Goal: Use online tool/utility: Utilize a website feature to perform a specific function

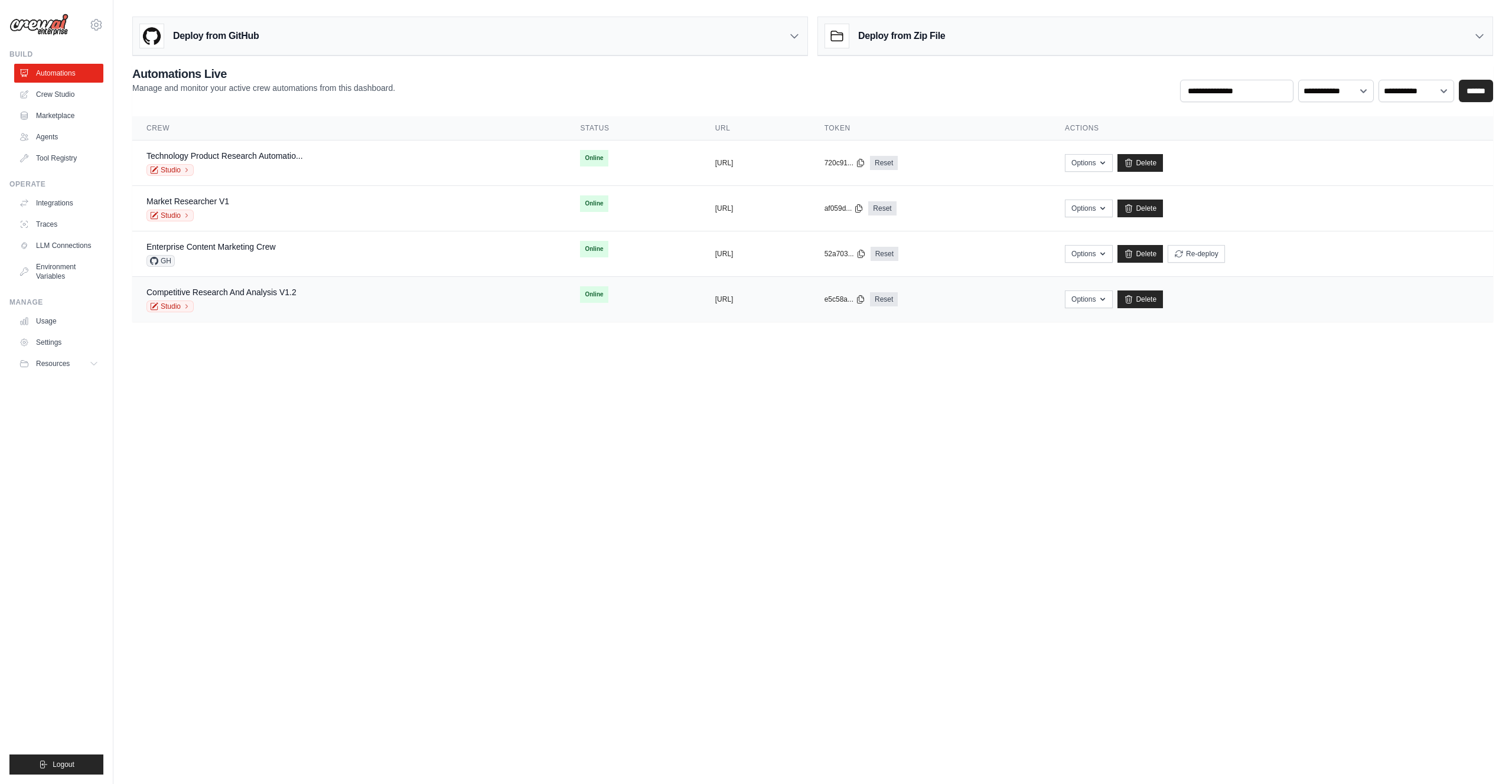
click at [321, 300] on div "Competitive Research And Analysis V1.2 Studio" at bounding box center [348, 299] width 405 height 26
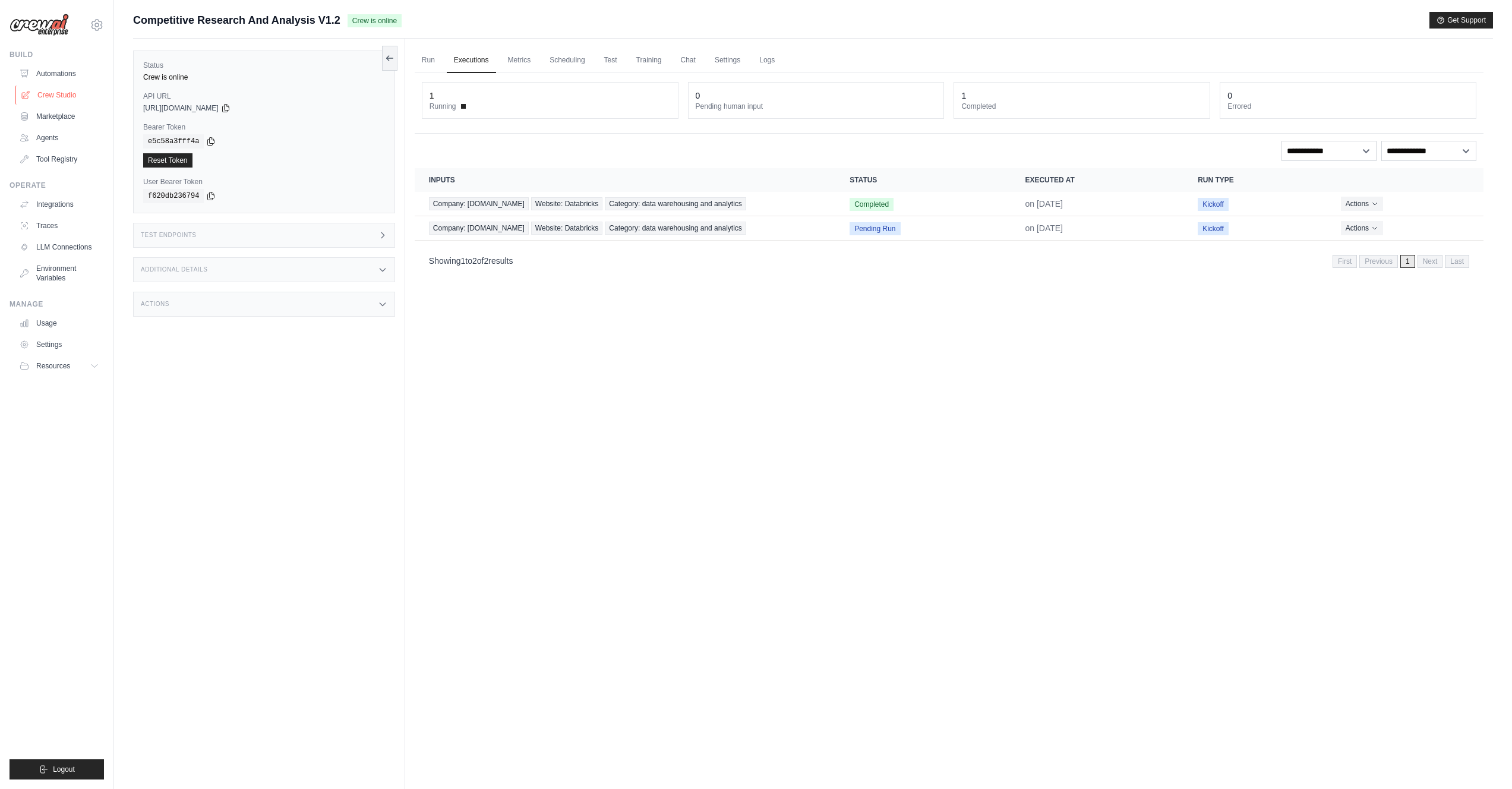
click at [77, 96] on link "Crew Studio" at bounding box center [60, 95] width 90 height 19
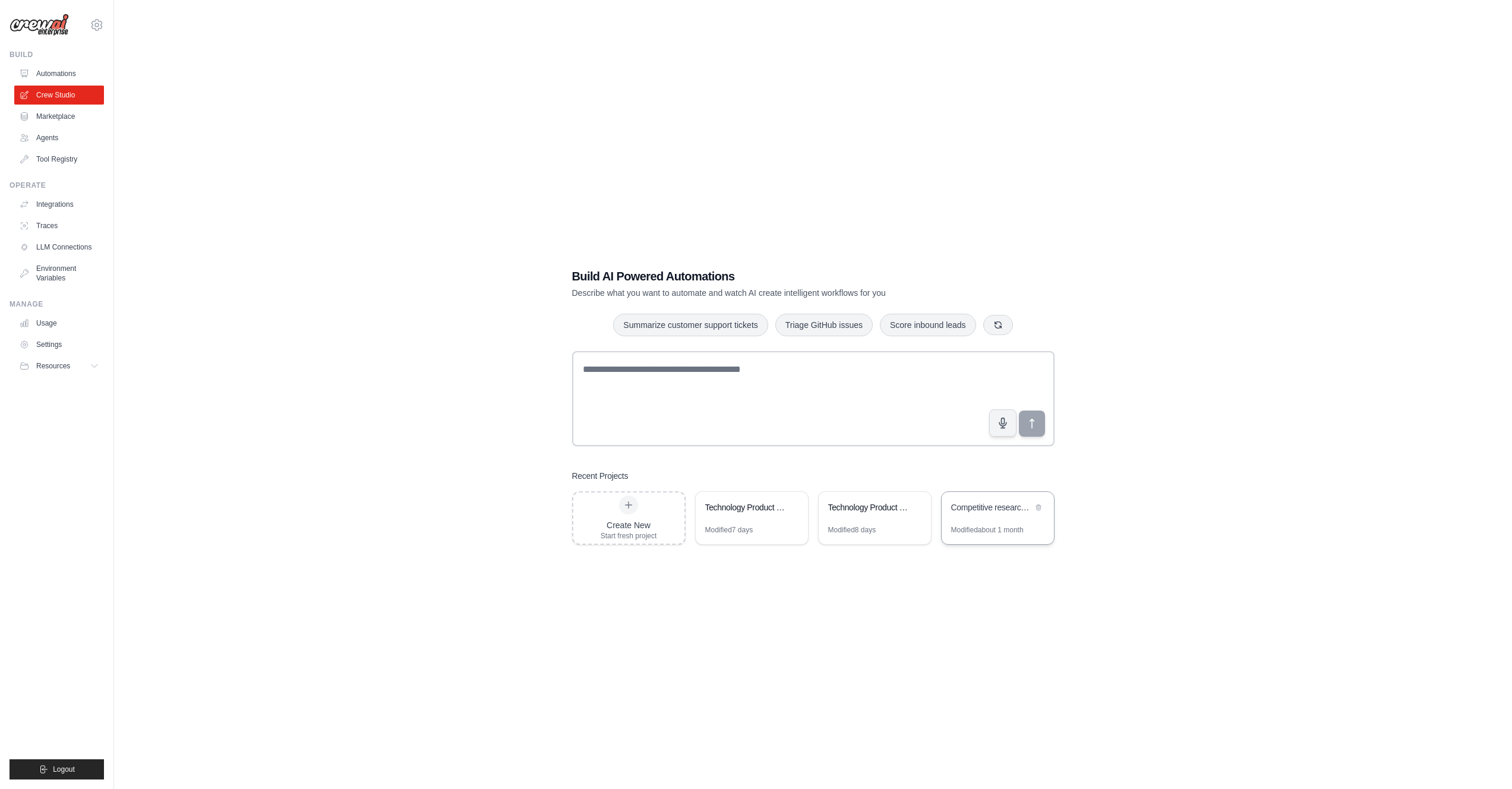
click at [999, 522] on div "Competitive research and analysis" at bounding box center [997, 509] width 112 height 34
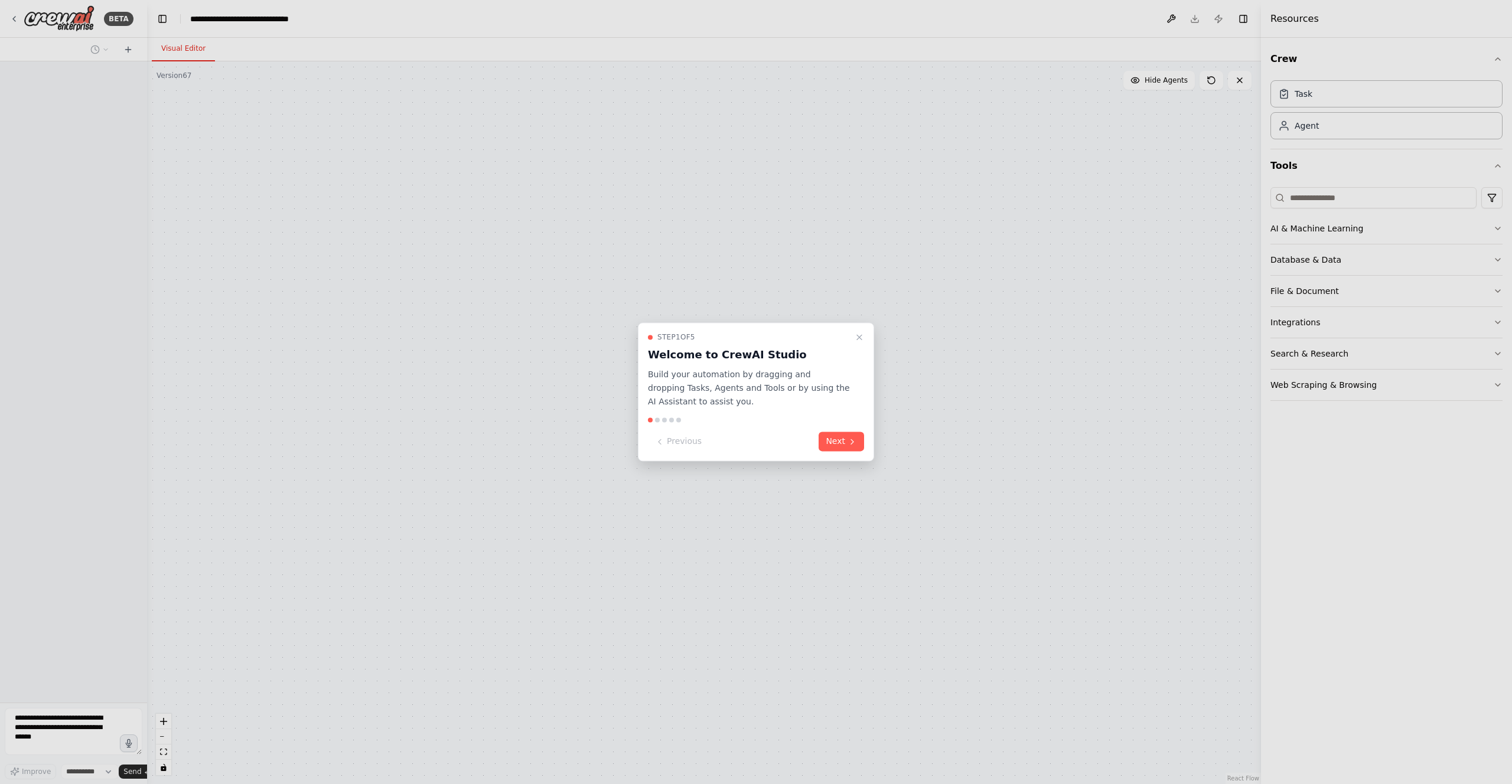
select select "****"
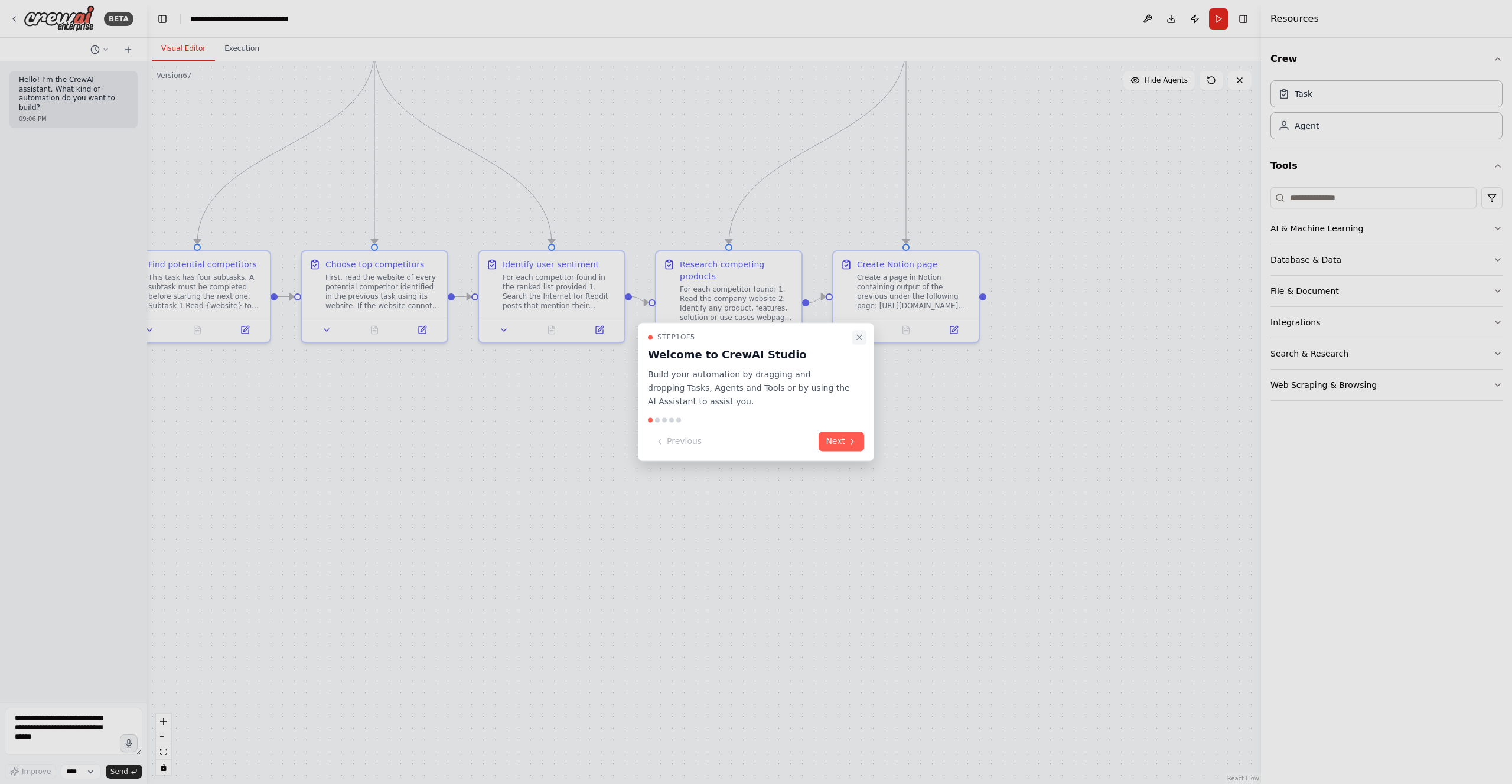
click at [861, 339] on icon "Close walkthrough" at bounding box center [859, 337] width 10 height 10
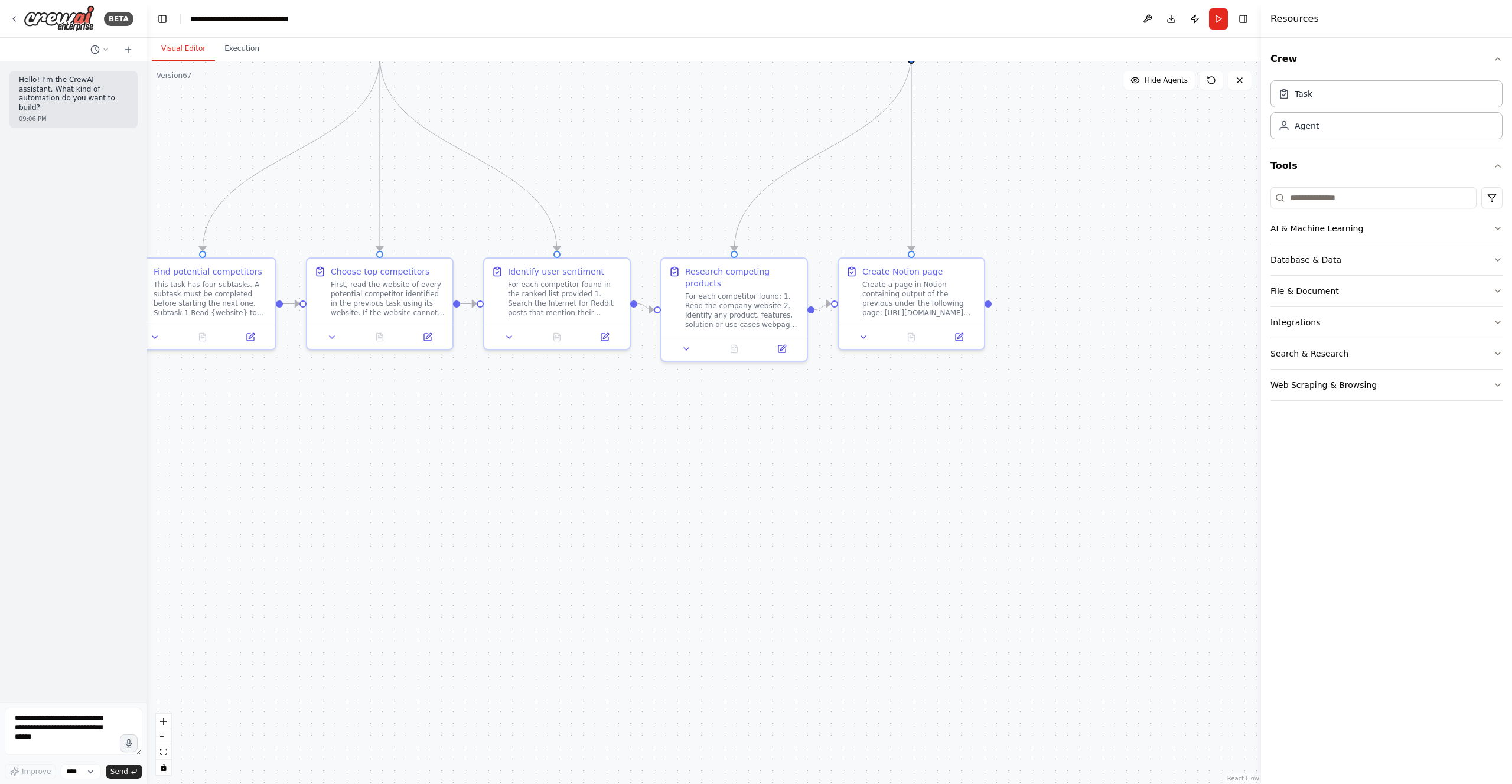
drag, startPoint x: 839, startPoint y: 492, endPoint x: 942, endPoint y: 610, distance: 156.6
click at [942, 610] on div ".deletable-edge-delete-btn { width: 20px; height: 20px; border: 0px solid #ffff…" at bounding box center [703, 423] width 1113 height 722
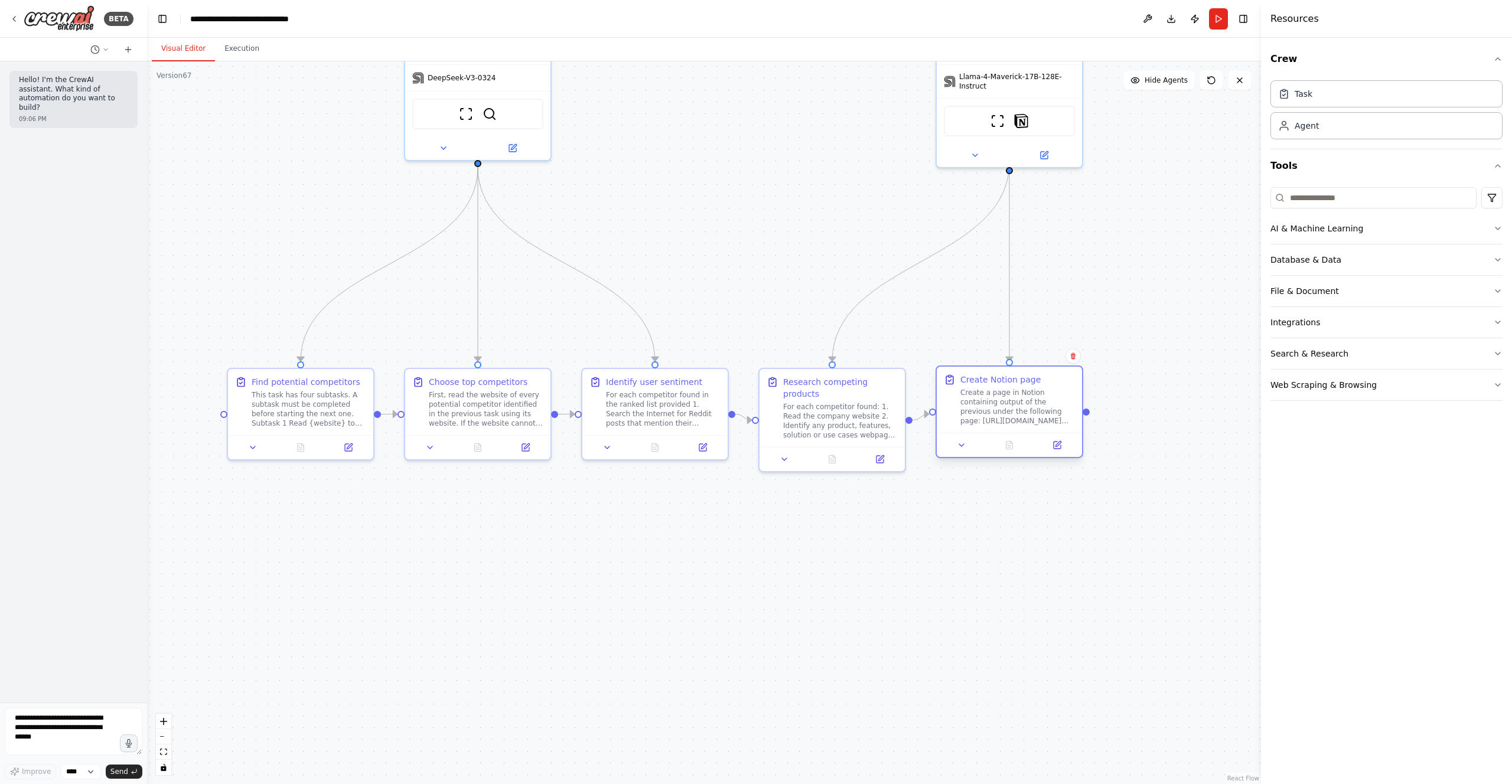
click at [987, 410] on div "Create a page in Notion containing output of the previous under the following p…" at bounding box center [1017, 407] width 115 height 38
click at [1063, 449] on button at bounding box center [1056, 445] width 40 height 14
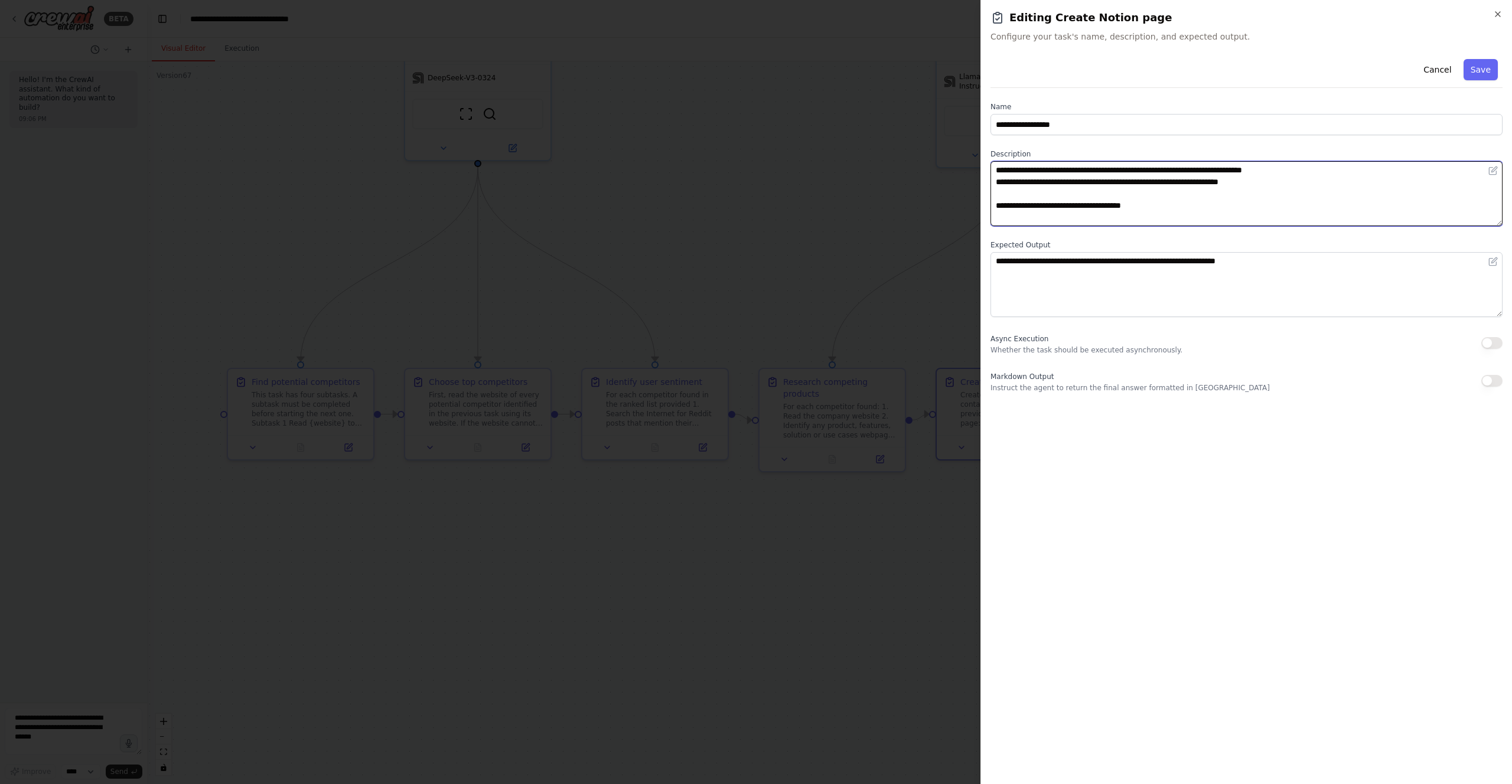
drag, startPoint x: 1172, startPoint y: 205, endPoint x: 984, endPoint y: 206, distance: 188.0
click at [984, 206] on div "**********" at bounding box center [1246, 392] width 531 height 784
type textarea "**********"
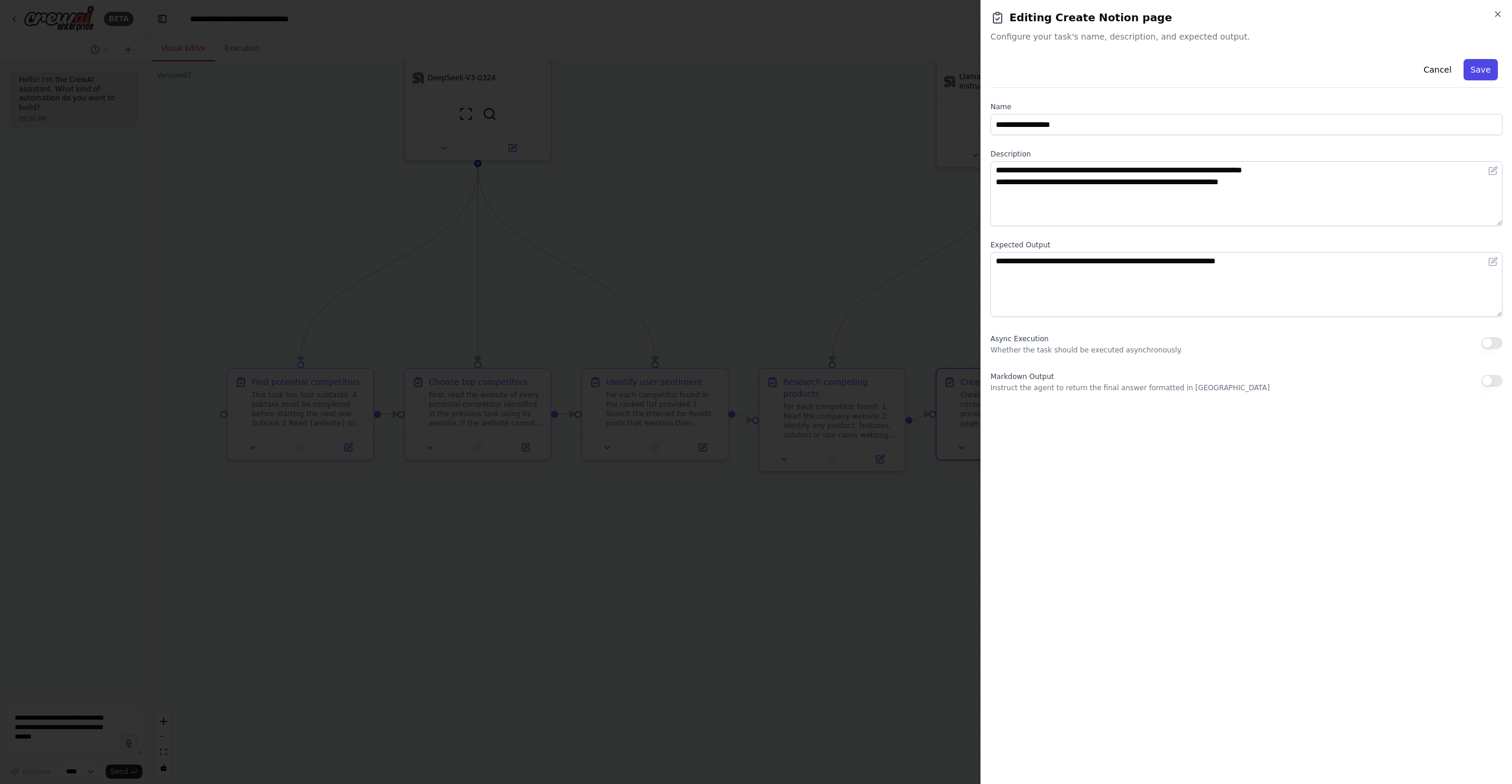
click at [1488, 64] on button "Save" at bounding box center [1480, 69] width 34 height 21
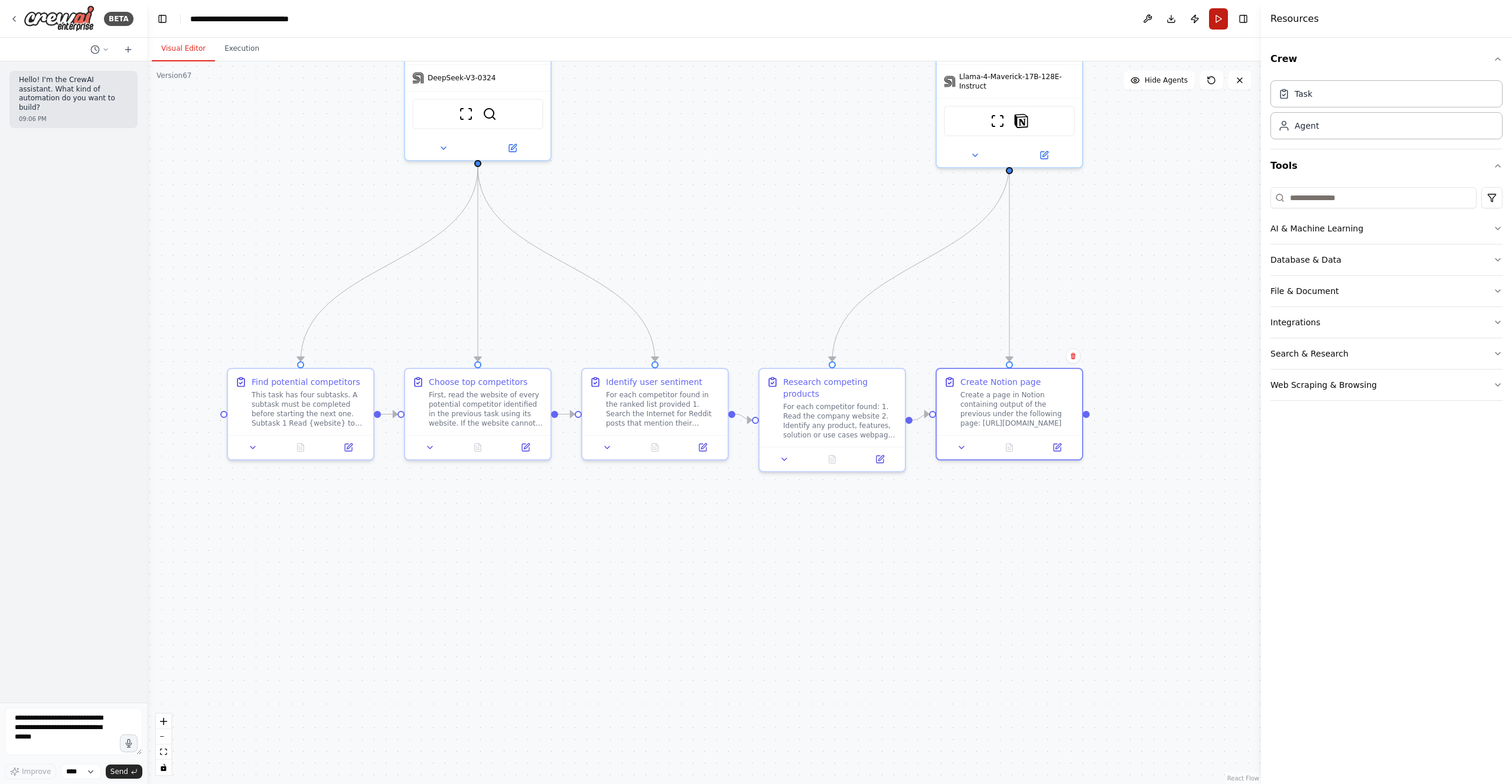
click at [1212, 24] on button "Run" at bounding box center [1218, 19] width 19 height 21
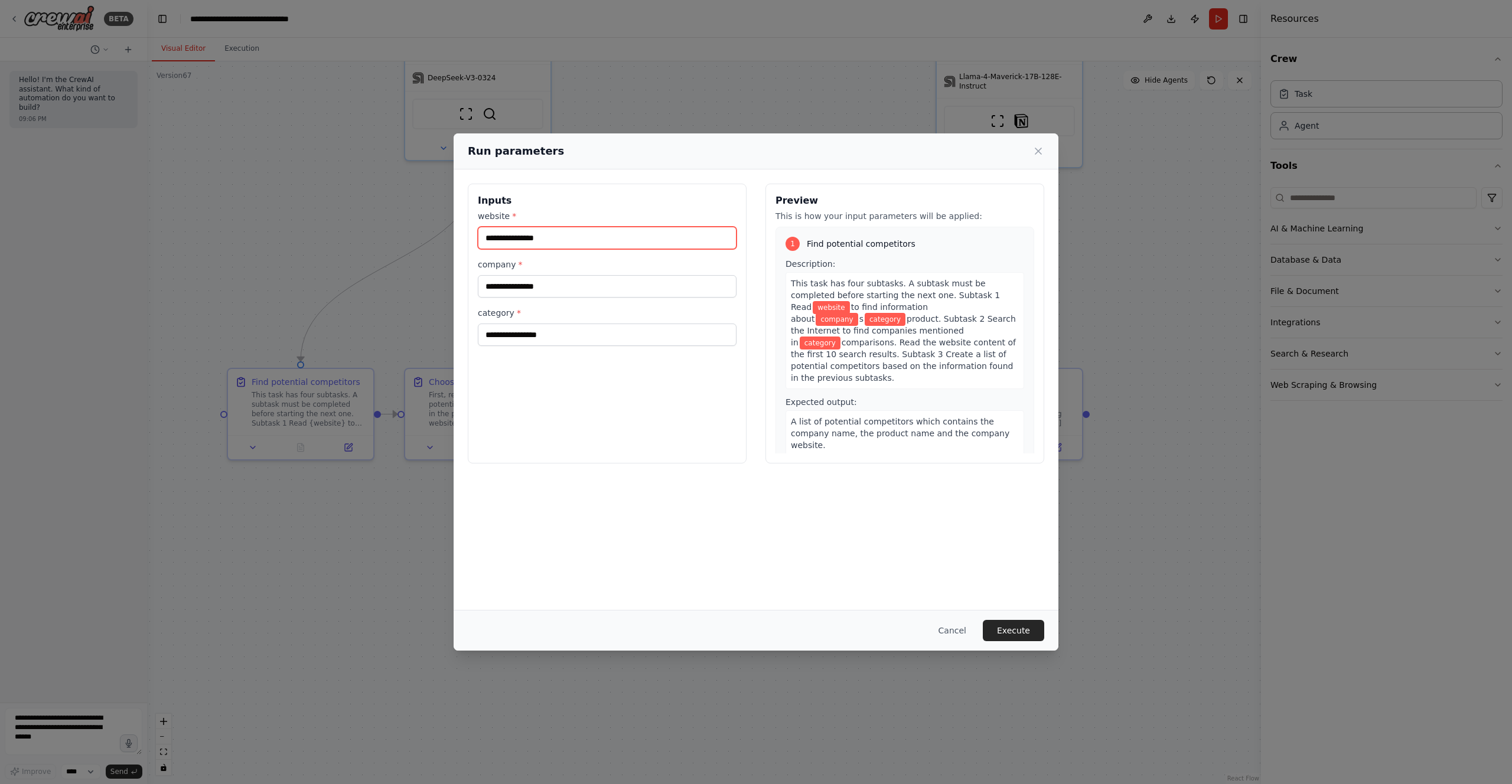
click at [534, 239] on input "website *" at bounding box center [606, 237] width 259 height 22
click at [958, 635] on button "Cancel" at bounding box center [952, 630] width 47 height 21
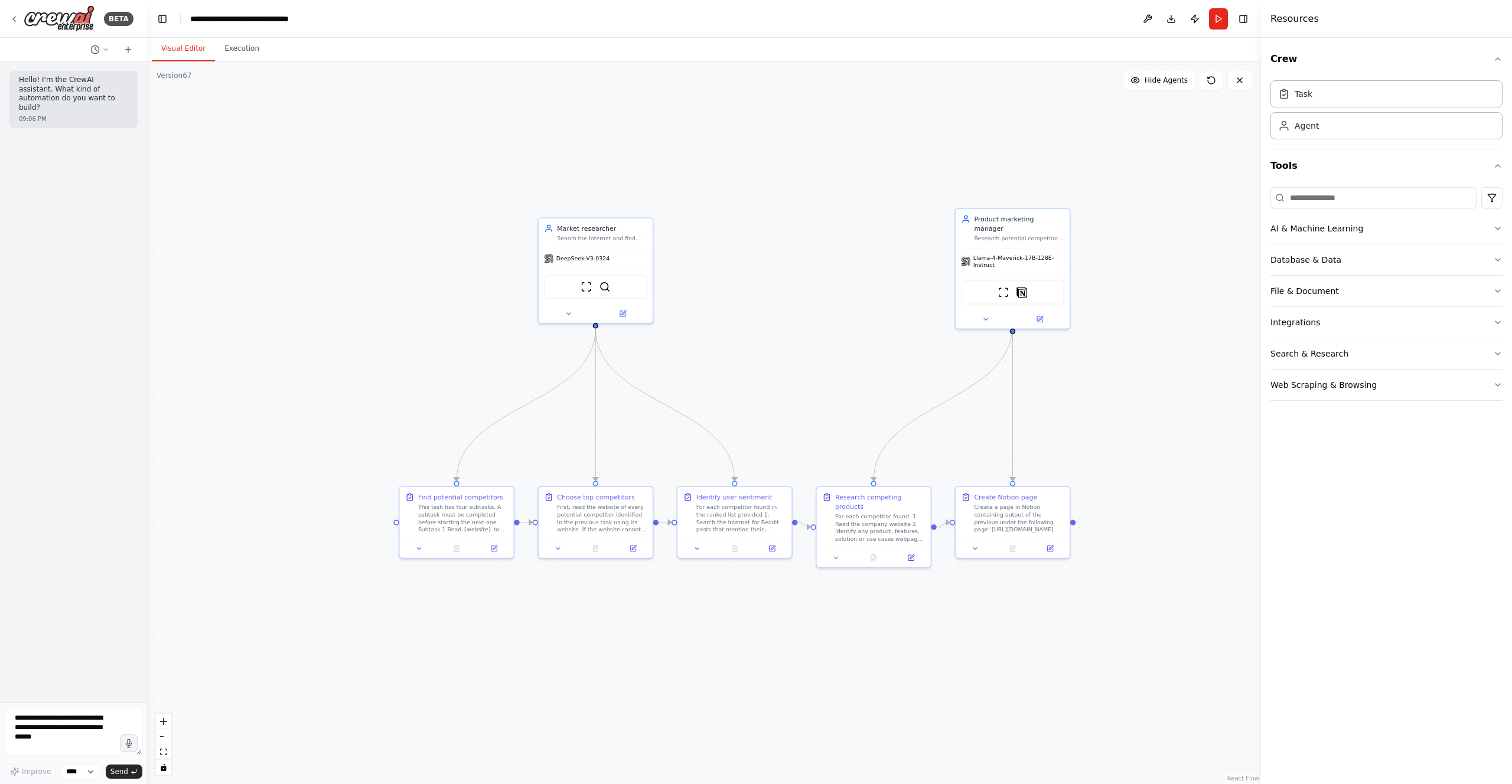
drag, startPoint x: 679, startPoint y: 588, endPoint x: 749, endPoint y: 651, distance: 94.2
click at [749, 651] on div ".deletable-edge-delete-btn { width: 20px; height: 20px; border: 0px solid #ffff…" at bounding box center [703, 423] width 1113 height 722
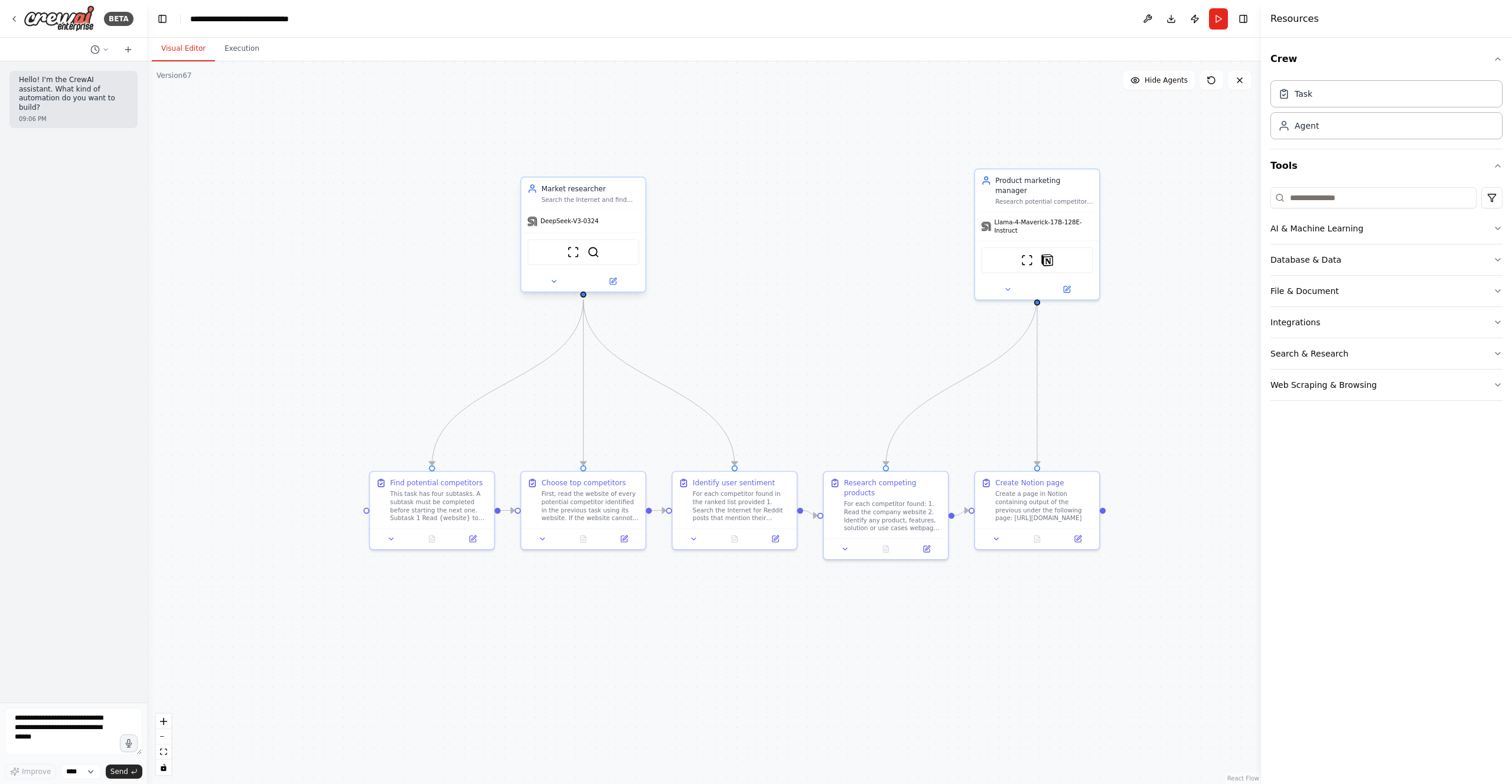
click at [603, 220] on div "DeepSeek-V3-0324" at bounding box center [583, 221] width 124 height 22
click at [616, 282] on icon at bounding box center [613, 281] width 8 height 8
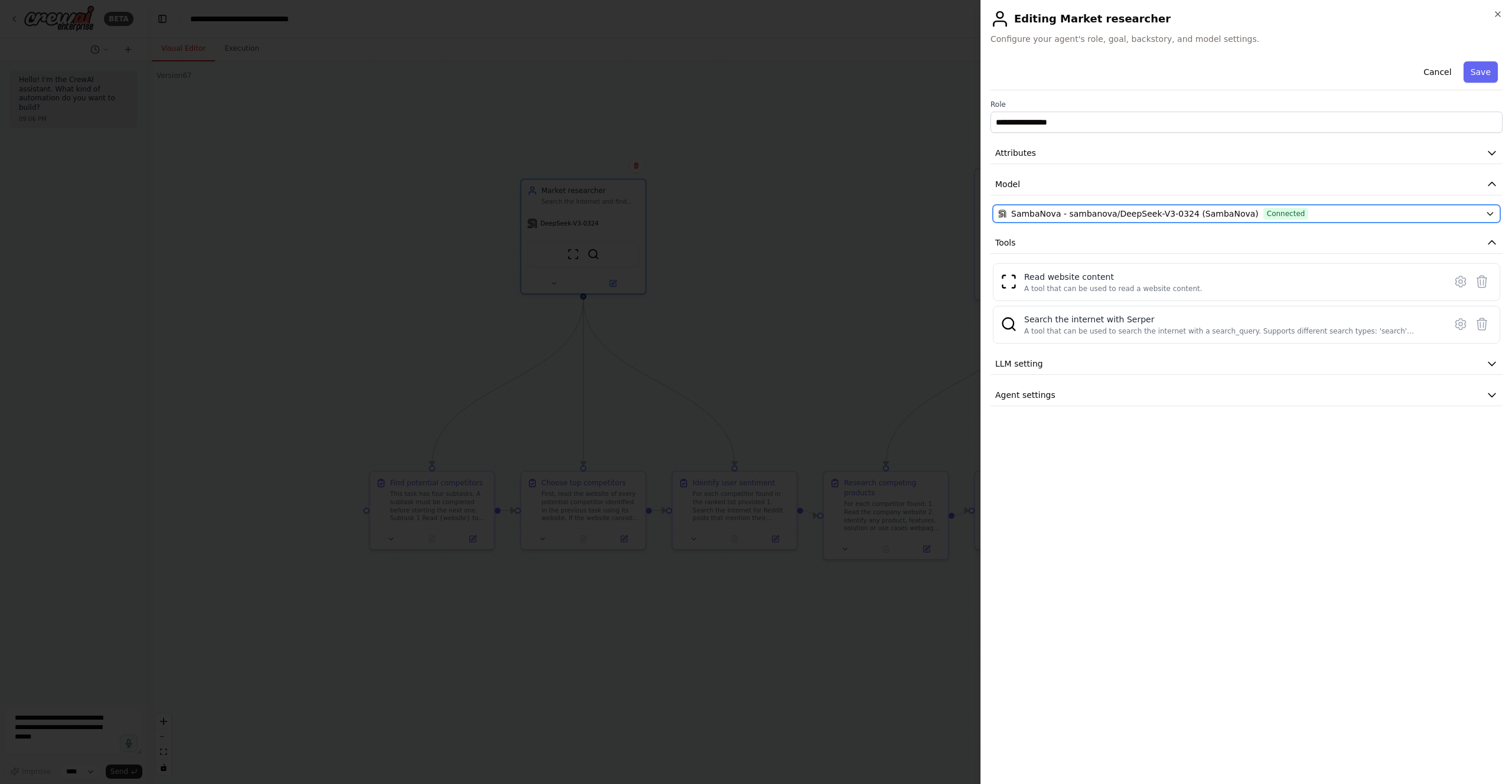
click at [1187, 211] on span "SambaNova - sambanova/DeepSeek-V3-0324 (SambaNova)" at bounding box center [1135, 214] width 248 height 12
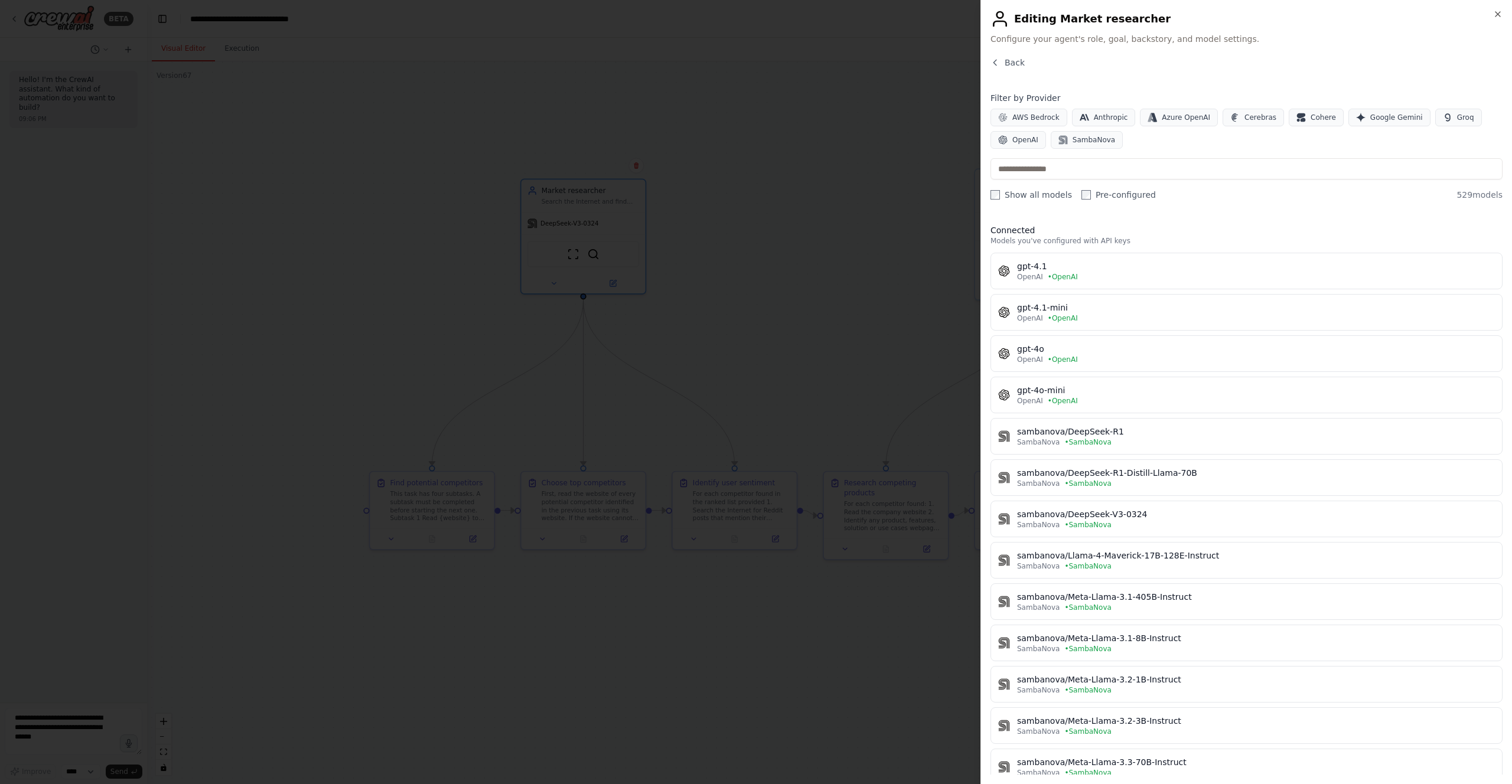
click at [1071, 129] on div "AWS Bedrock Anthropic Azure OpenAI Cerebras Cohere Google Gemini Groq OpenAI Sa…" at bounding box center [1246, 128] width 512 height 40
click at [1074, 138] on span "SambaNova" at bounding box center [1094, 140] width 42 height 10
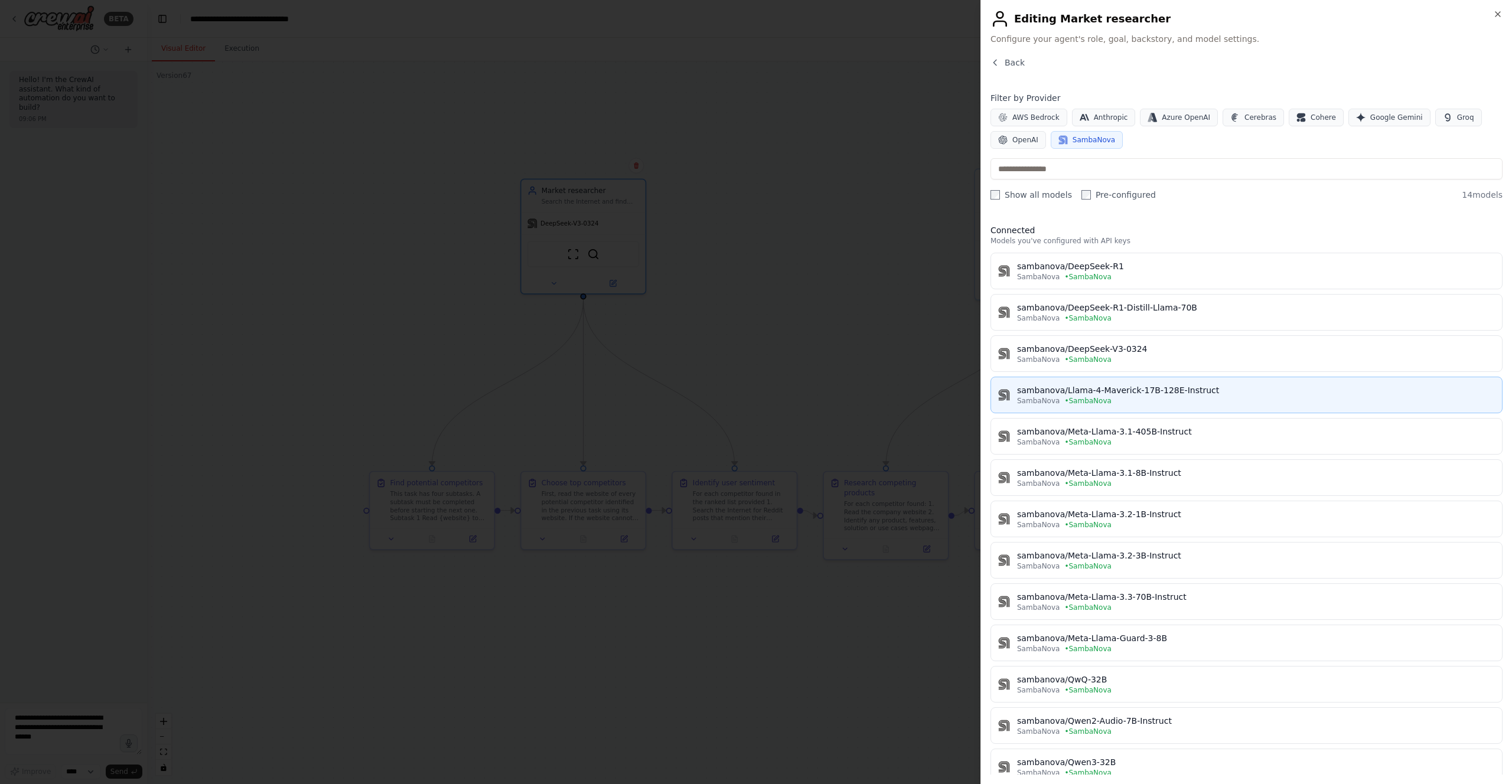
click at [1266, 403] on div "SambaNova • SambaNova" at bounding box center [1256, 400] width 477 height 10
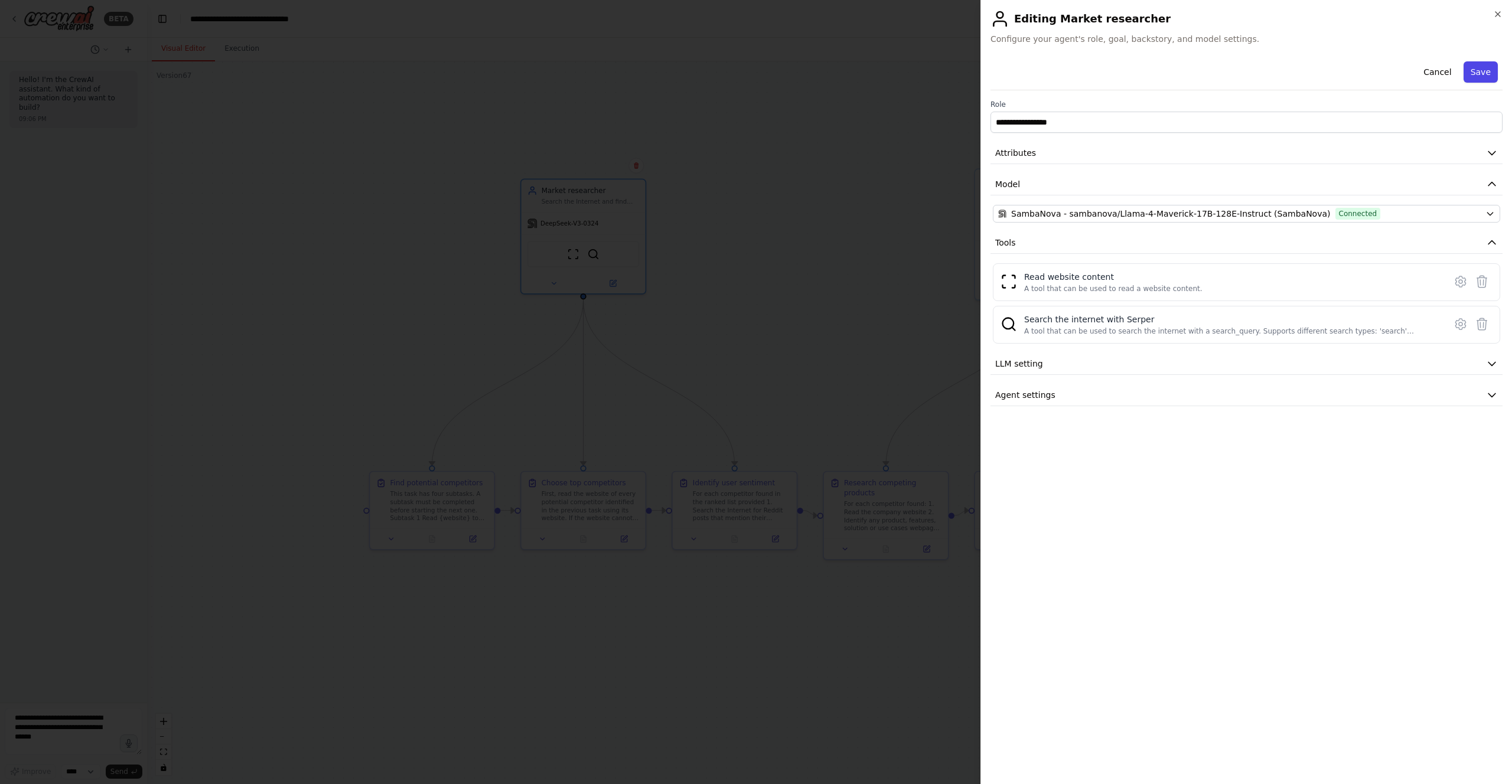
click at [1481, 70] on button "Save" at bounding box center [1480, 72] width 34 height 21
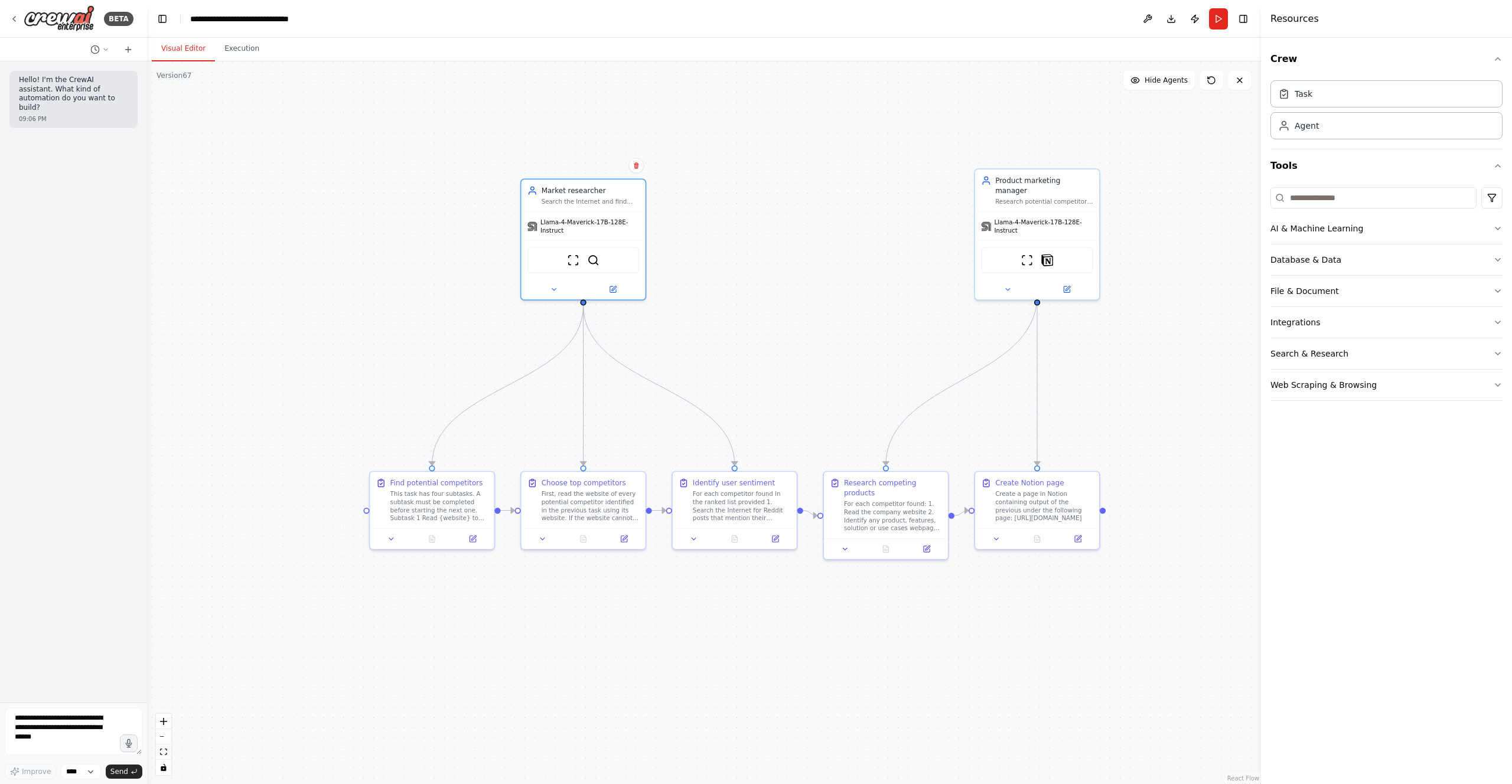
click at [728, 388] on div ".deletable-edge-delete-btn { width: 20px; height: 20px; border: 0px solid #ffff…" at bounding box center [703, 423] width 1113 height 722
click at [1214, 23] on button "Run" at bounding box center [1218, 19] width 19 height 21
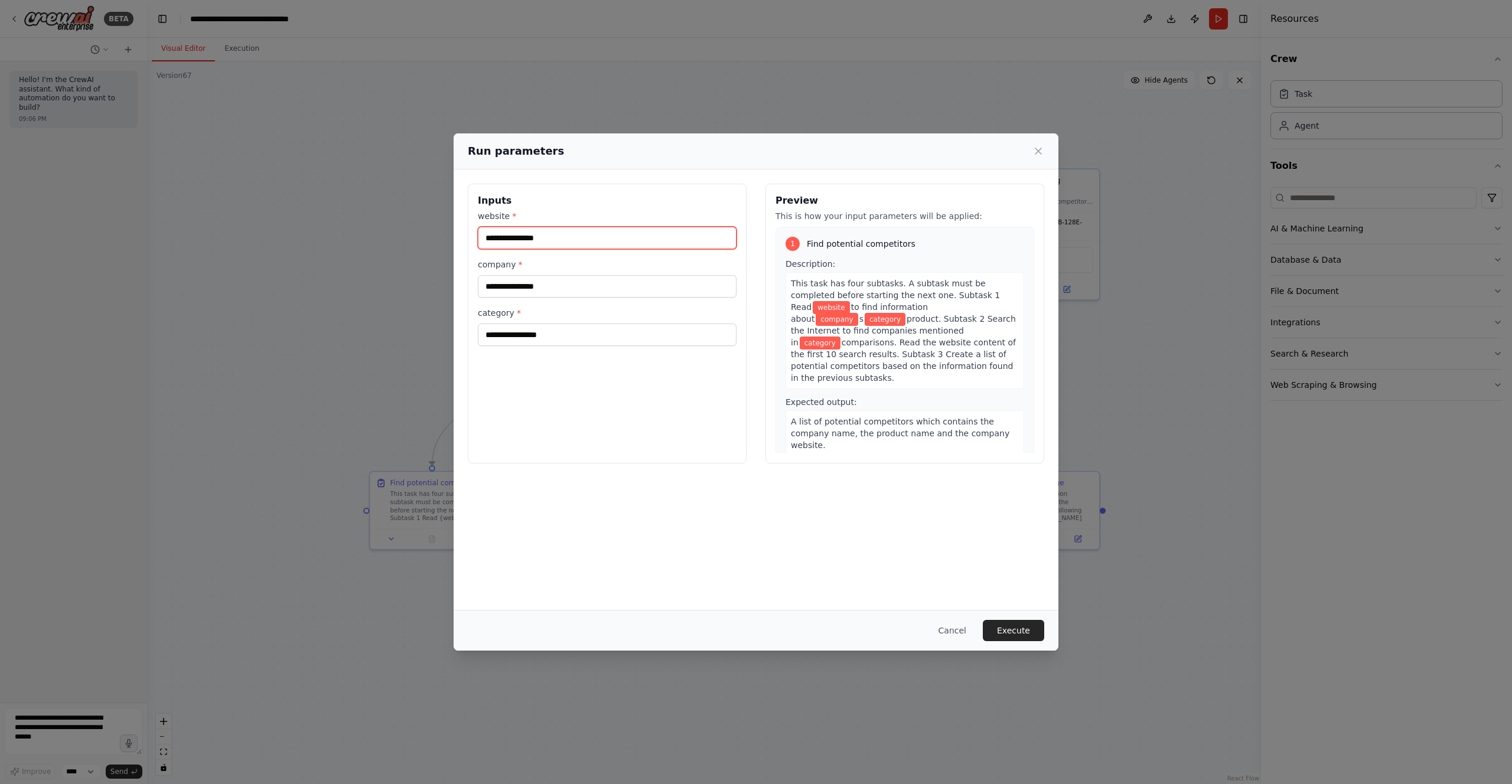
click at [605, 236] on input "website *" at bounding box center [606, 237] width 259 height 22
type input "**********"
click at [573, 284] on input "company *" at bounding box center [606, 286] width 259 height 22
type input "******"
click at [571, 343] on input "category *" at bounding box center [606, 334] width 259 height 22
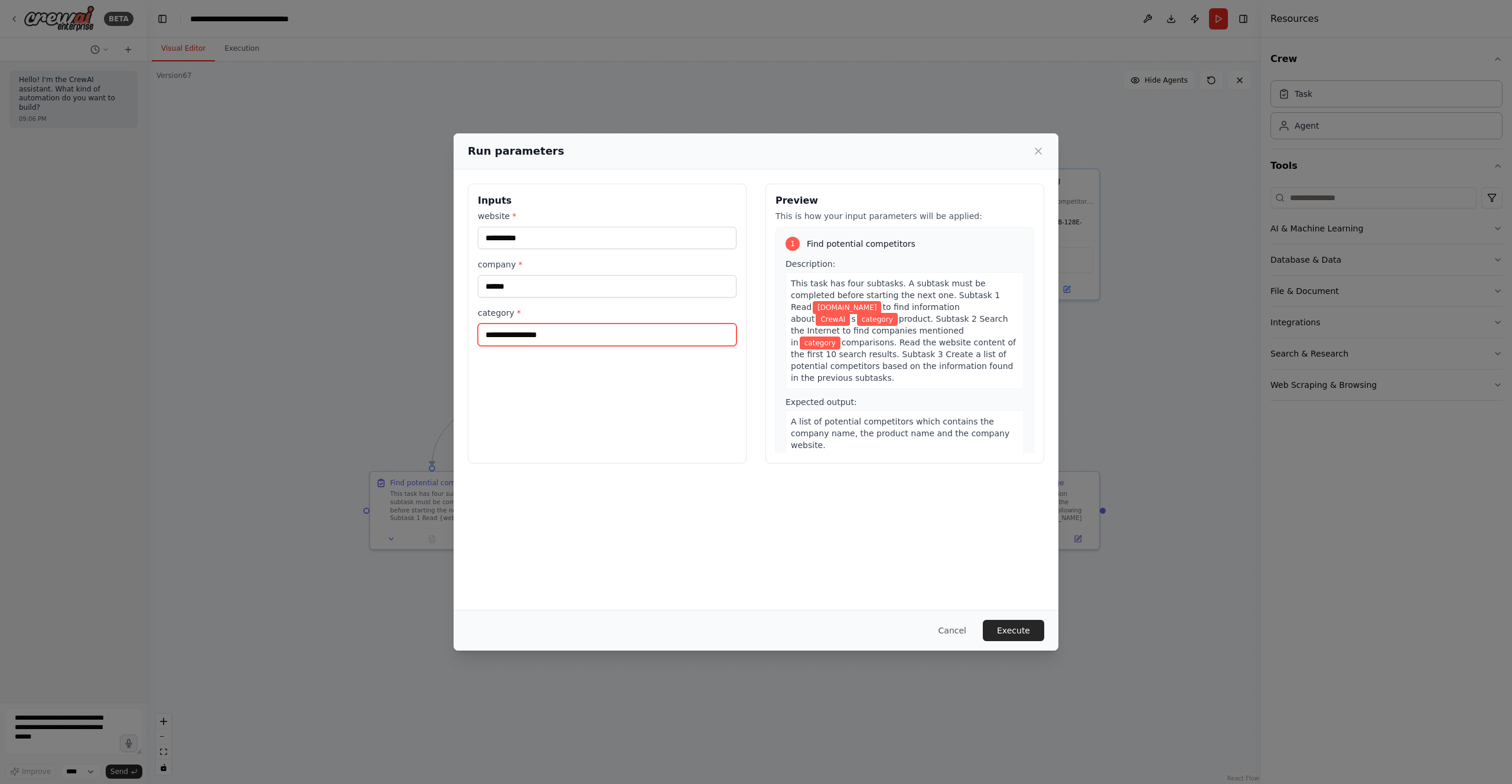
type input "**********"
click at [756, 525] on div "**********" at bounding box center [756, 389] width 605 height 440
click at [1005, 633] on button "Execute" at bounding box center [1013, 630] width 62 height 21
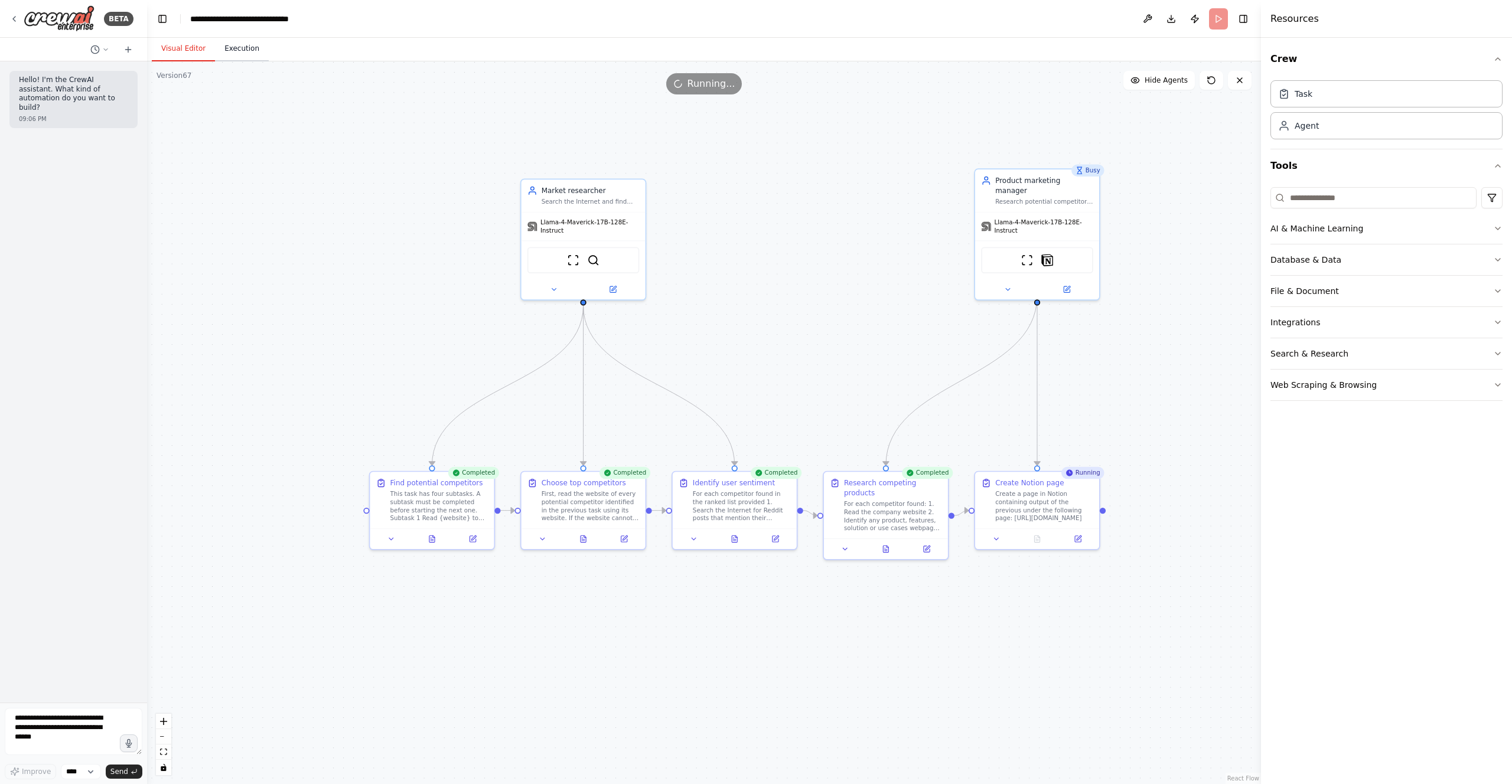
click at [223, 44] on button "Execution" at bounding box center [242, 49] width 54 height 25
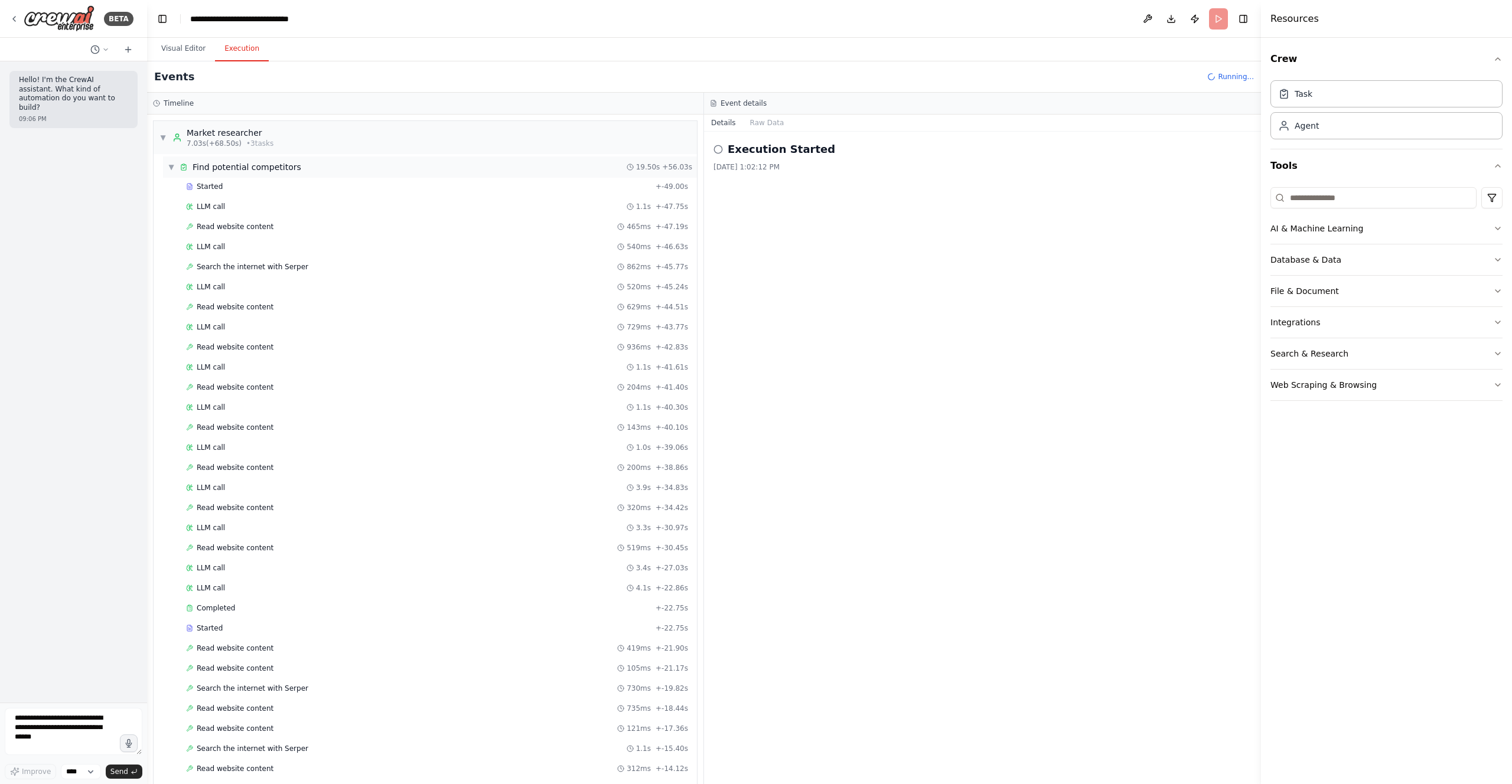
click at [168, 166] on span "▼" at bounding box center [171, 167] width 7 height 10
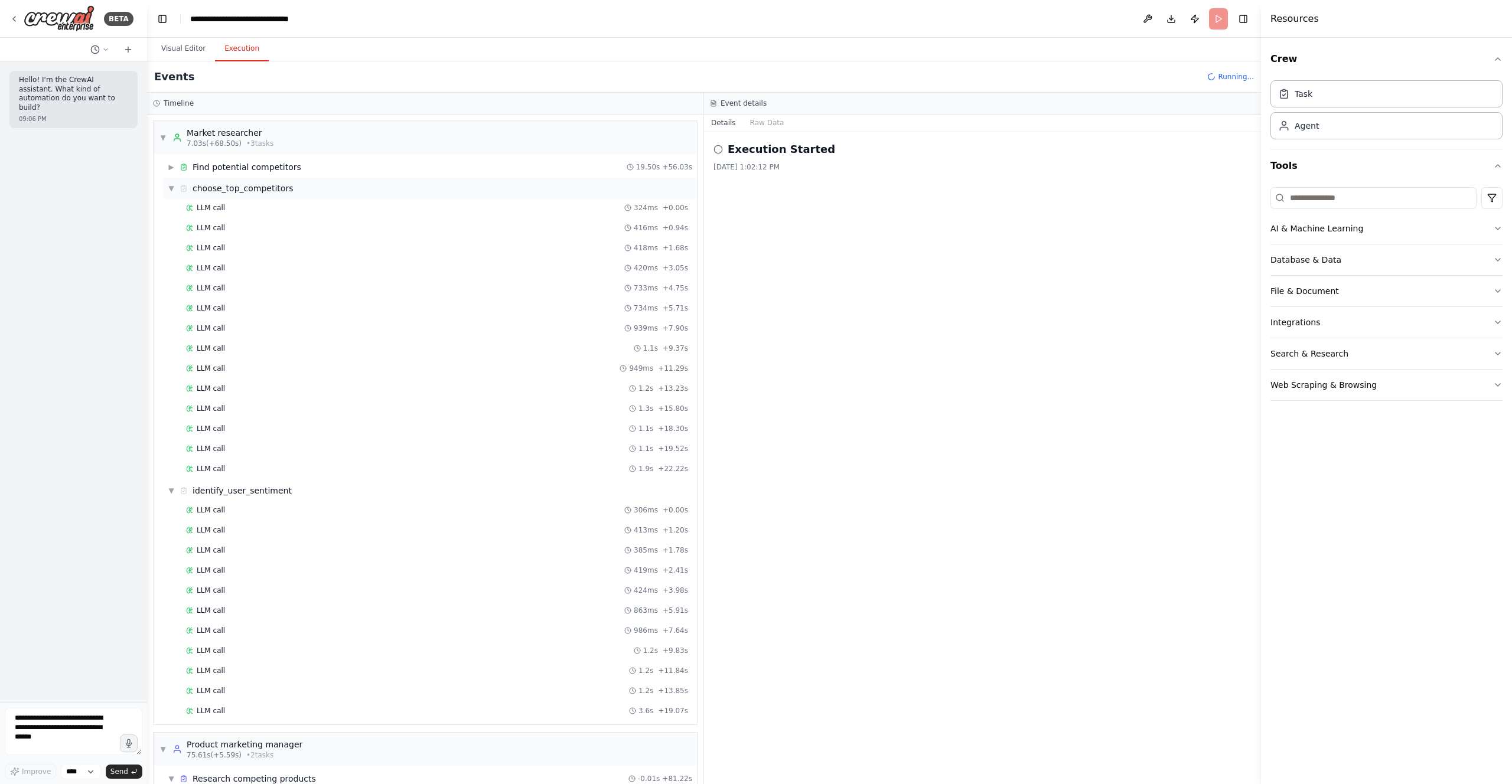
click at [173, 191] on span "▼" at bounding box center [171, 188] width 7 height 10
click at [173, 211] on span "▼" at bounding box center [171, 209] width 7 height 10
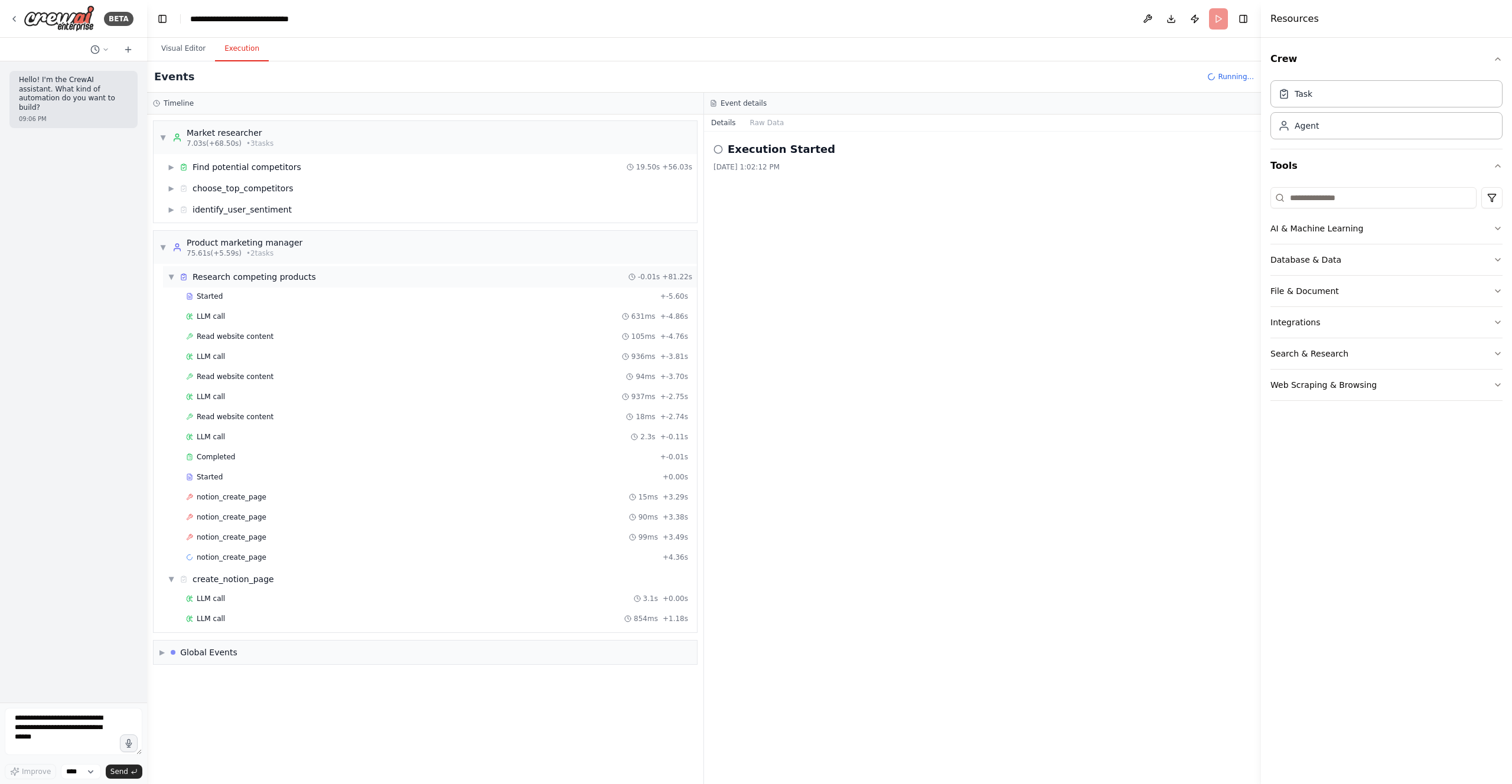
click at [174, 277] on span "▼" at bounding box center [171, 277] width 7 height 10
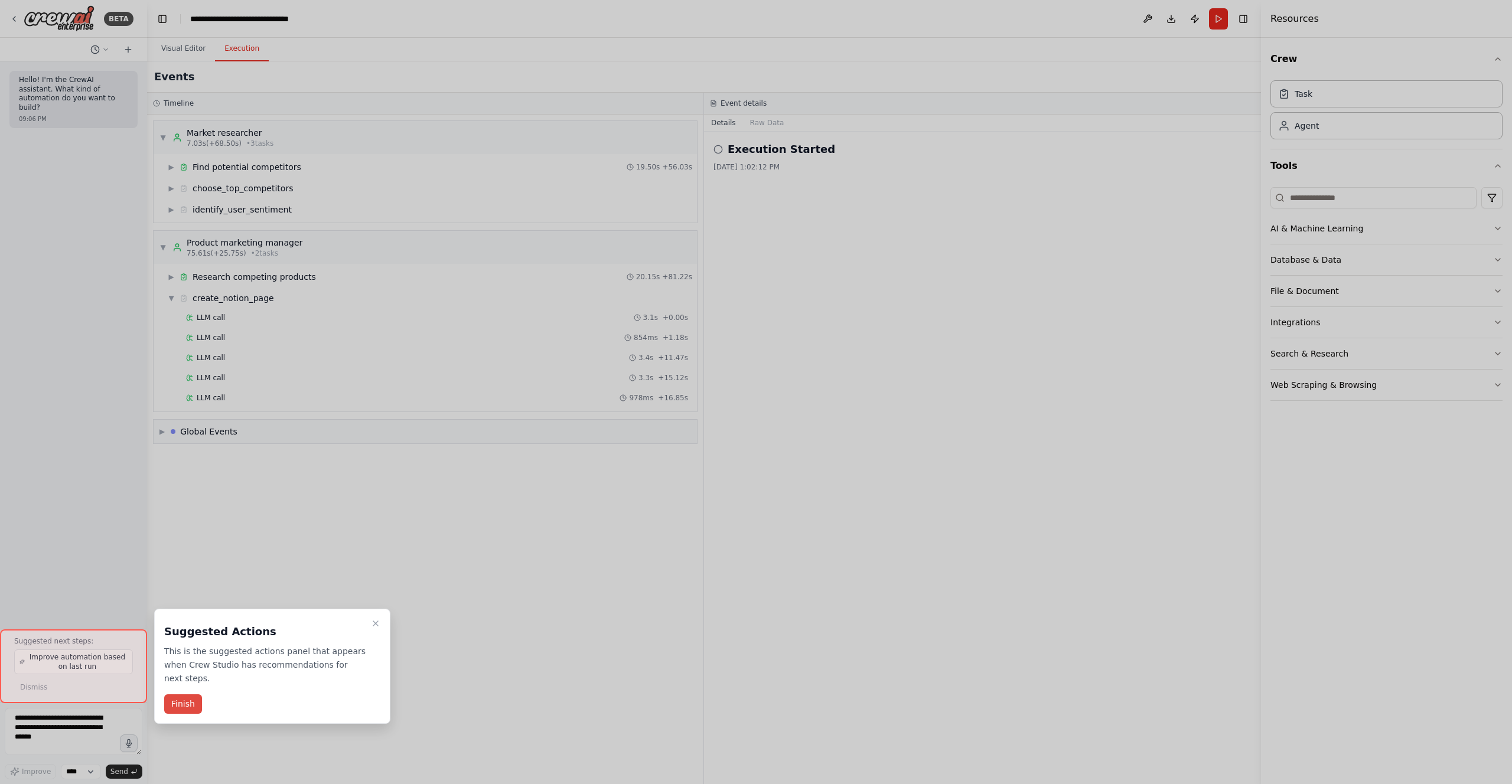
click at [178, 706] on button "Finish" at bounding box center [183, 704] width 38 height 19
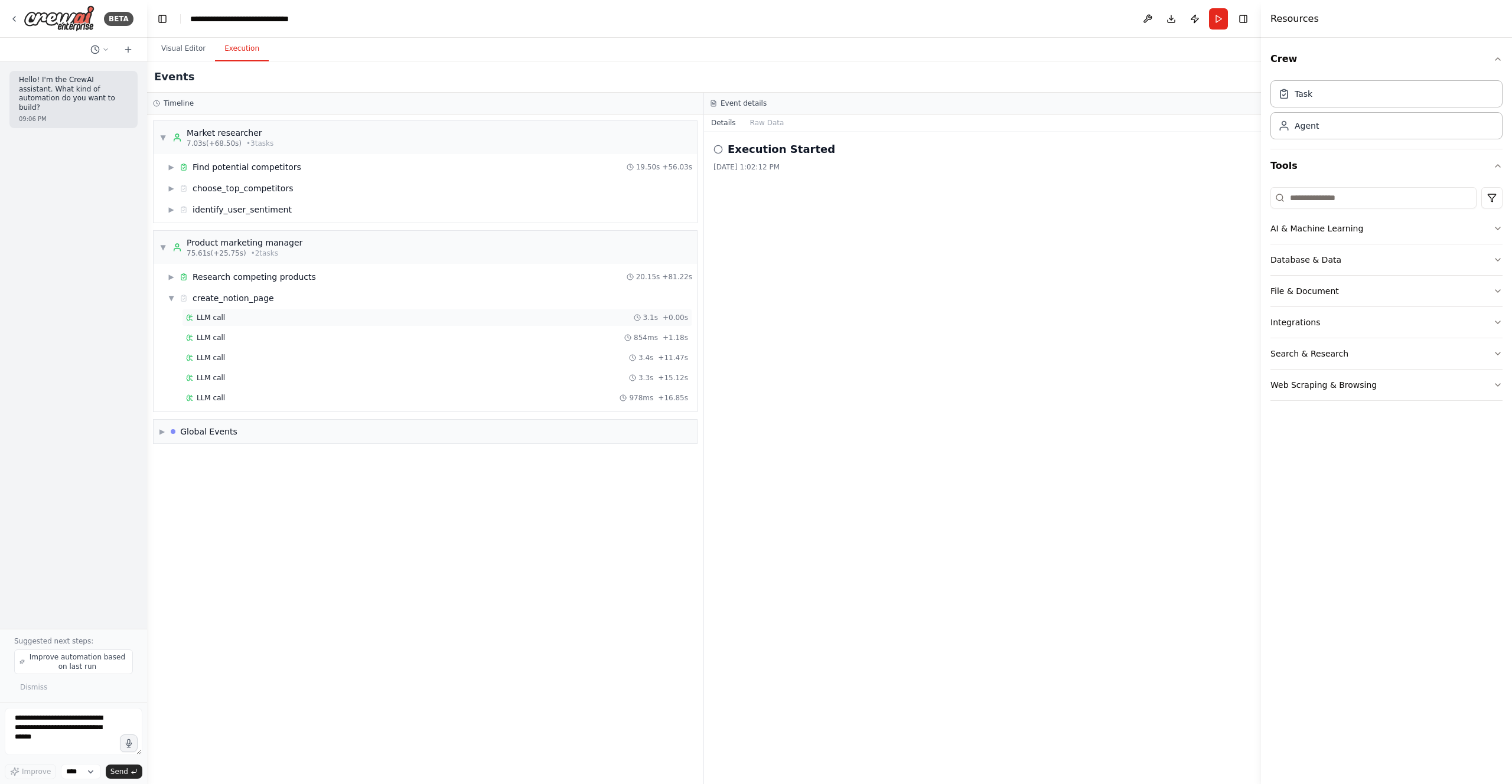
click at [285, 314] on div "LLM call 3.1s + 0.00s" at bounding box center [437, 318] width 502 height 10
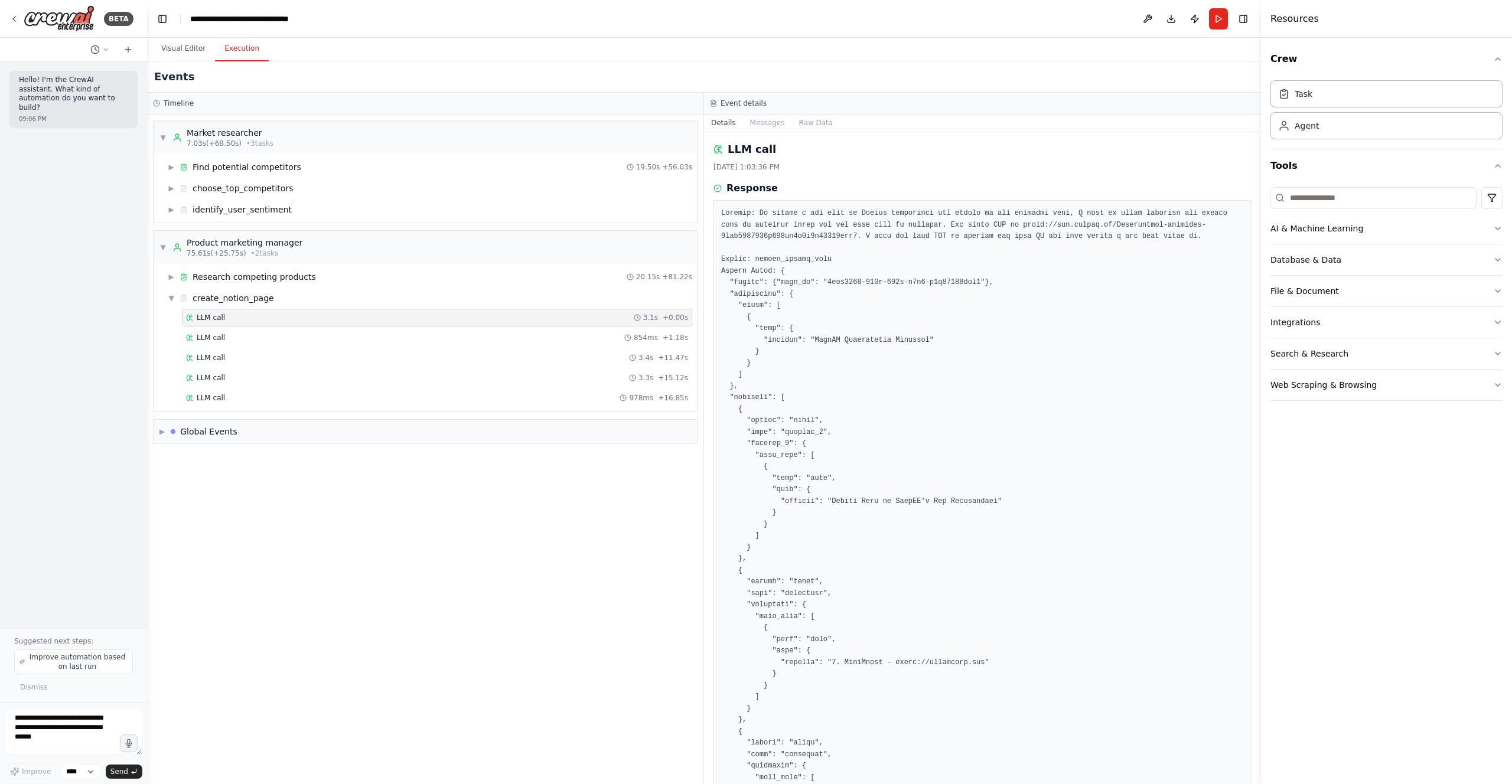
click at [288, 325] on div "LLM call 3.1s + 0.00s" at bounding box center [436, 318] width 510 height 18
click at [288, 331] on div "LLM call 854ms + 1.18s" at bounding box center [436, 338] width 510 height 18
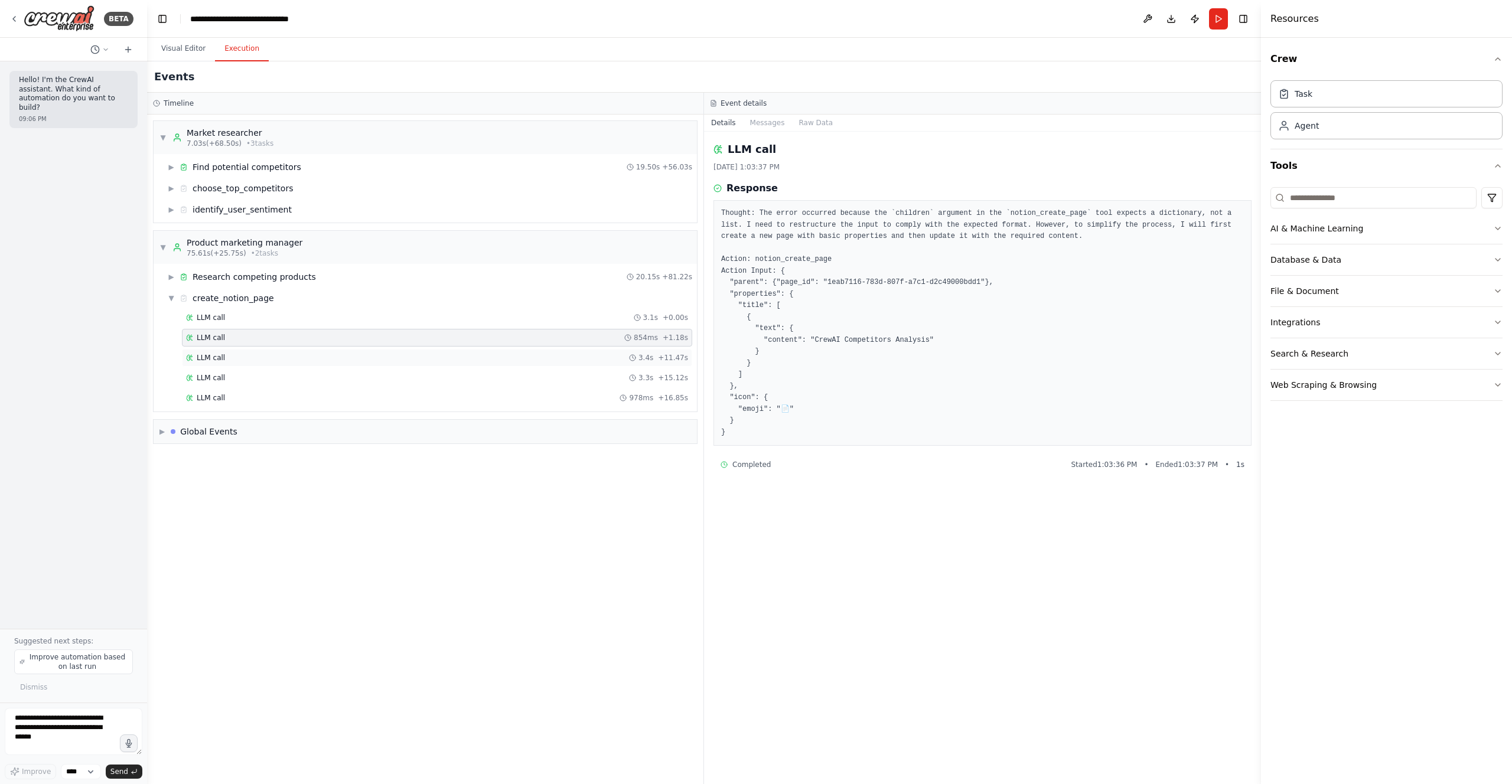
click at [345, 357] on div "LLM call 3.4s + 11.47s" at bounding box center [437, 357] width 502 height 10
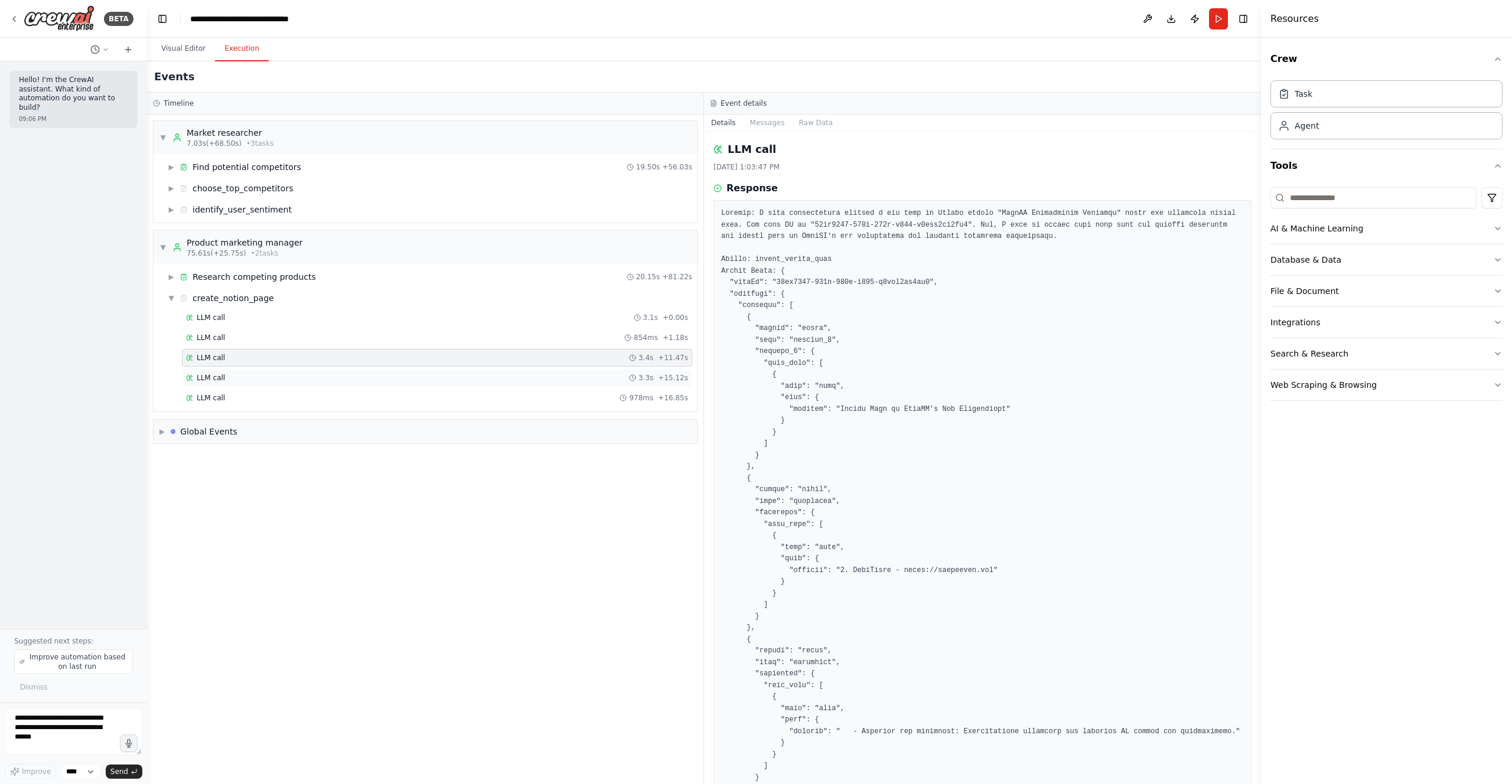
click at [344, 369] on div "LLM call 3.3s + 15.12s" at bounding box center [436, 378] width 510 height 18
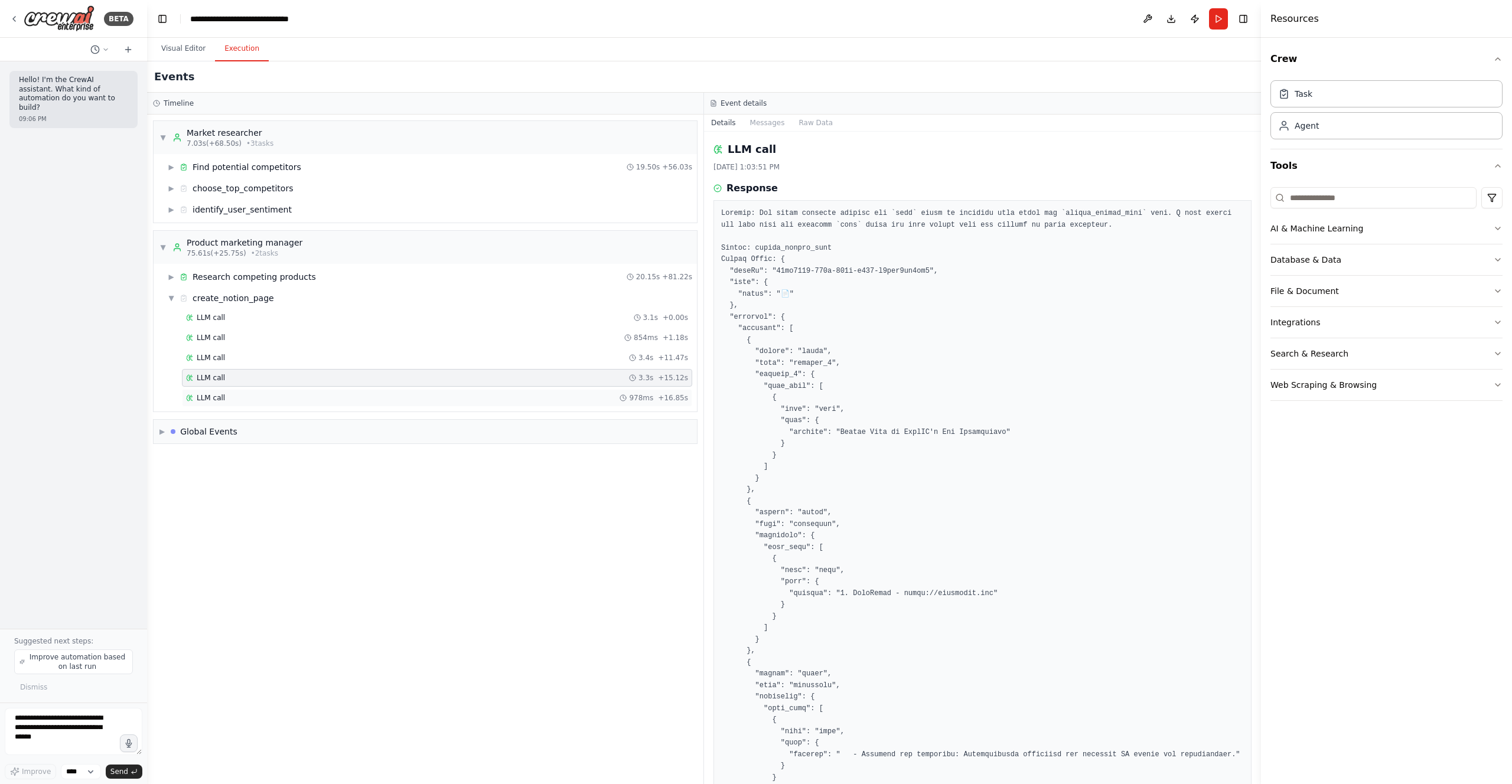
click at [339, 389] on div "LLM call 978ms + 16.85s" at bounding box center [436, 398] width 510 height 18
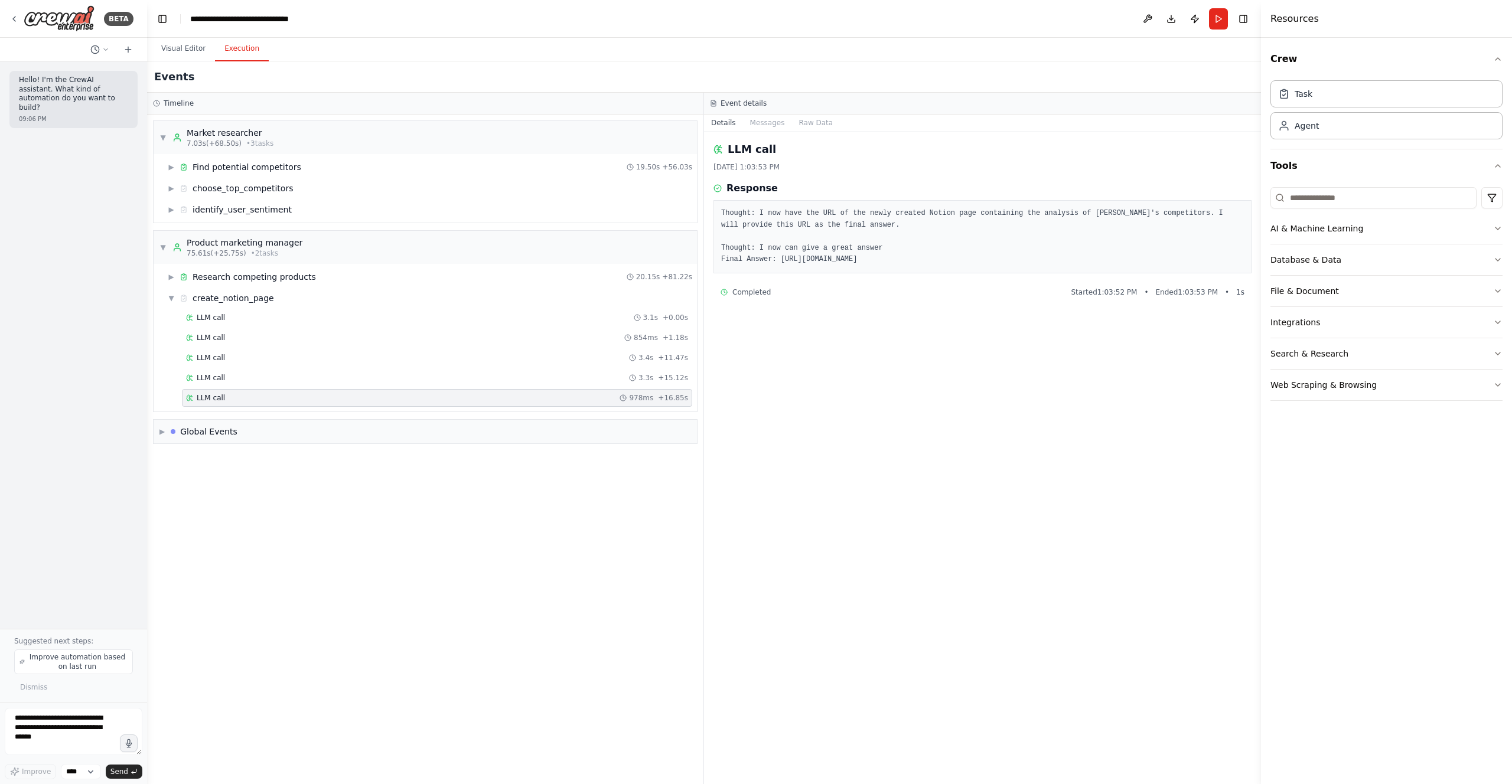
drag, startPoint x: 1135, startPoint y: 258, endPoint x: 780, endPoint y: 262, distance: 355.0
click at [780, 262] on pre "Thought: I now have the URL of the newly created Notion page containing the ana…" at bounding box center [983, 237] width 522 height 58
copy pre "https://www.notion.so/CrewAI-Competitors-Analysis-25db7116783d810ab827f3eac1ff5…"
click at [917, 467] on div "LLM call 8/28/2025, 1:03:53 PM Response Thought: I now have the URL of the newl…" at bounding box center [983, 457] width 557 height 652
click at [263, 320] on div "LLM call 3.1s + 0.00s" at bounding box center [437, 318] width 502 height 10
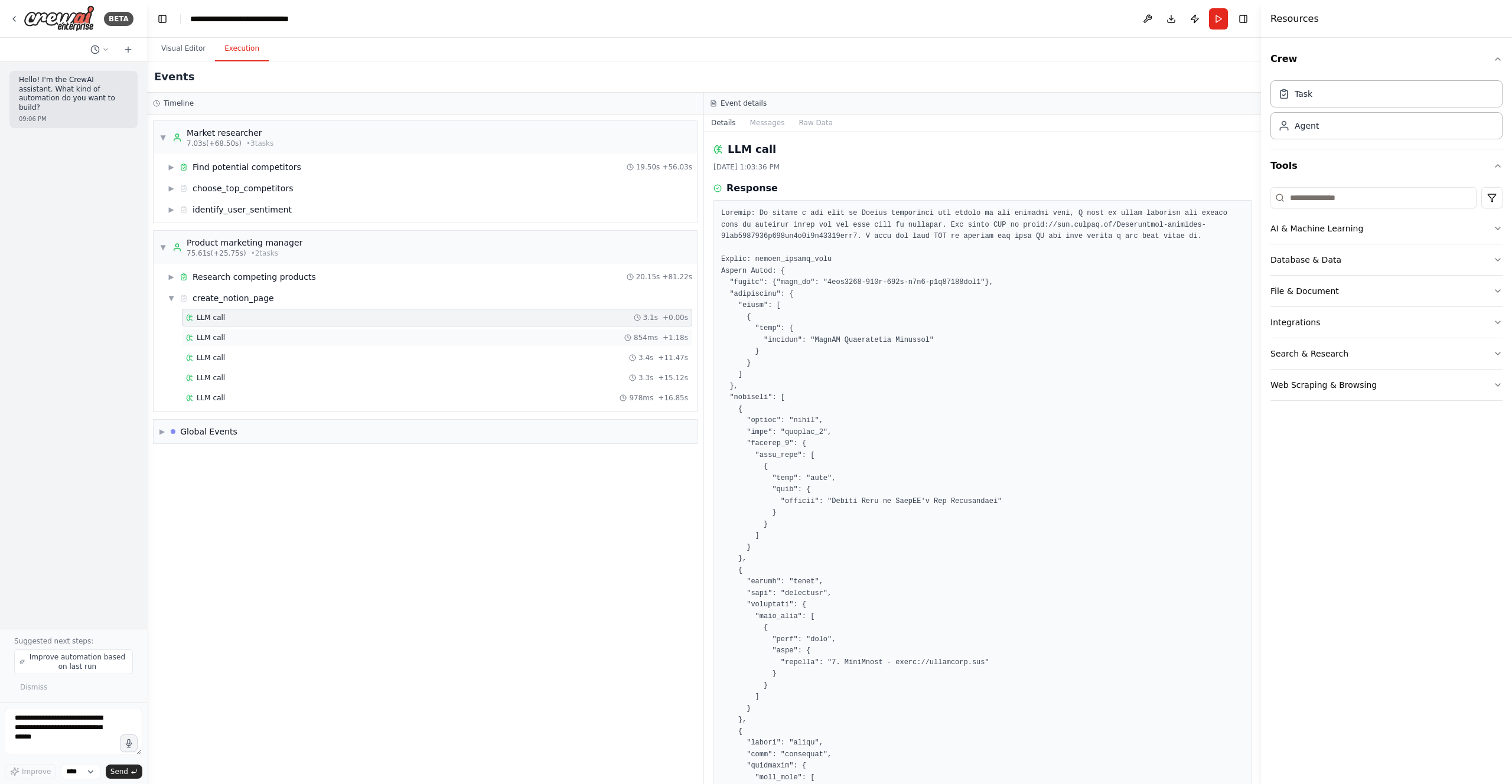
click at [574, 339] on div "LLM call 854ms + 1.18s" at bounding box center [437, 337] width 502 height 10
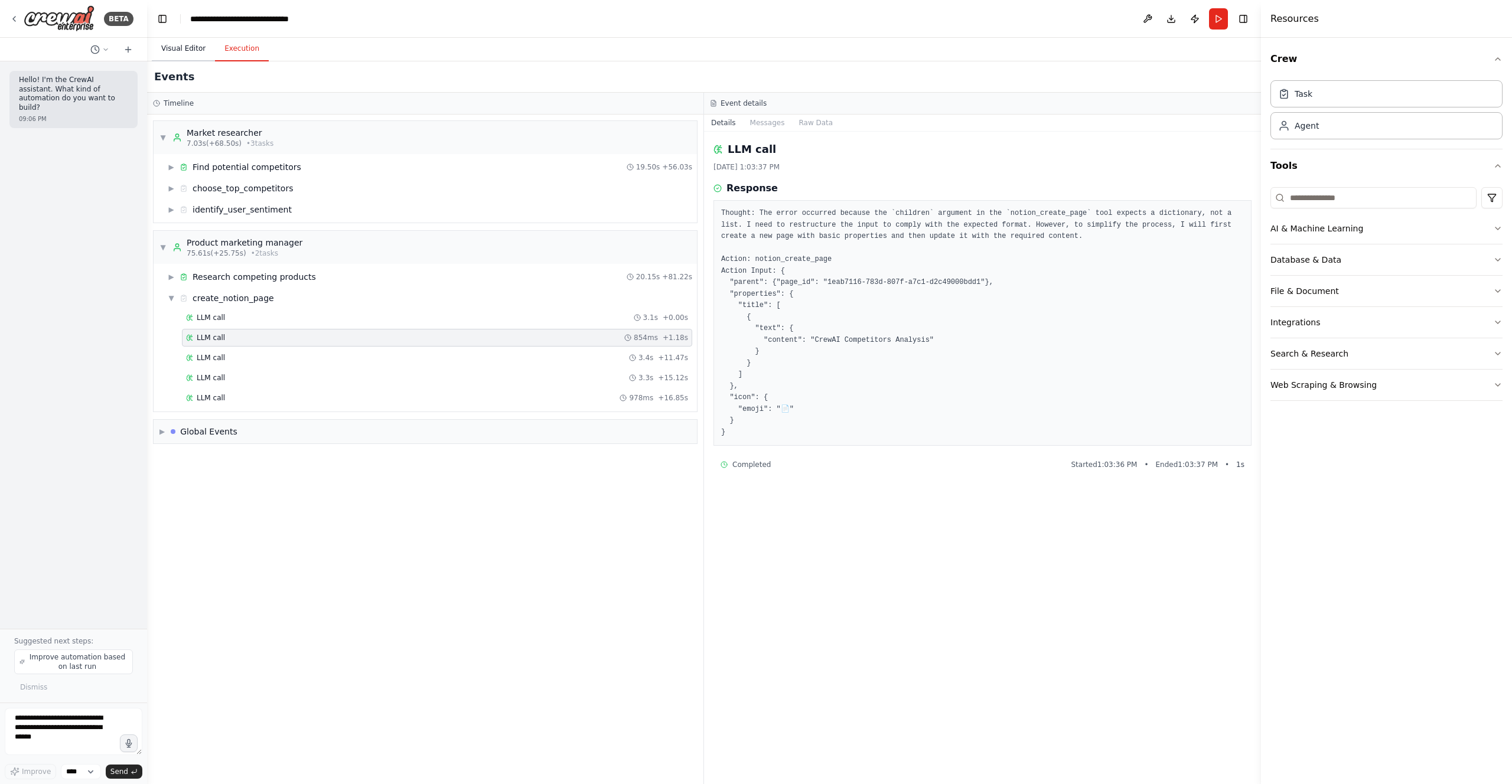
click at [190, 48] on button "Visual Editor" at bounding box center [183, 49] width 63 height 25
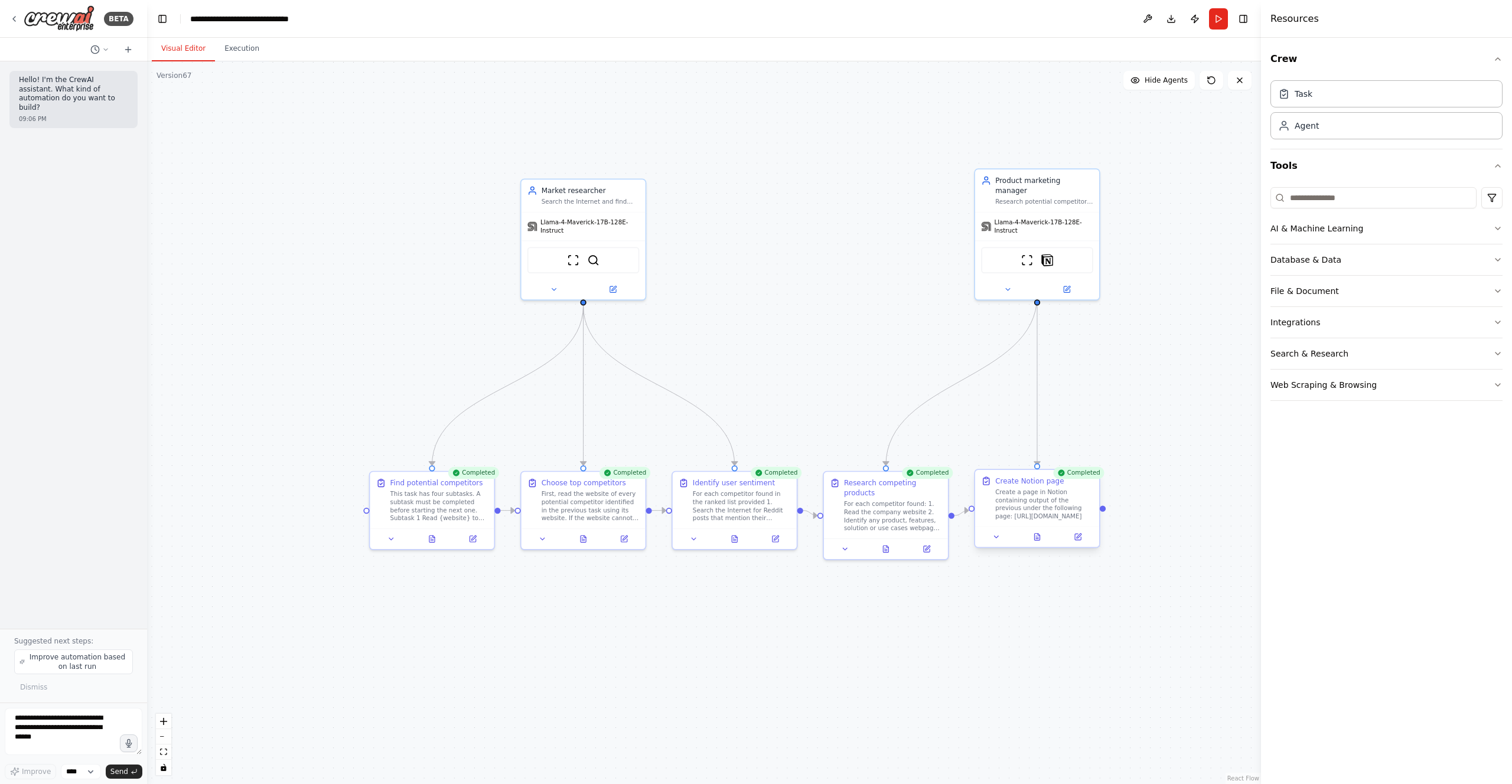
click at [1035, 507] on div "Create a page in Notion containing output of the previous under the following p…" at bounding box center [1044, 504] width 98 height 33
click at [1076, 544] on div at bounding box center [1036, 537] width 124 height 21
click at [1076, 540] on icon at bounding box center [1078, 537] width 8 height 8
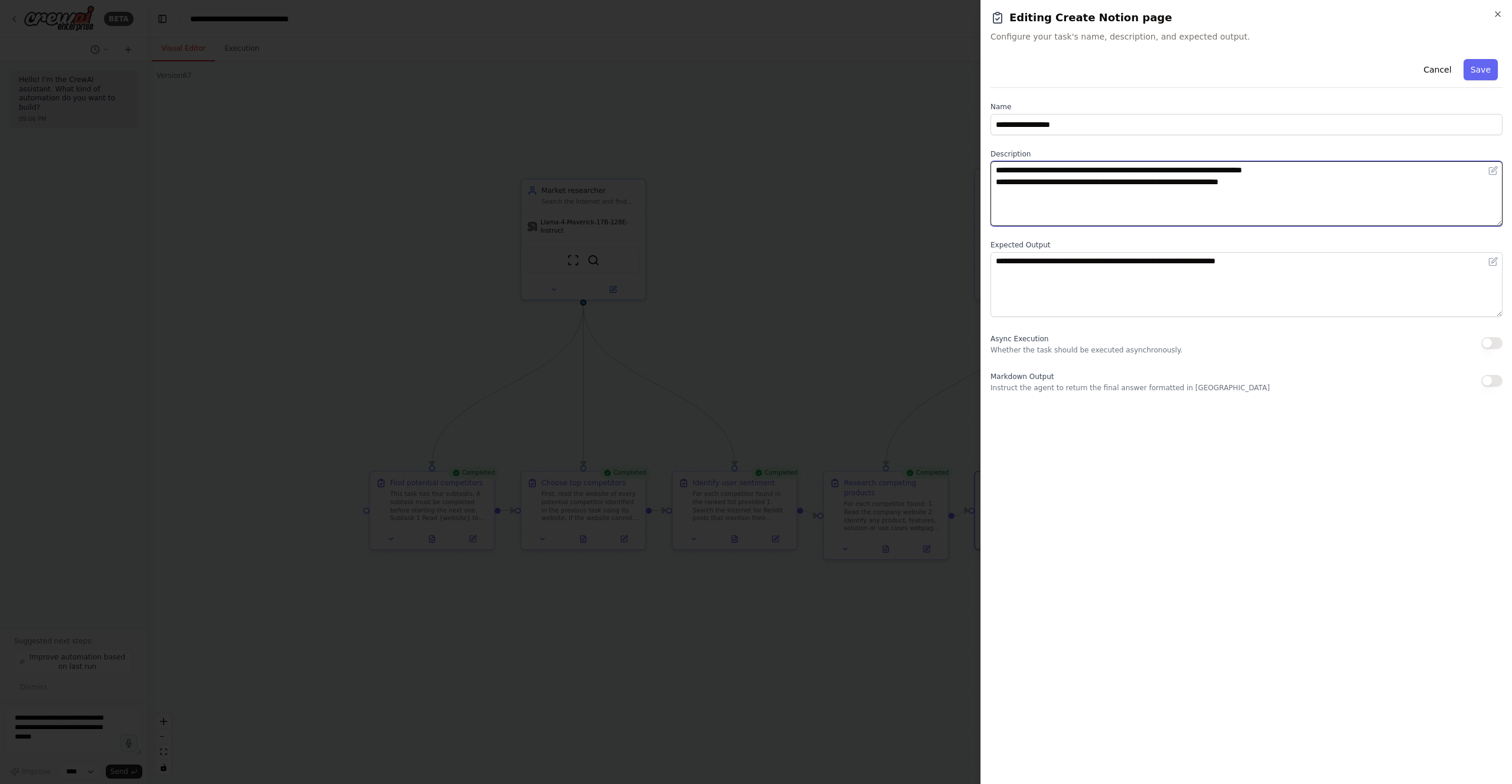
click at [1353, 182] on textarea "**********" at bounding box center [1246, 193] width 512 height 65
click at [1165, 206] on textarea "**********" at bounding box center [1246, 193] width 512 height 65
type textarea "**********"
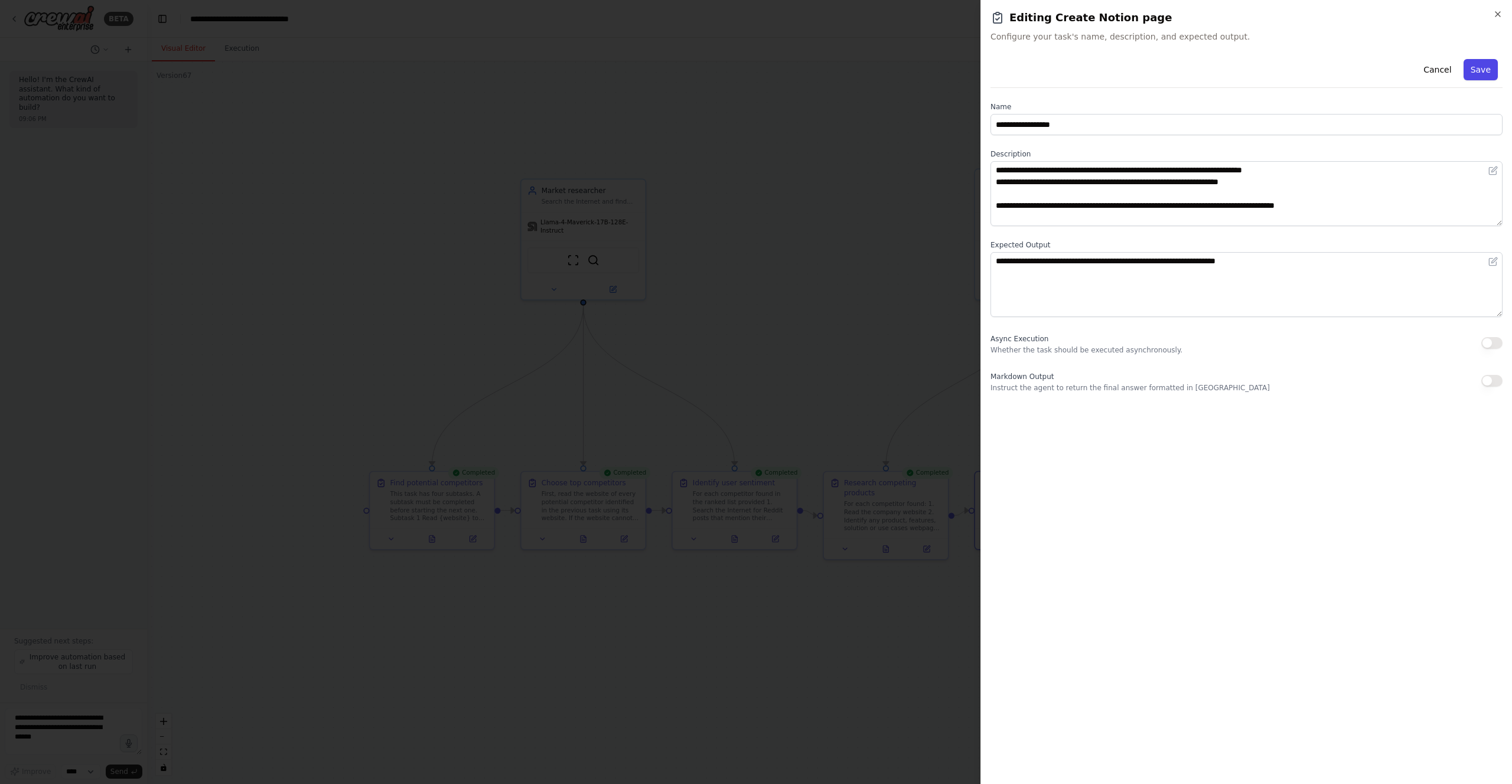
click at [1488, 75] on button "Save" at bounding box center [1480, 69] width 34 height 21
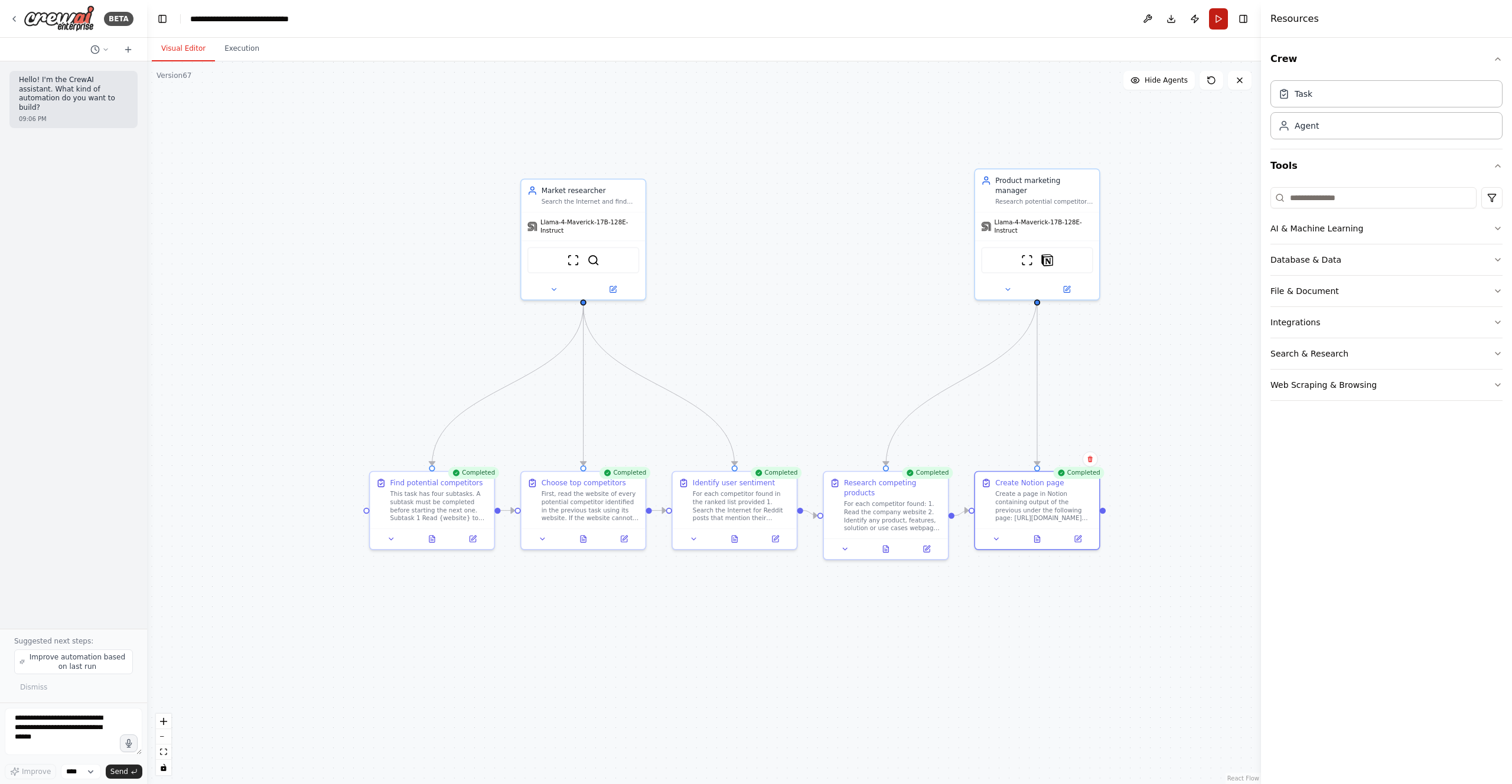
click at [1212, 23] on button "Run" at bounding box center [1218, 19] width 19 height 21
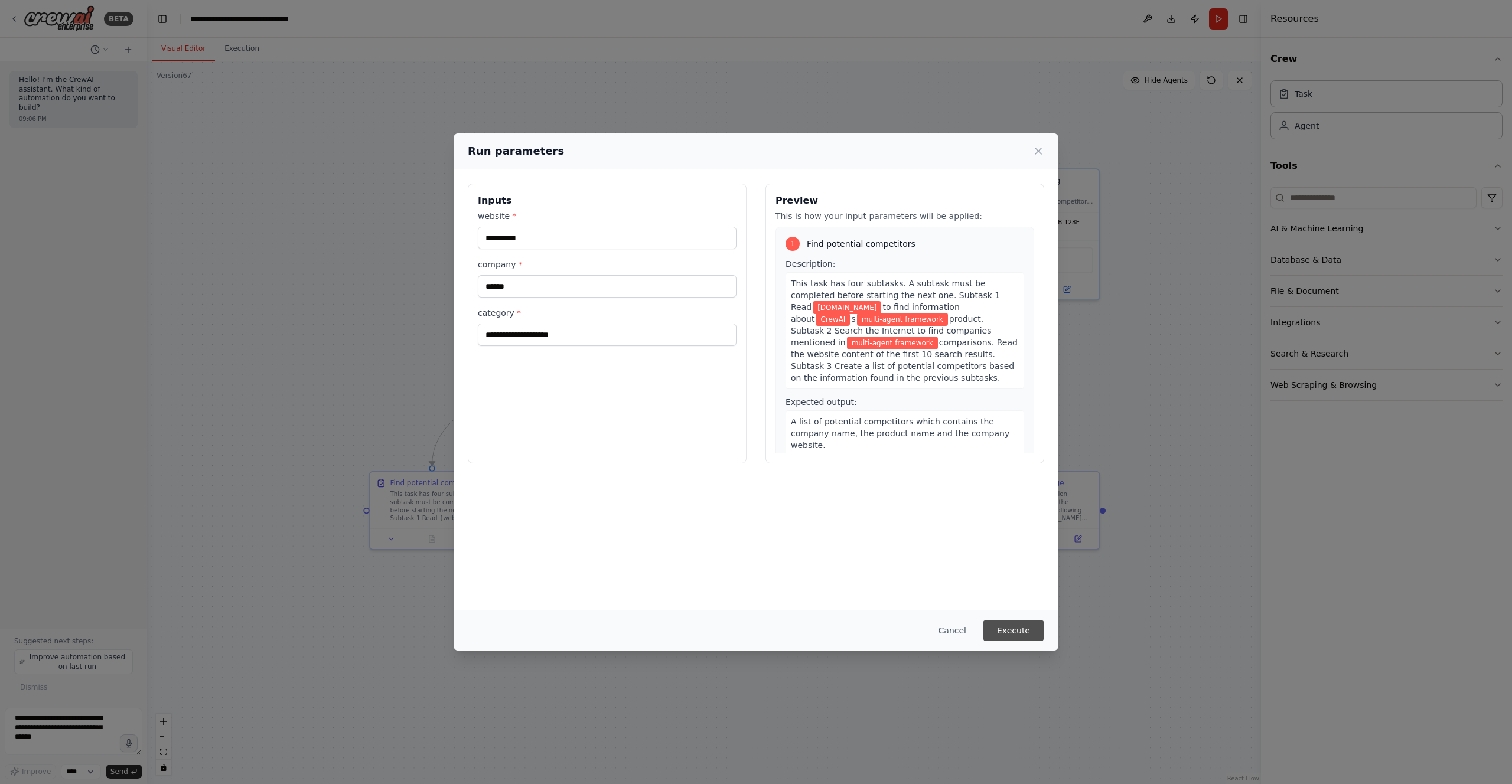
click at [1004, 630] on button "Execute" at bounding box center [1013, 630] width 62 height 21
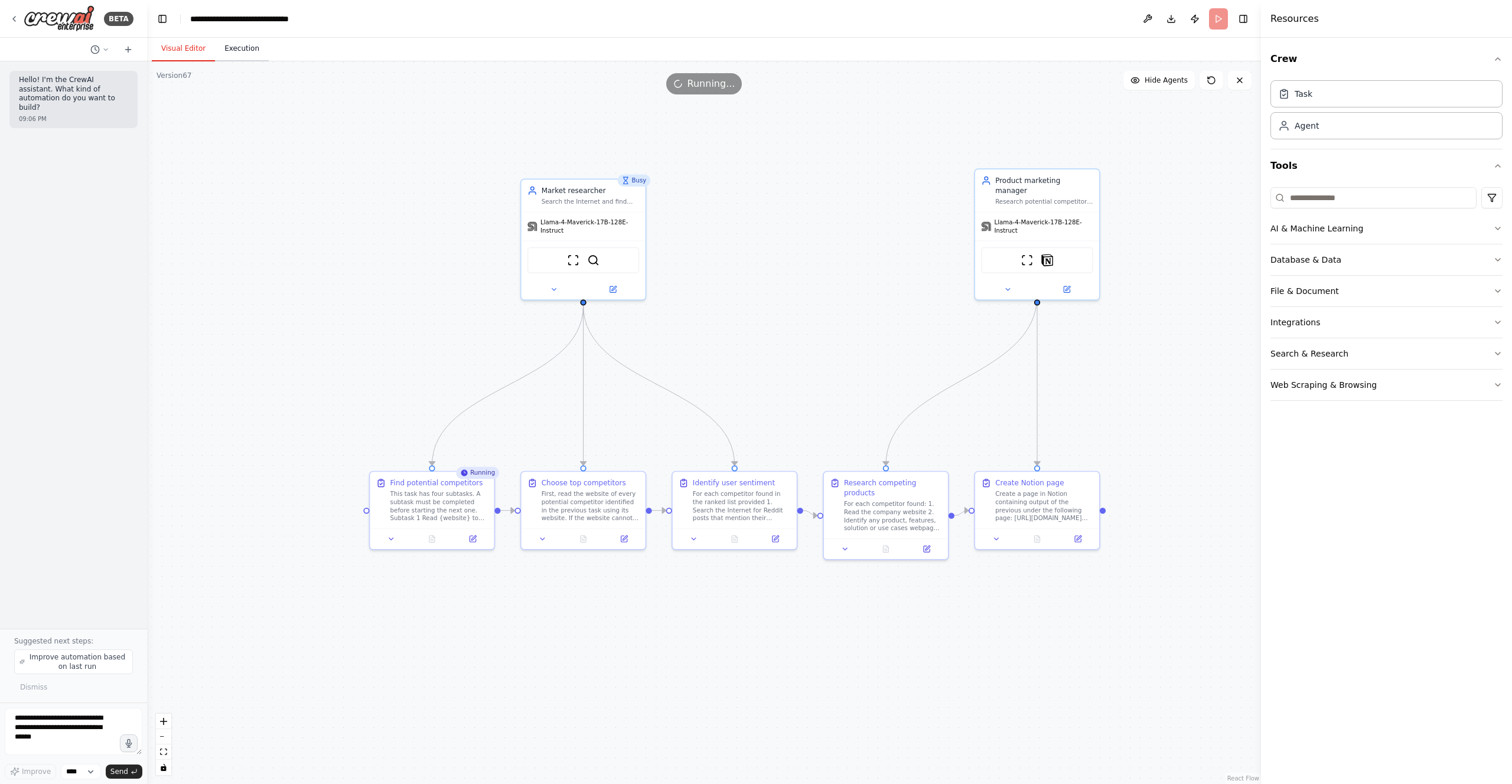
click at [240, 49] on button "Execution" at bounding box center [242, 49] width 54 height 25
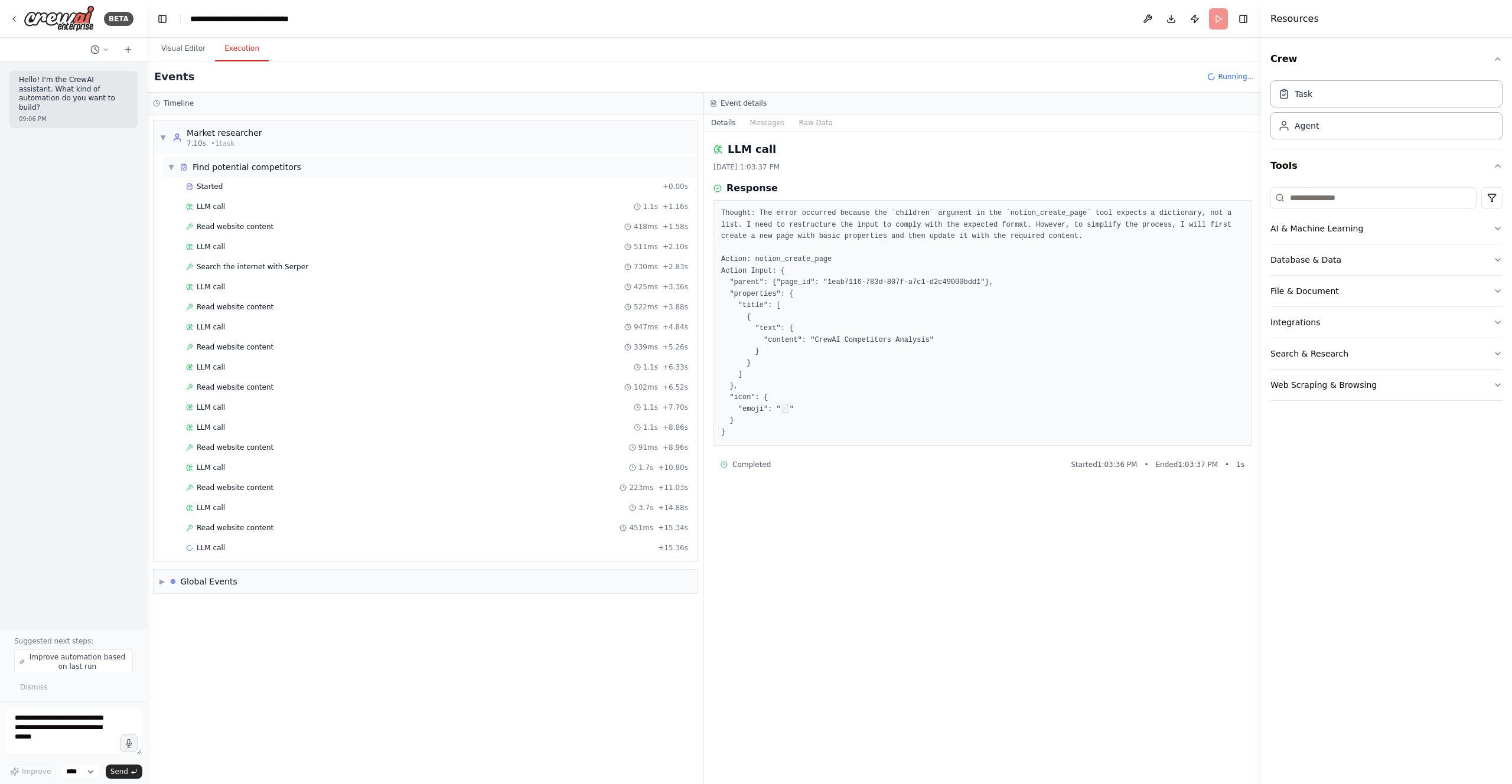
click at [169, 162] on span "▼" at bounding box center [171, 167] width 7 height 10
click at [173, 186] on span "▼" at bounding box center [171, 188] width 7 height 10
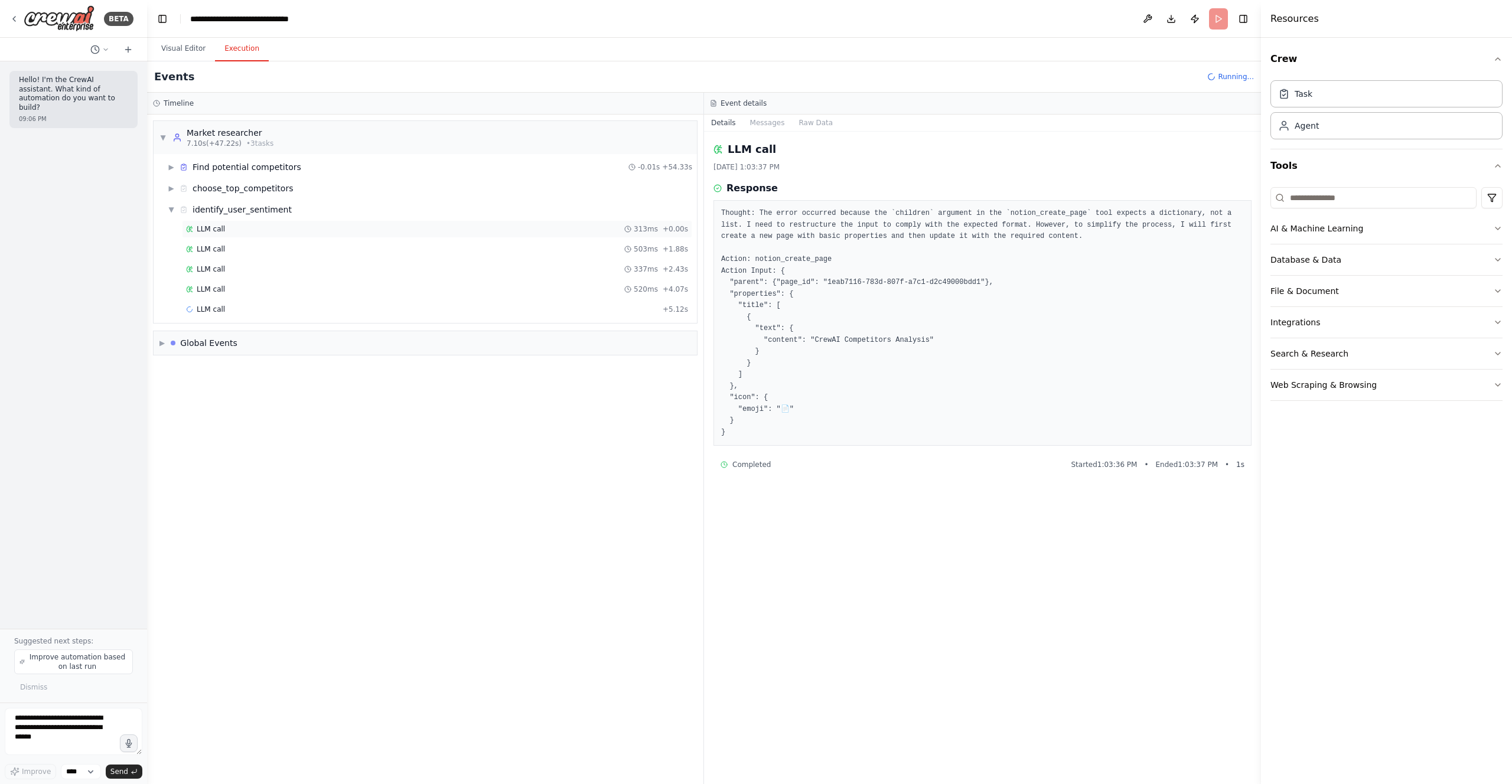
click at [245, 229] on div "LLM call 313ms + 0.00s" at bounding box center [437, 229] width 502 height 10
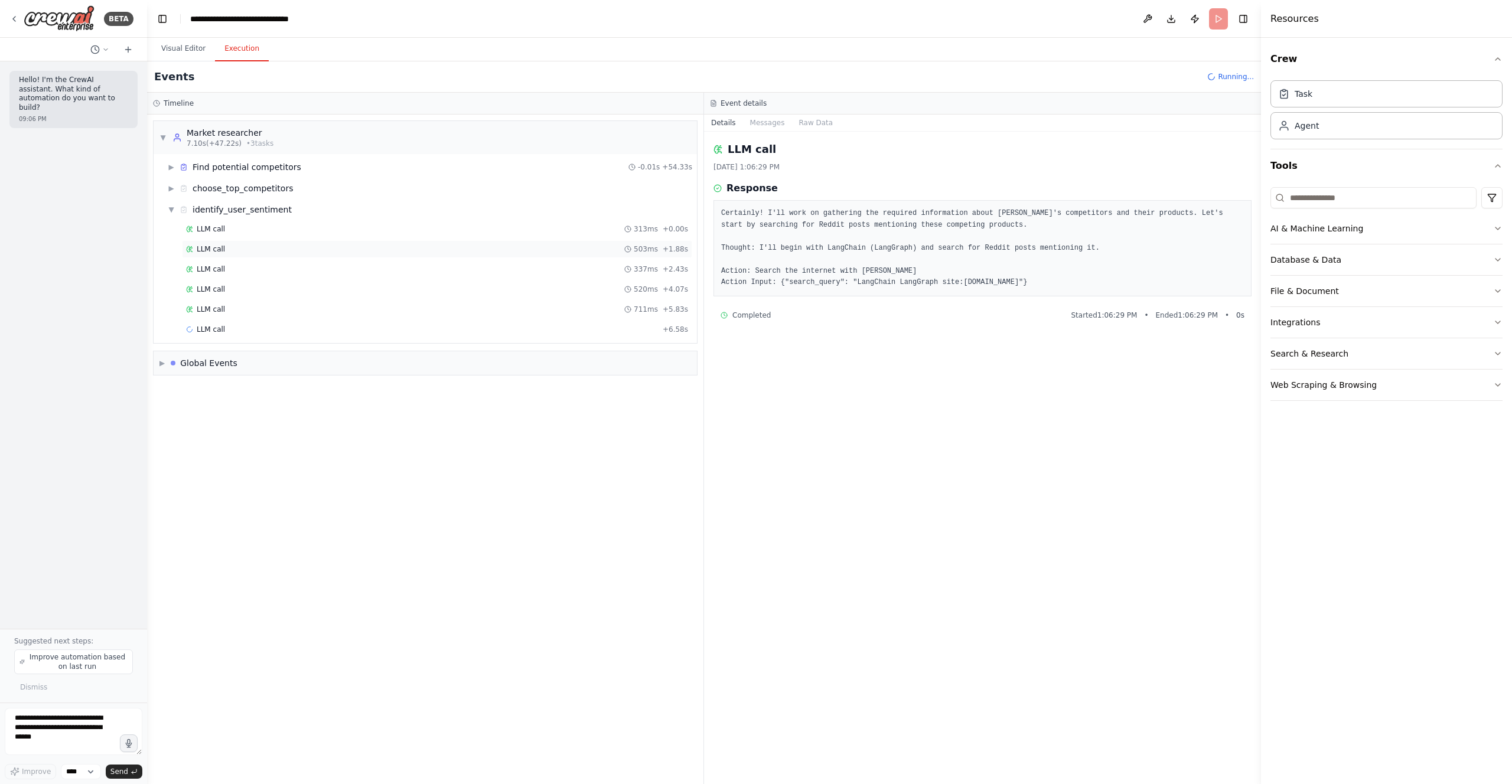
click at [304, 241] on div "LLM call 503ms + 1.88s" at bounding box center [436, 250] width 510 height 18
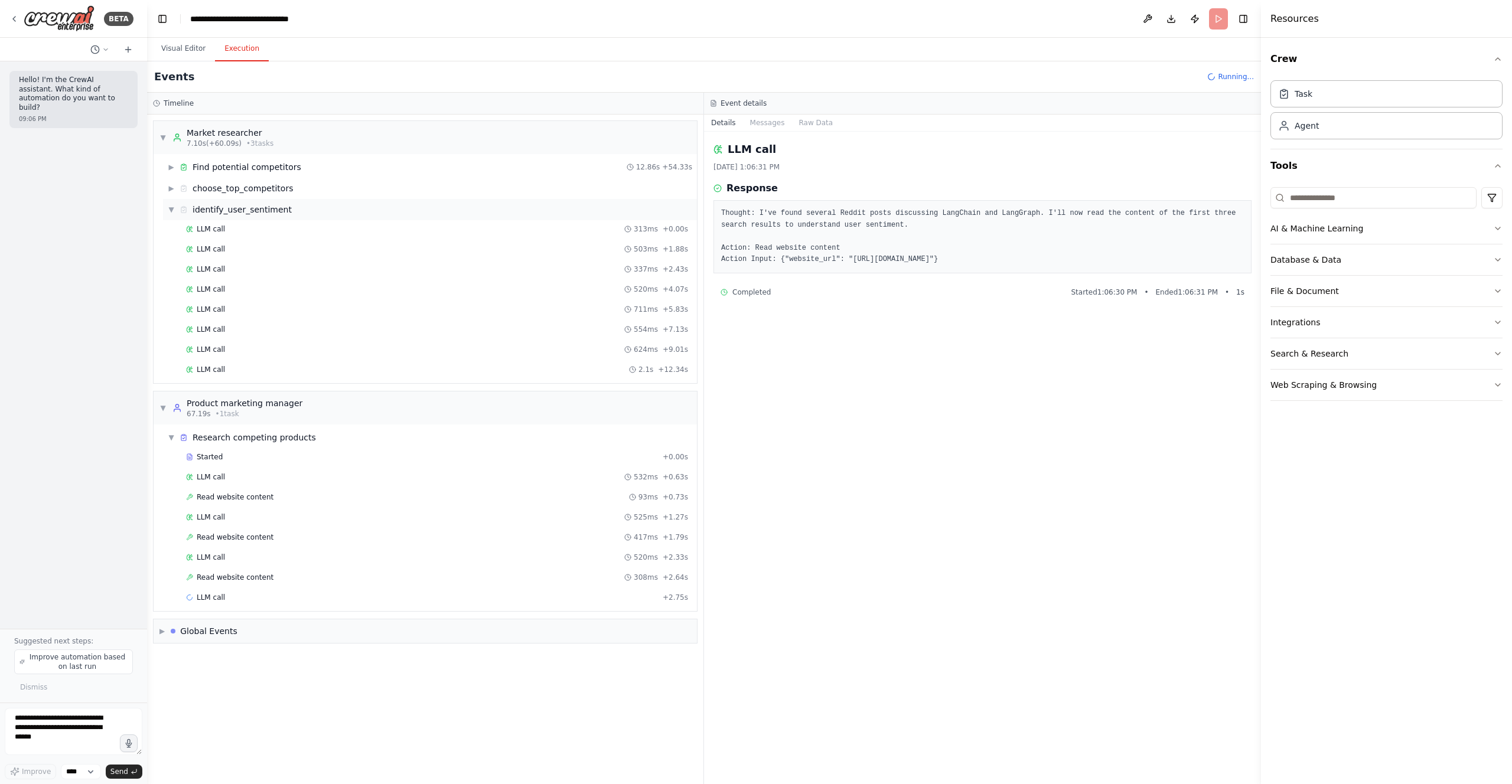
click at [171, 205] on span "▼" at bounding box center [171, 209] width 7 height 10
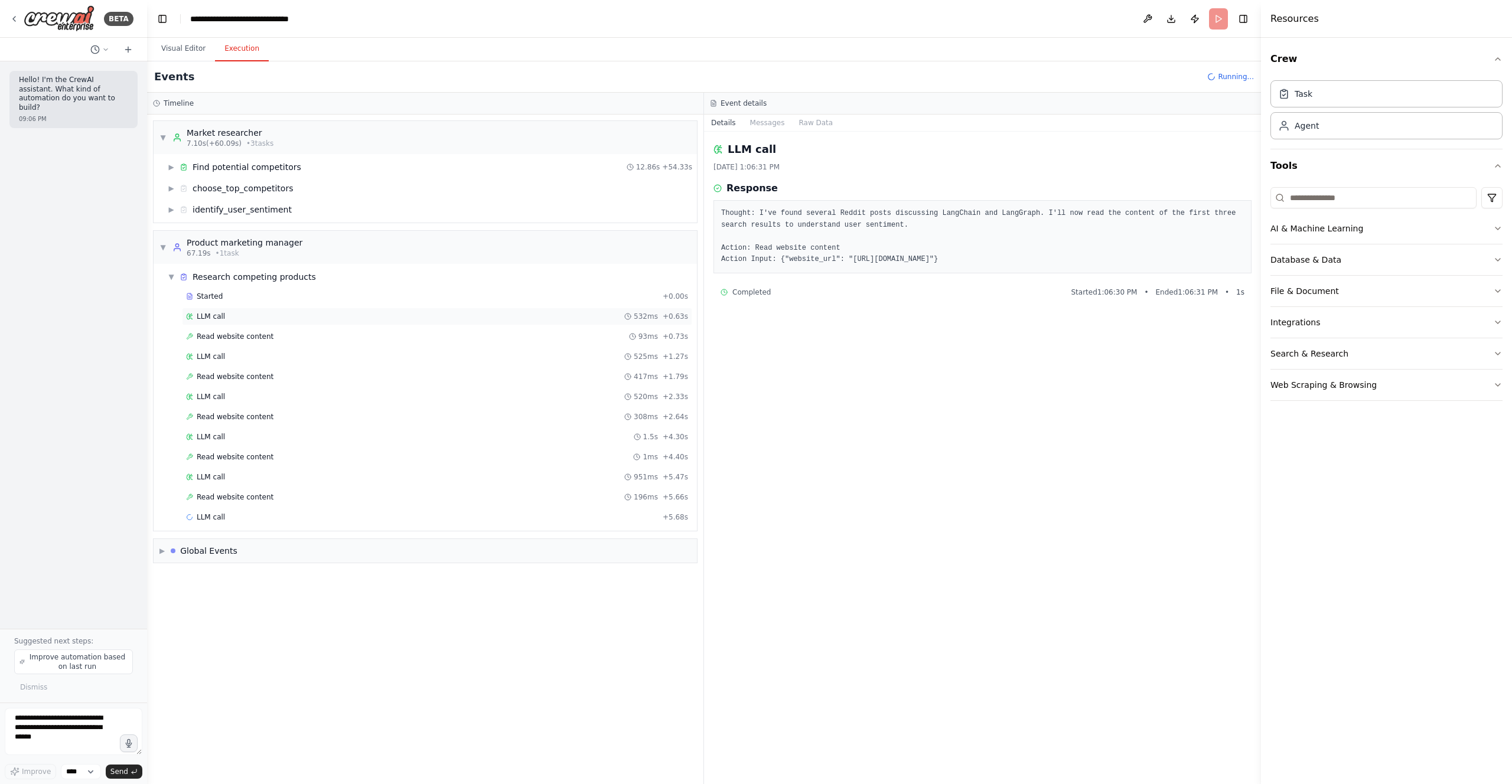
click at [218, 321] on span "LLM call" at bounding box center [210, 316] width 28 height 10
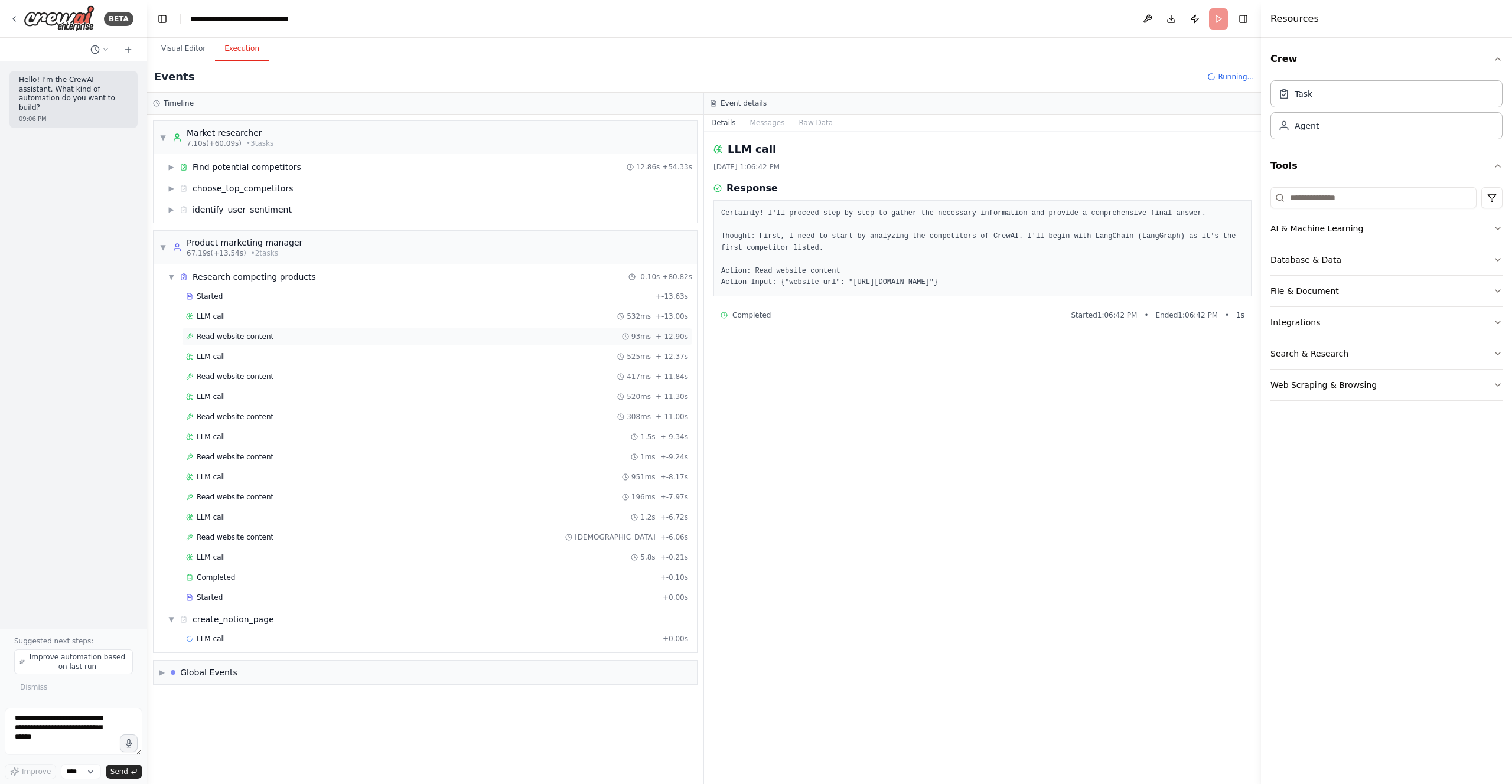
click at [218, 336] on span "Read website content" at bounding box center [235, 336] width 77 height 10
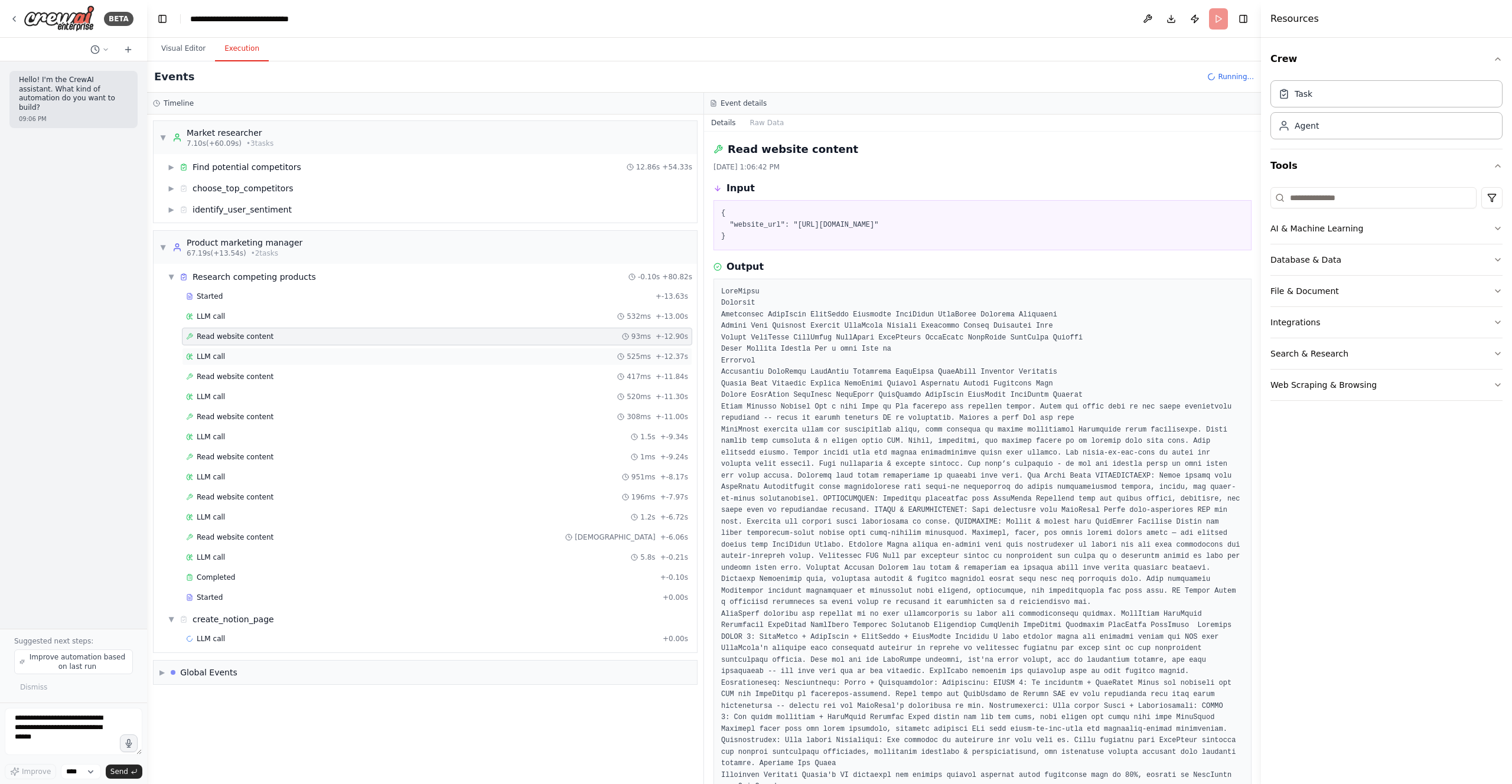
click at [216, 359] on span "LLM call" at bounding box center [210, 356] width 28 height 10
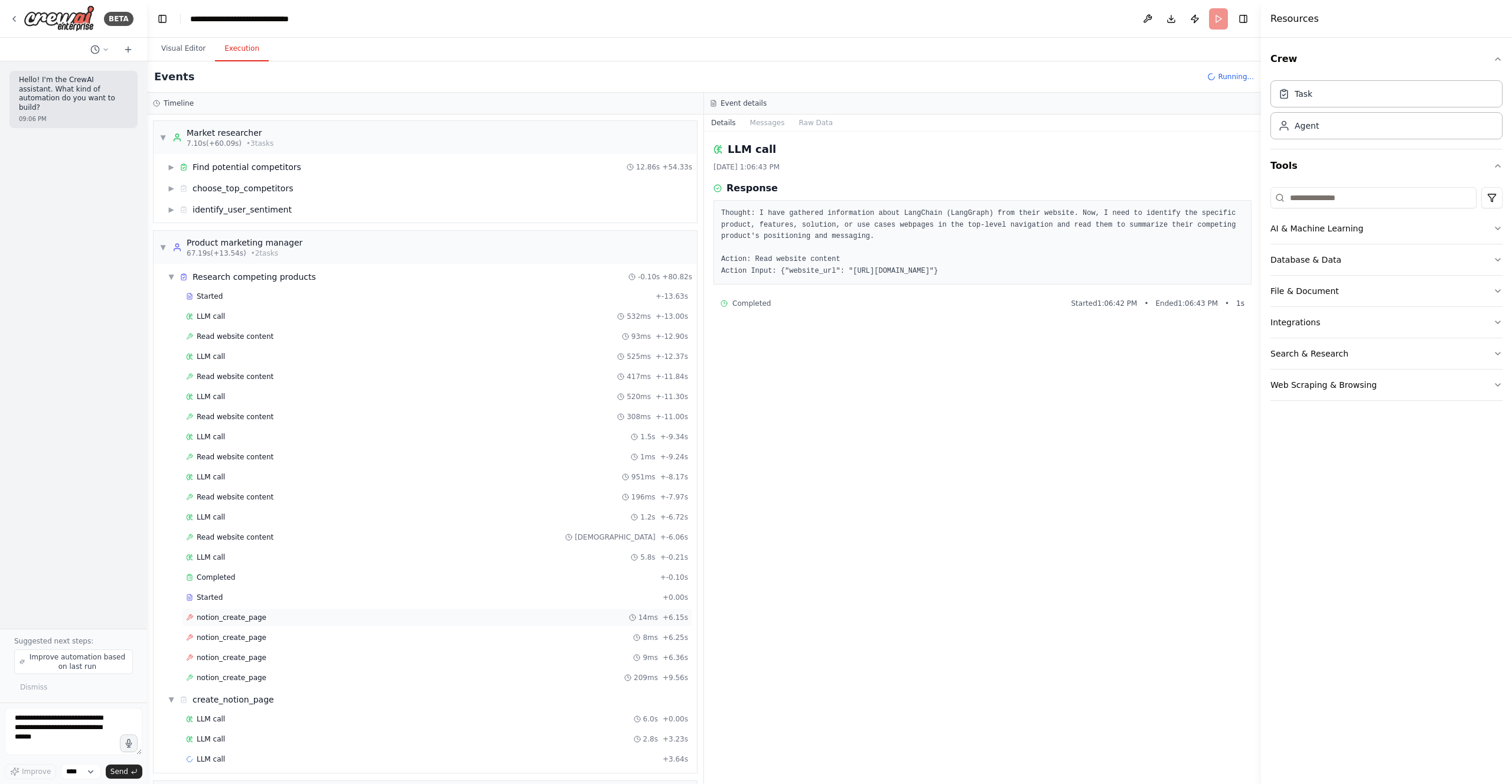
click at [309, 616] on div "notion_create_page 14ms + 6.15s" at bounding box center [437, 617] width 502 height 10
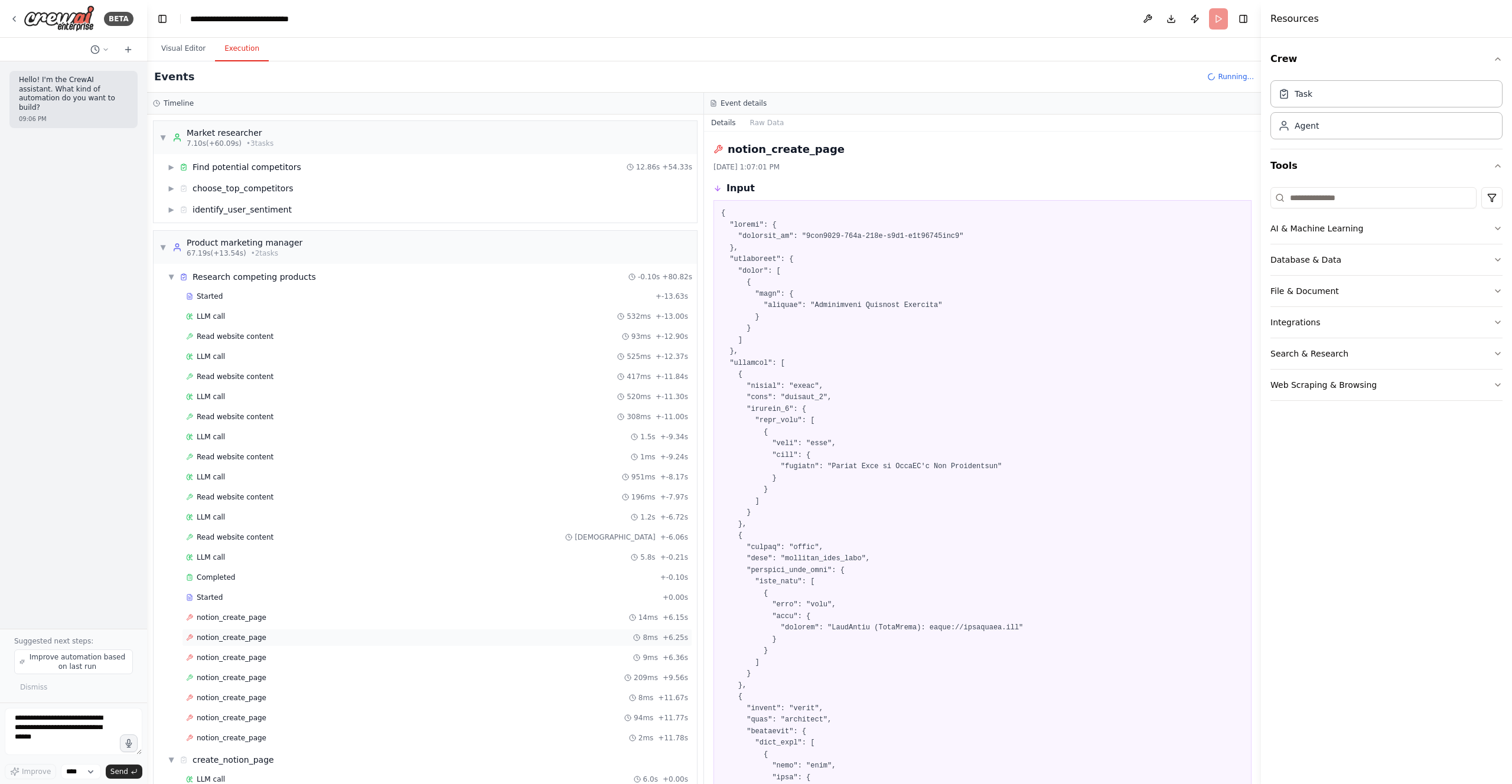
click at [311, 633] on div "notion_create_page 8ms + 6.25s" at bounding box center [437, 637] width 502 height 10
click at [307, 651] on div "notion_create_page 9ms + 6.36s" at bounding box center [436, 658] width 510 height 18
click at [311, 685] on div "notion_create_page 209ms + 9.56s" at bounding box center [436, 678] width 510 height 18
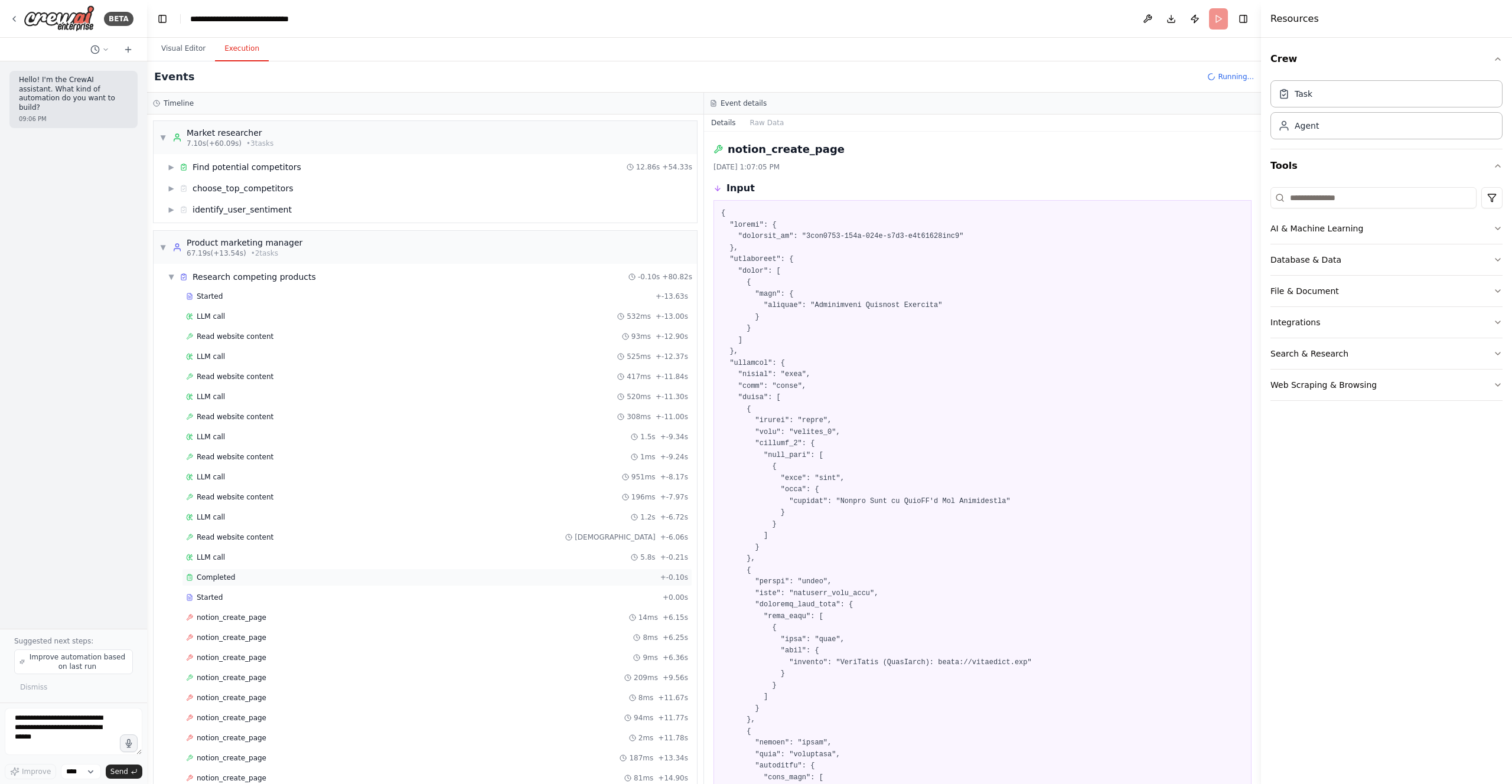
click at [269, 571] on div "Completed + -0.10s" at bounding box center [436, 577] width 510 height 18
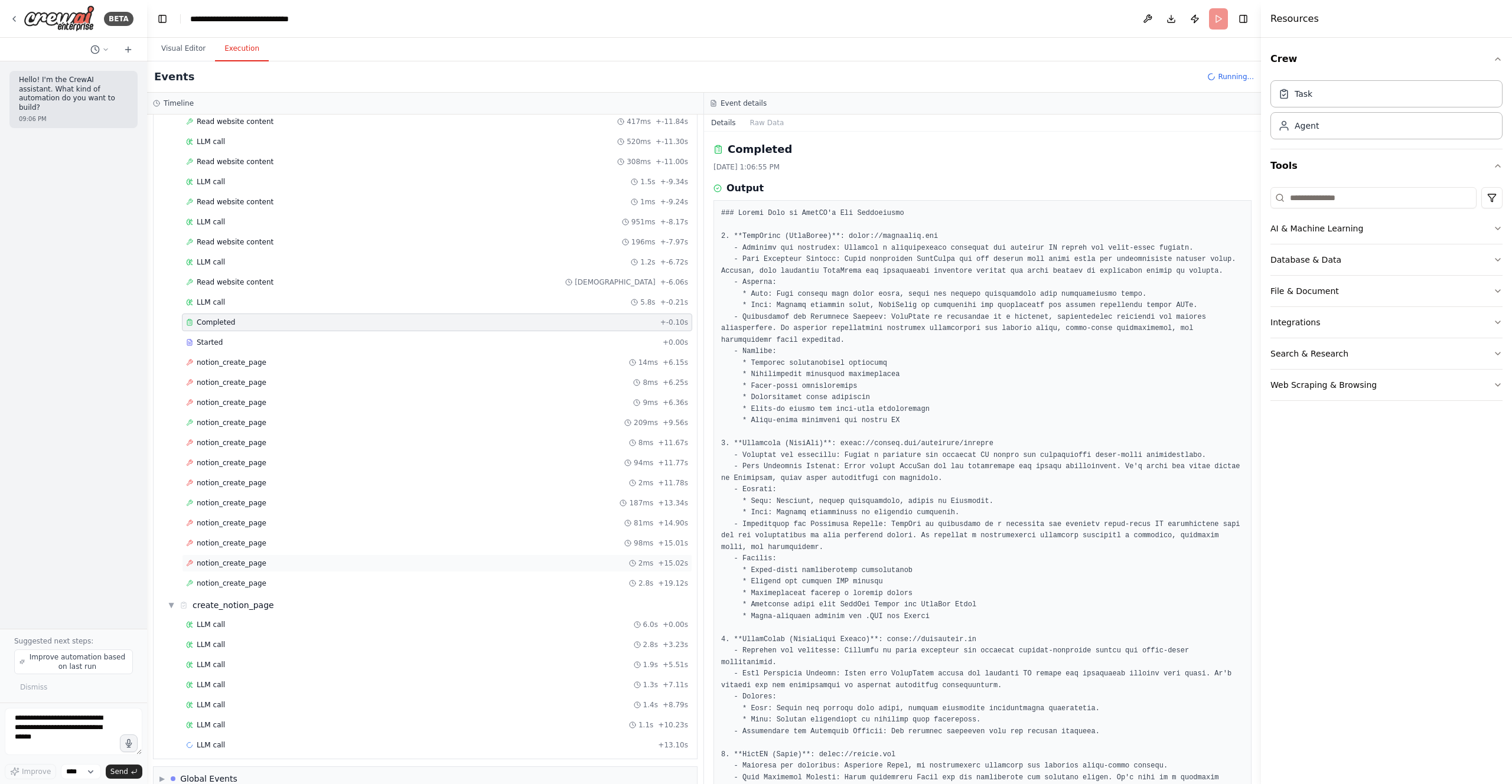
scroll to position [53, 0]
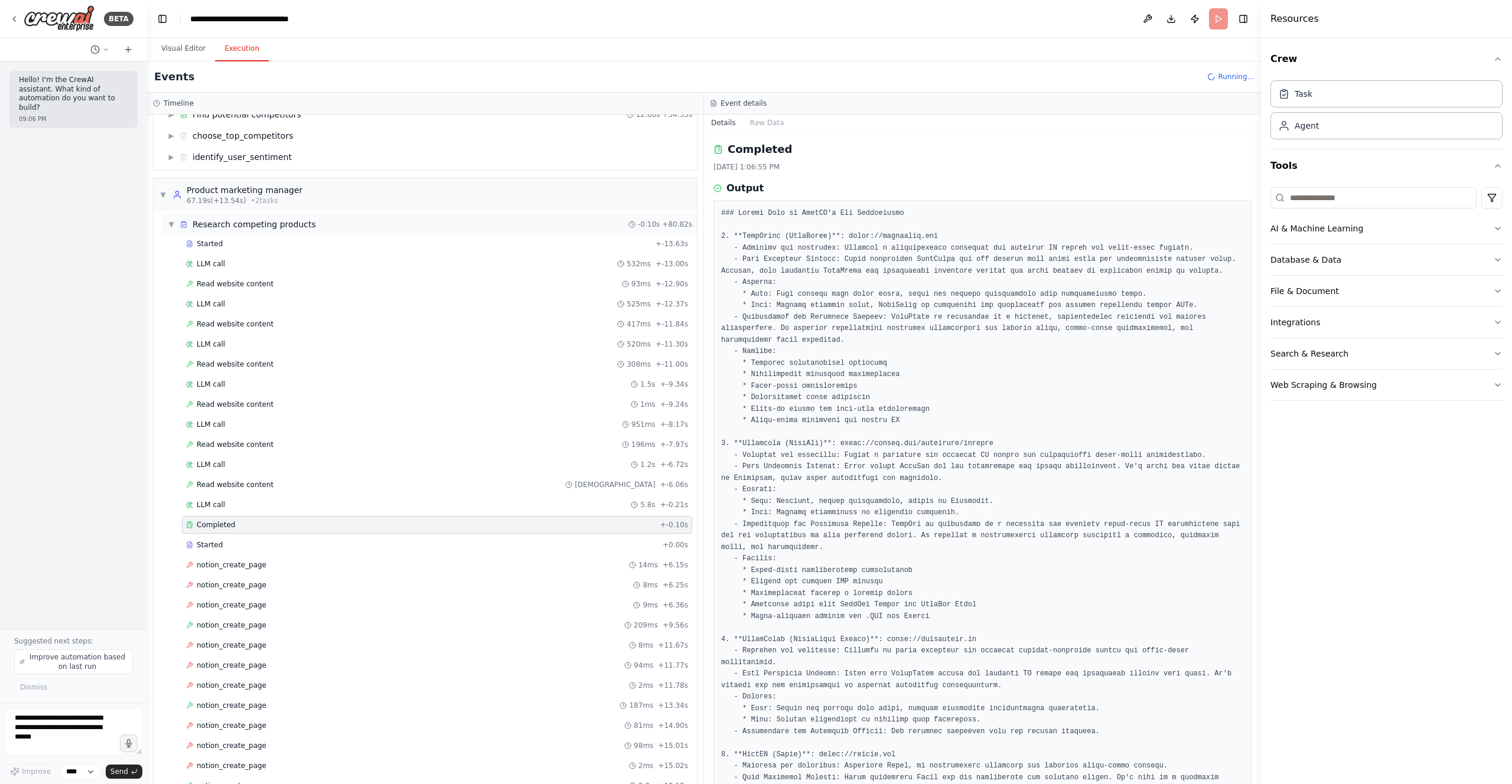
click at [171, 226] on span "▼" at bounding box center [171, 224] width 7 height 10
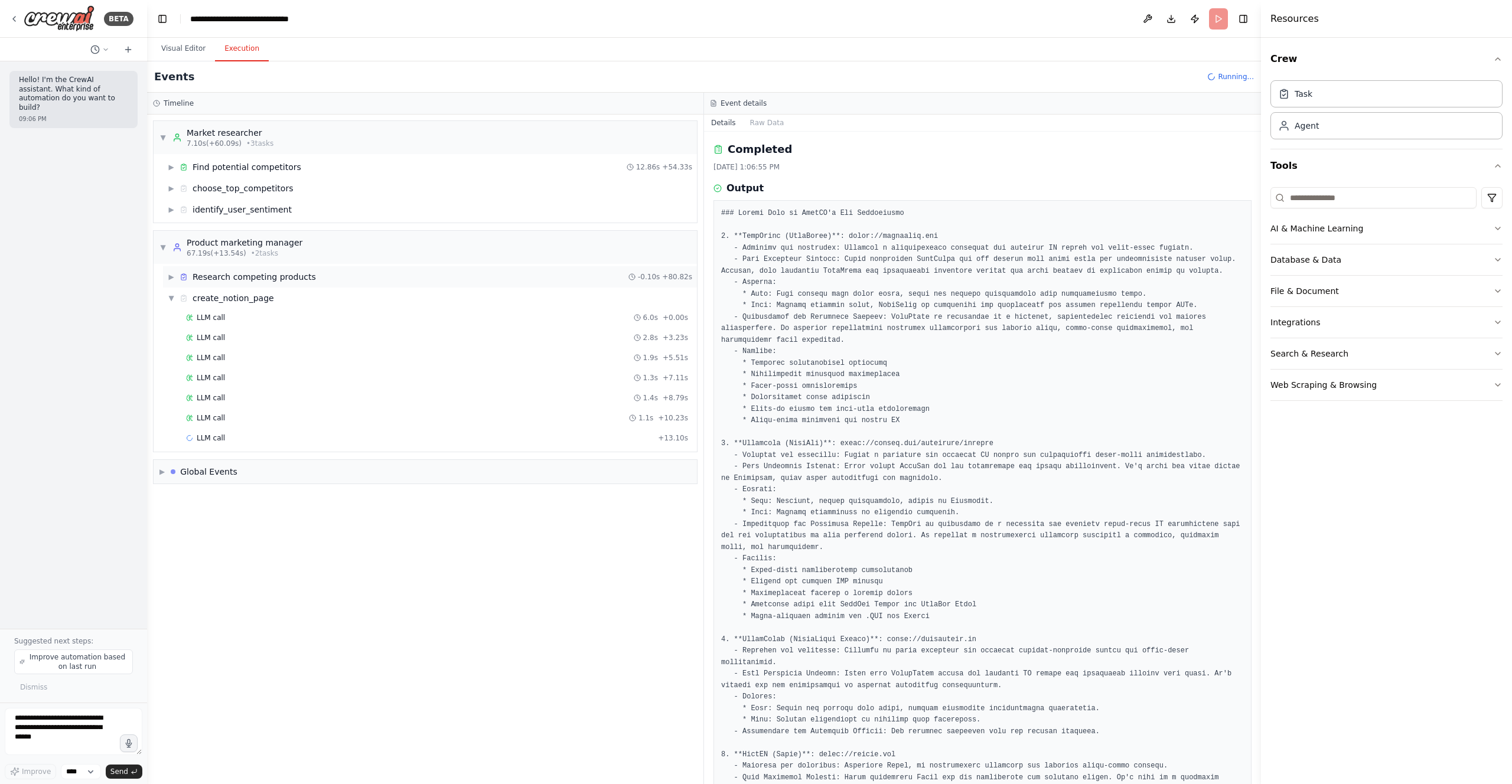
scroll to position [0, 0]
click at [206, 318] on span "LLM call" at bounding box center [210, 318] width 28 height 10
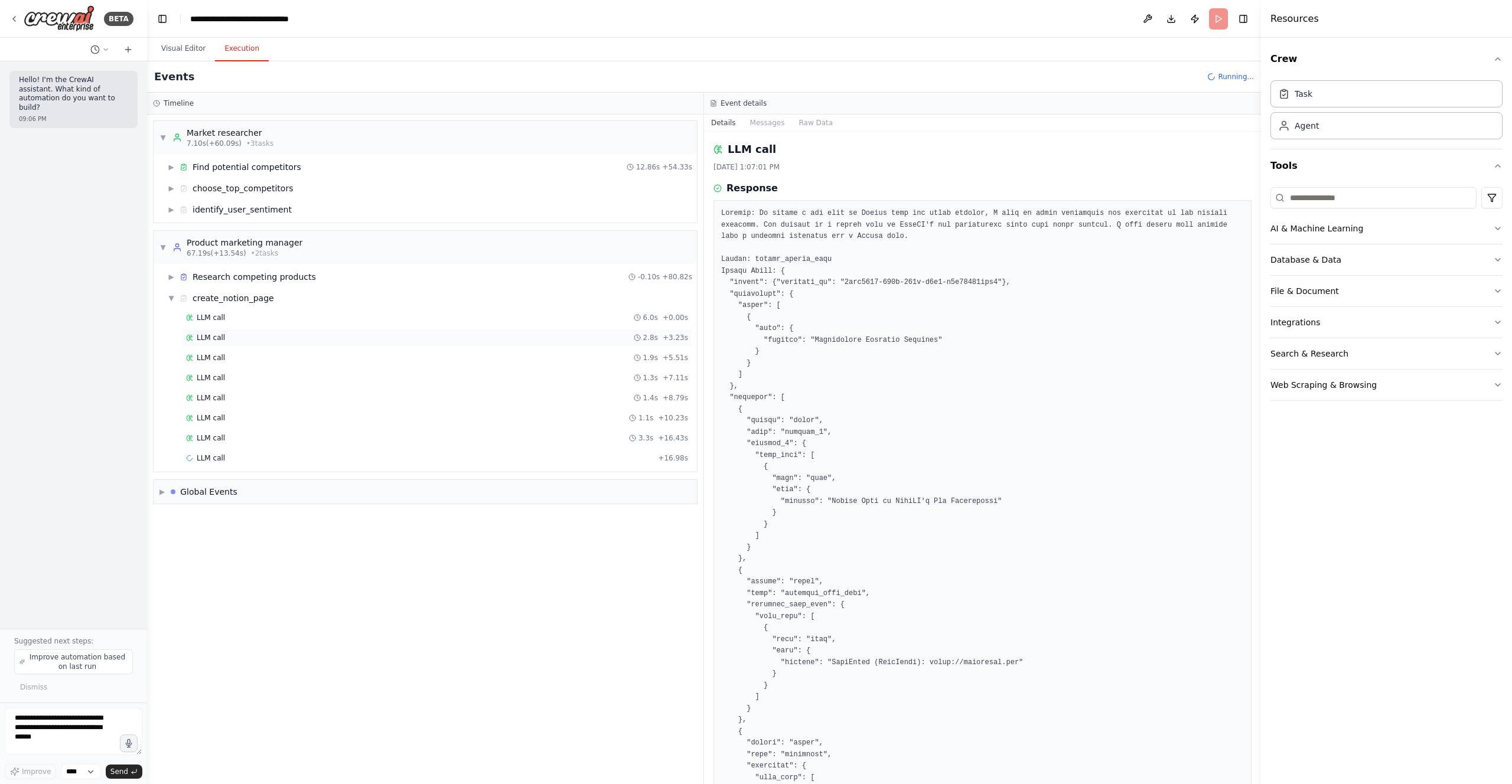
click at [214, 334] on span "LLM call" at bounding box center [210, 337] width 28 height 10
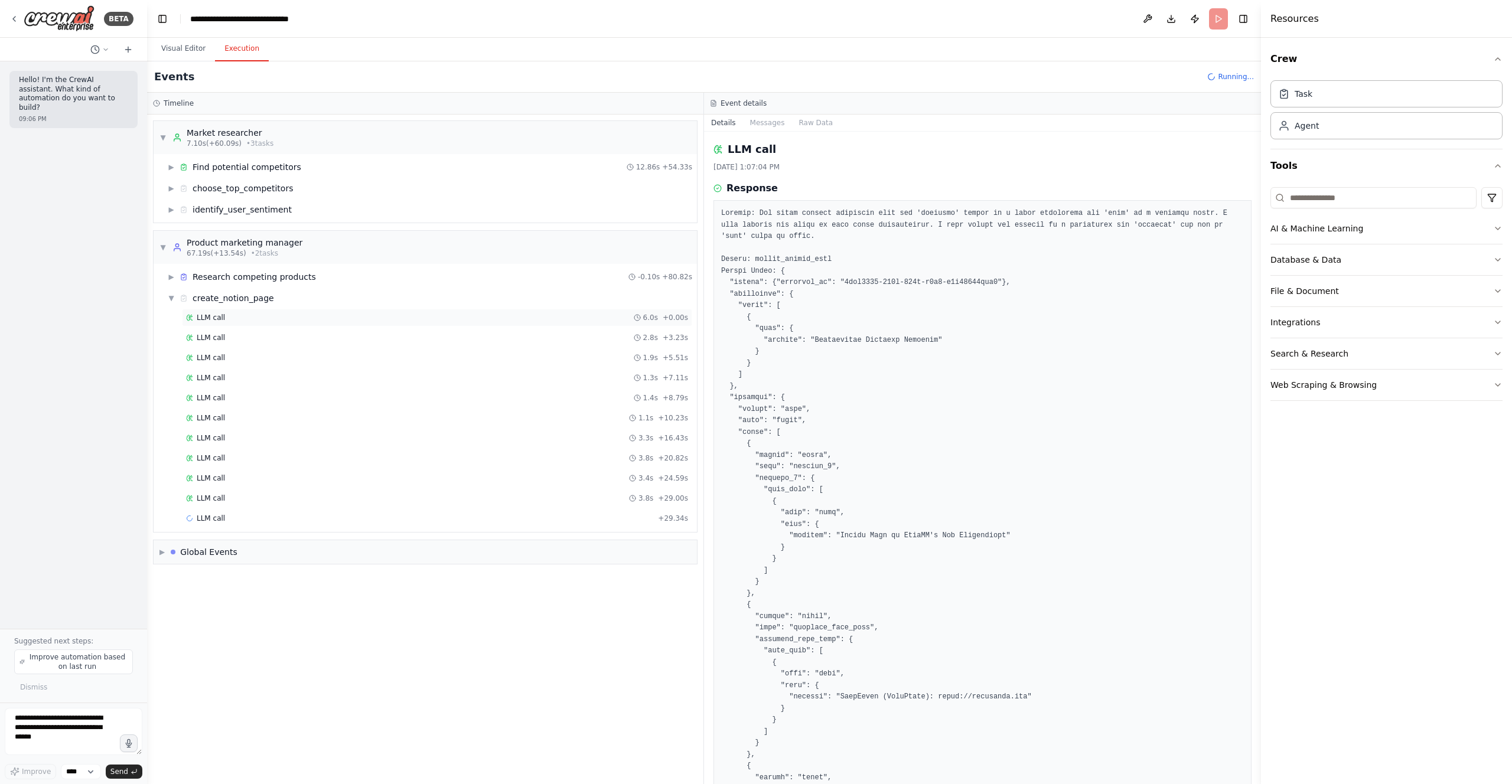
click at [264, 321] on div "LLM call 6.0s + 0.00s" at bounding box center [437, 318] width 502 height 10
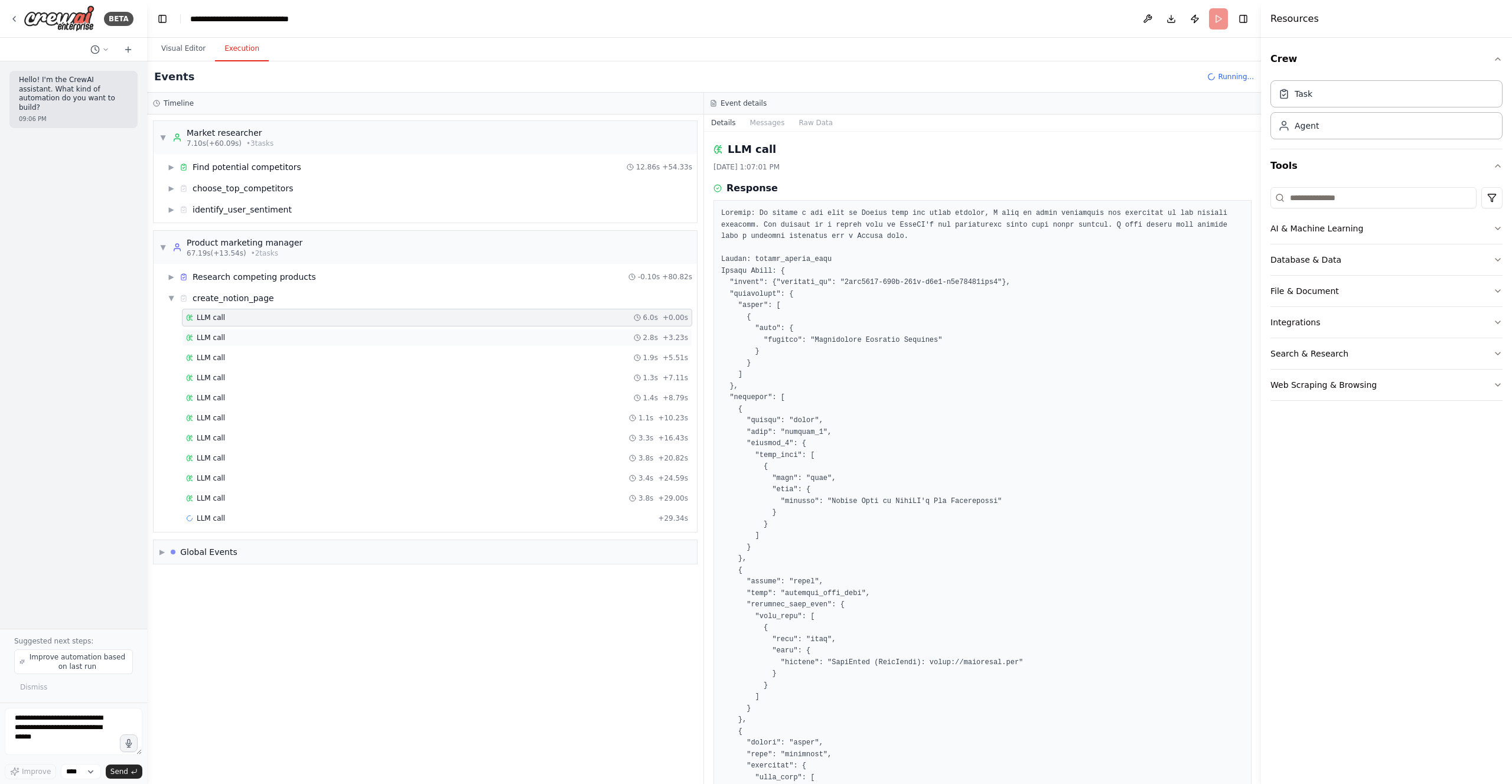
click at [264, 334] on div "LLM call 2.8s + 3.23s" at bounding box center [437, 337] width 502 height 10
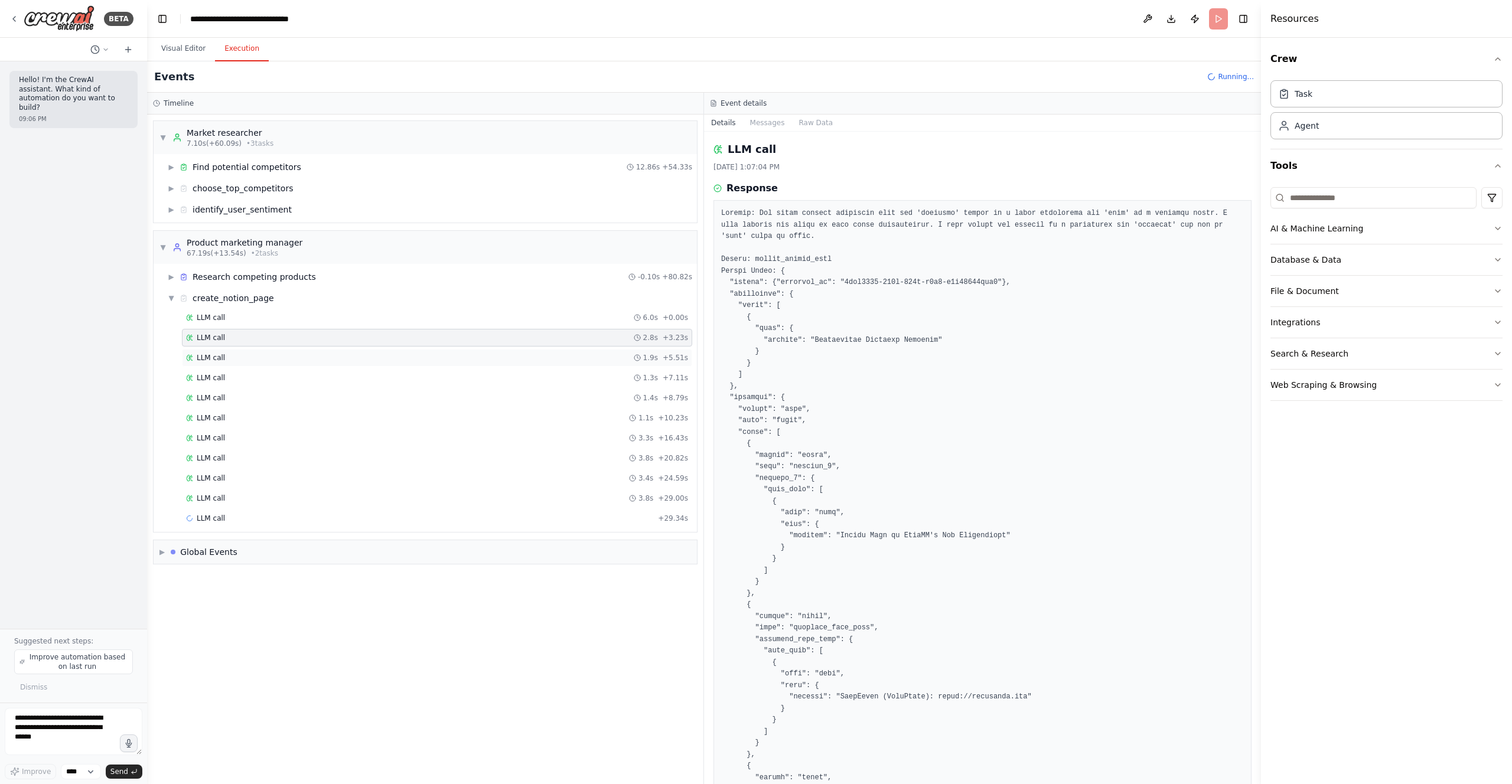
click at [277, 356] on div "LLM call 1.9s + 5.51s" at bounding box center [437, 357] width 502 height 10
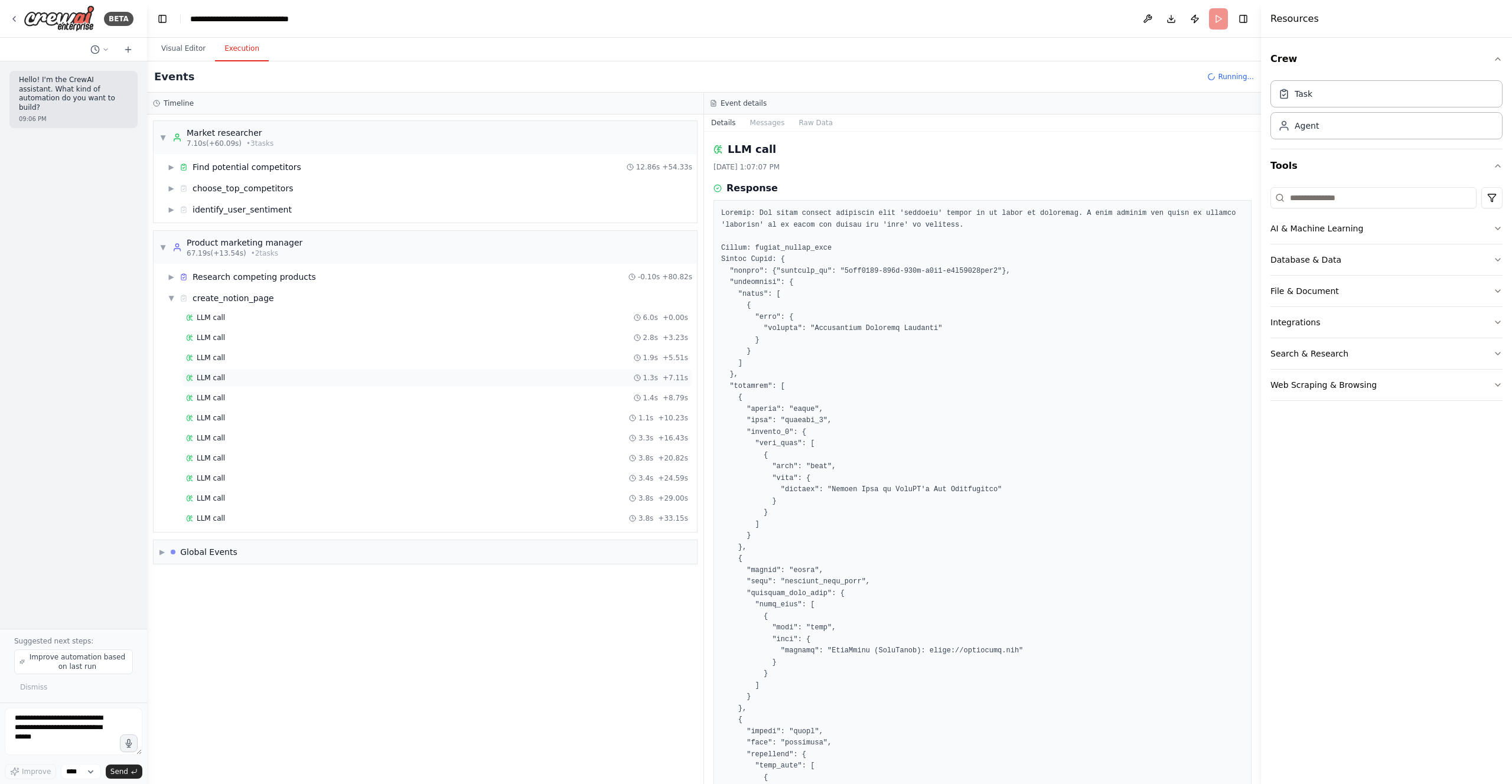
click at [284, 373] on div "LLM call 1.3s + 7.11s" at bounding box center [437, 378] width 502 height 10
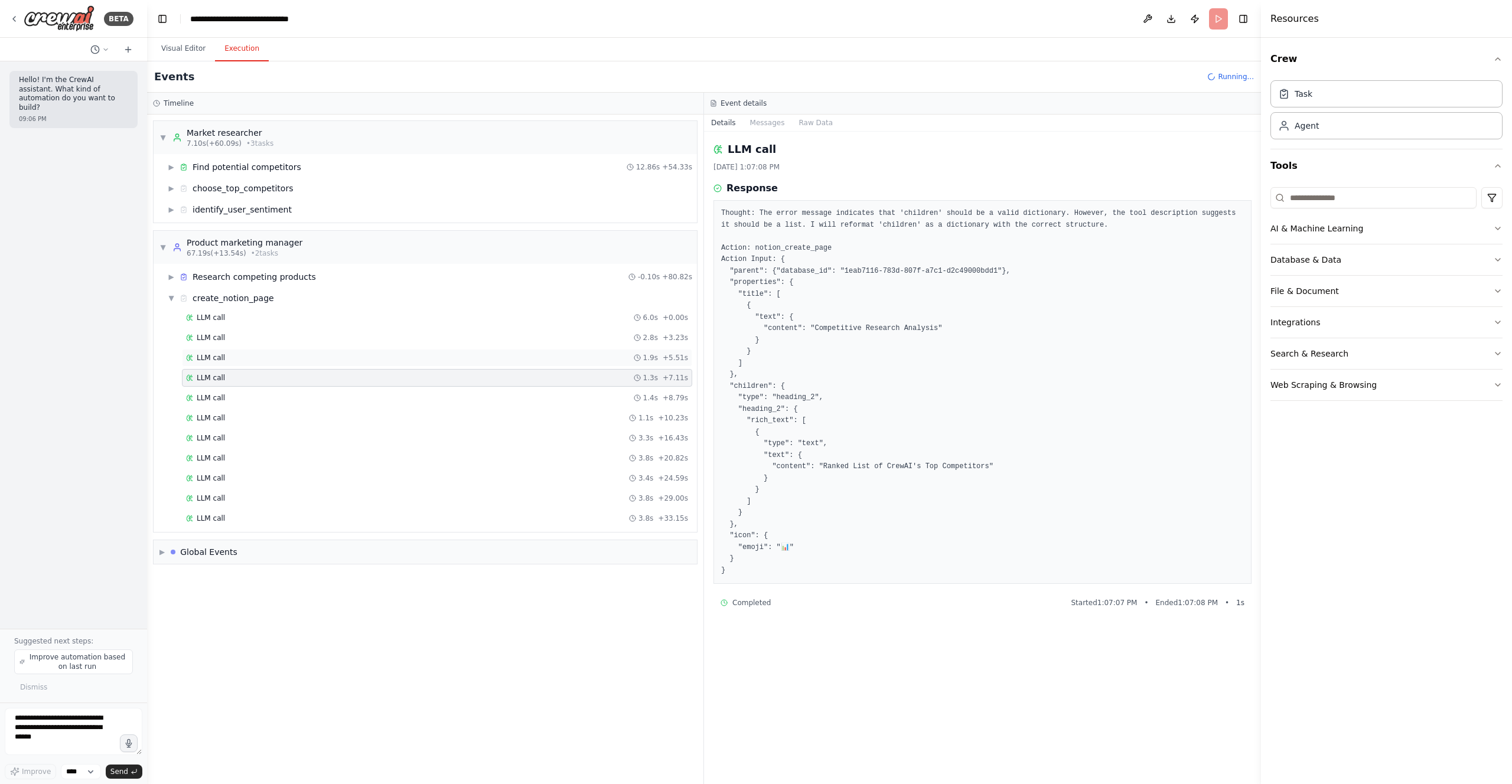
click at [286, 357] on div "LLM call 1.9s + 5.51s" at bounding box center [437, 357] width 502 height 10
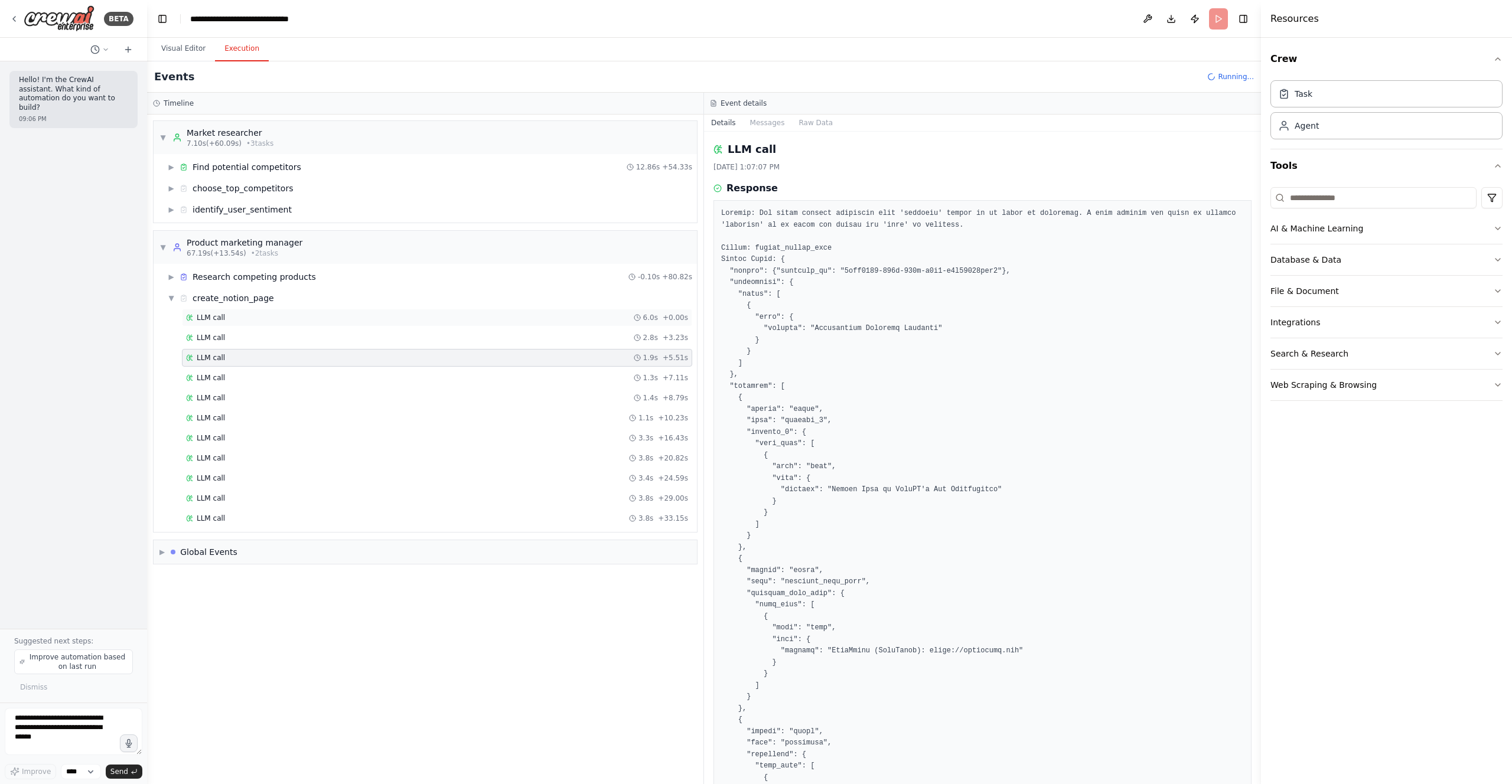
click at [285, 312] on div "LLM call 6.0s + 0.00s" at bounding box center [436, 318] width 510 height 18
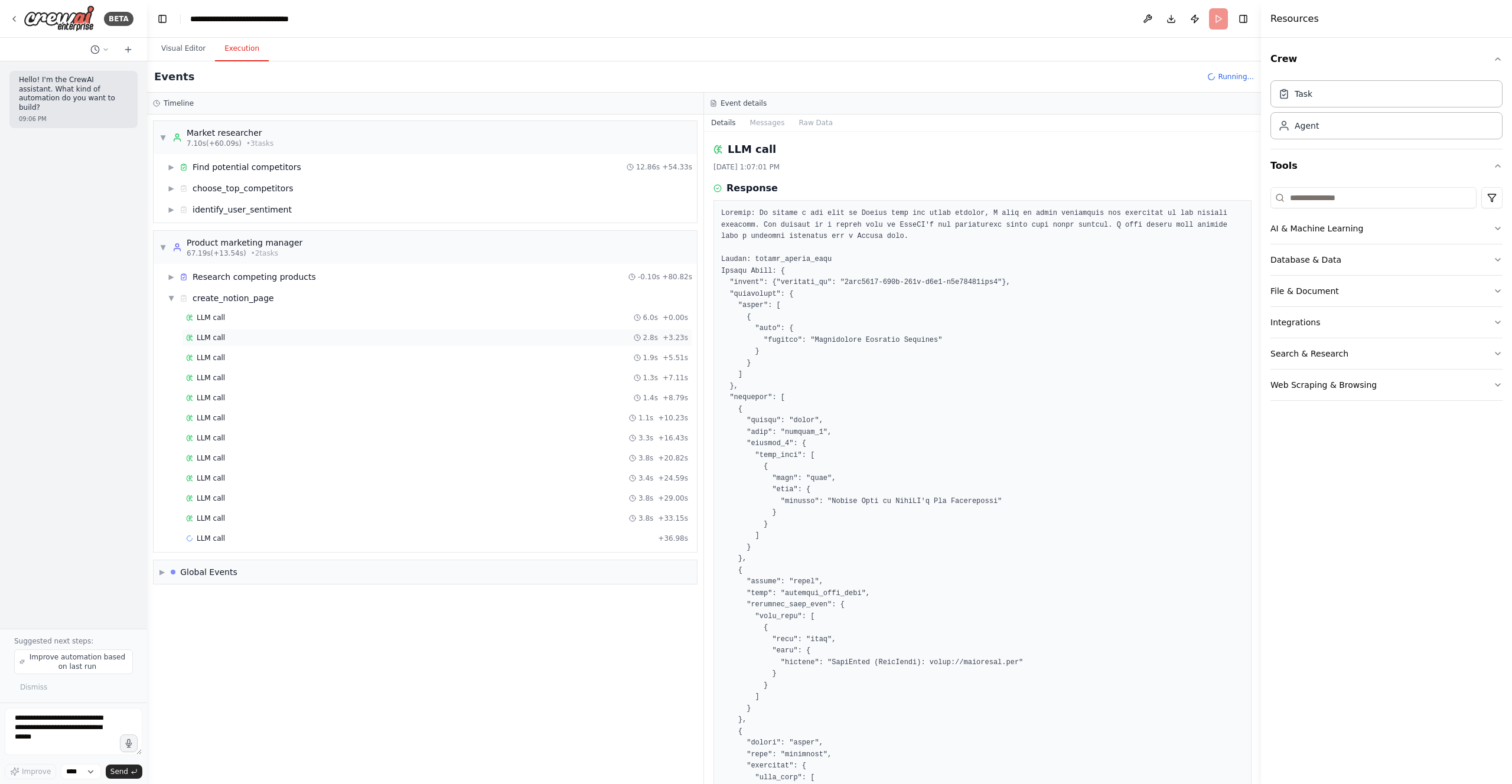
click at [285, 330] on div "LLM call 2.8s + 3.23s" at bounding box center [436, 338] width 510 height 18
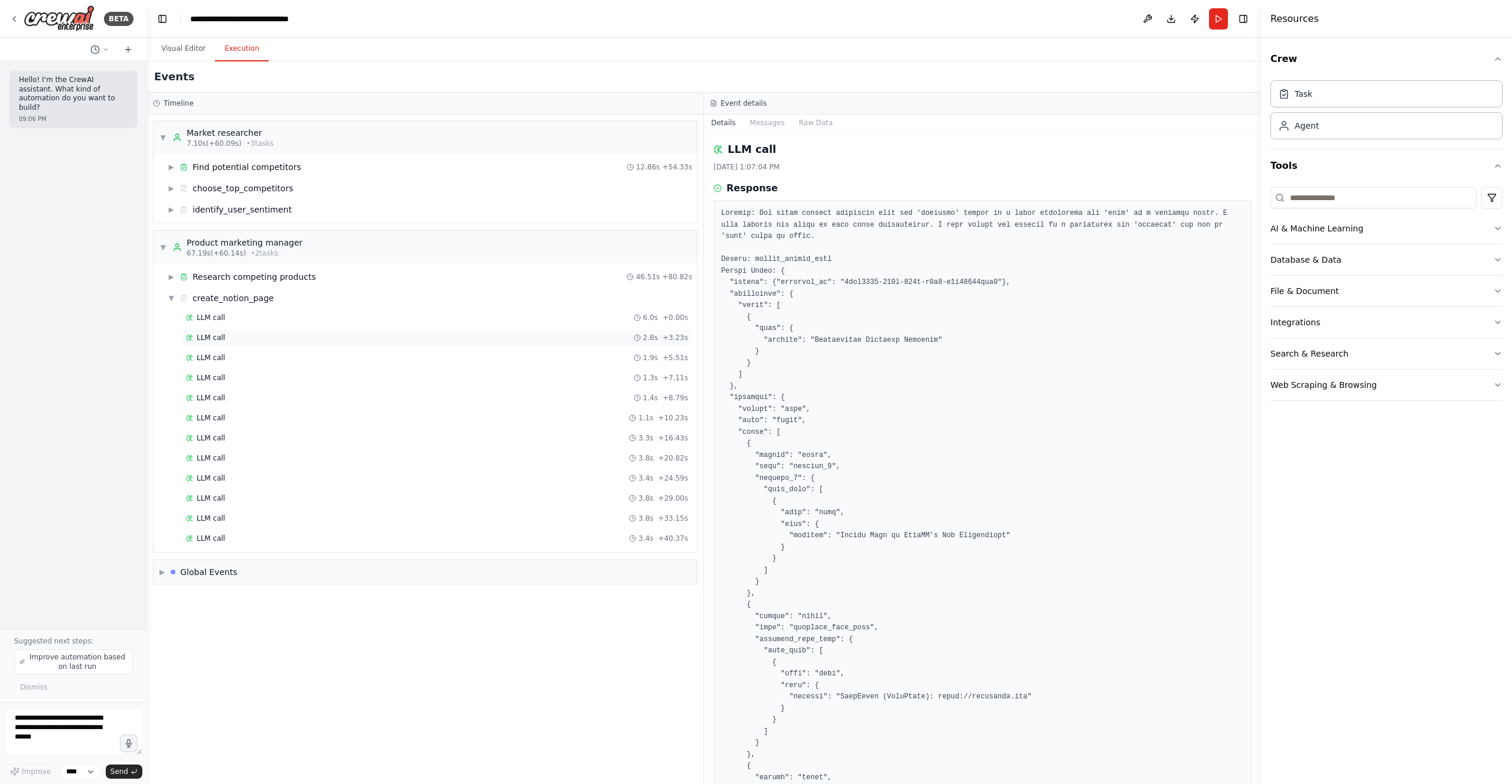
click at [284, 345] on div "LLM call 2.8s + 3.23s" at bounding box center [436, 338] width 510 height 18
click at [280, 353] on div "LLM call 1.9s + 5.51s" at bounding box center [437, 357] width 502 height 10
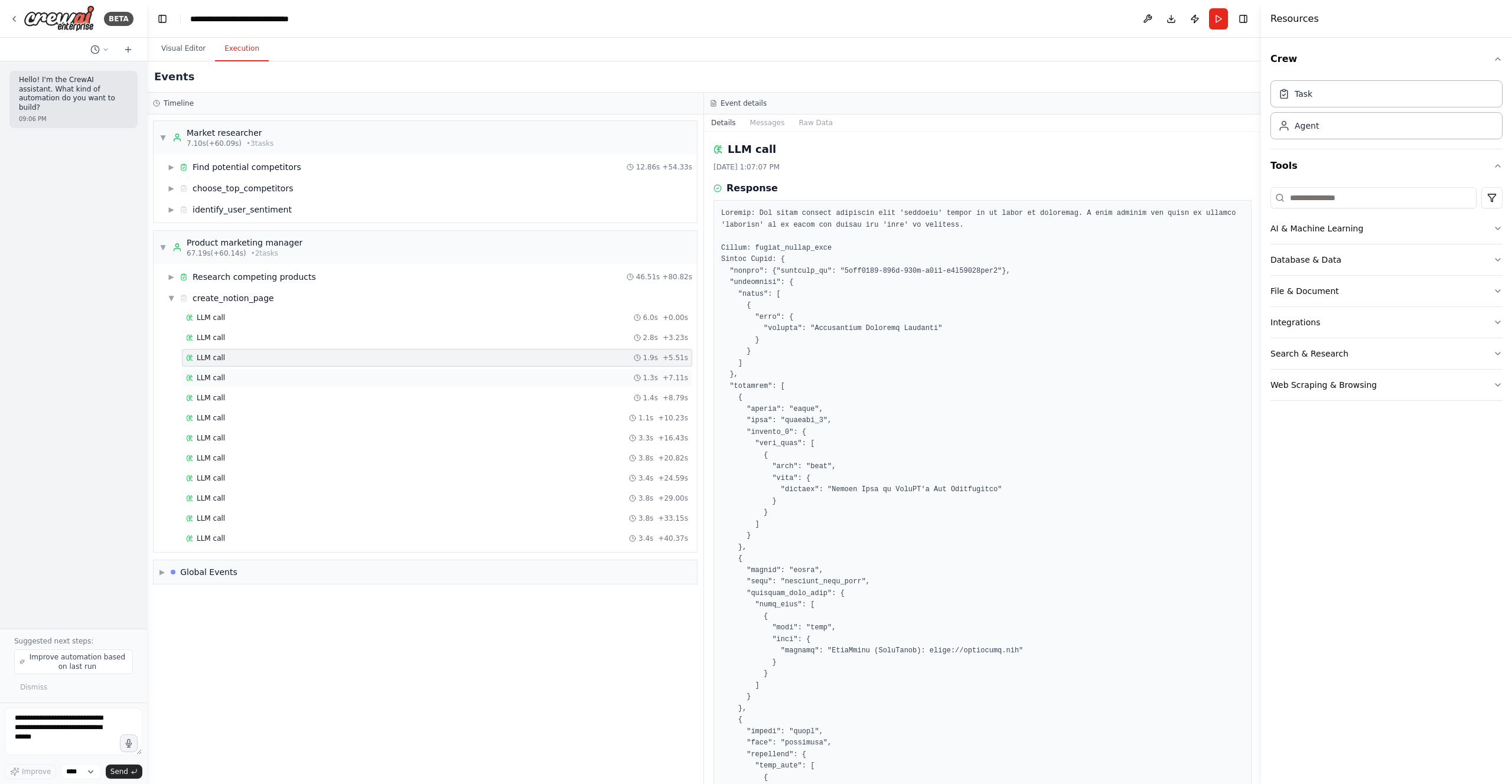
click at [260, 375] on div "LLM call 1.3s + 7.11s" at bounding box center [437, 378] width 502 height 10
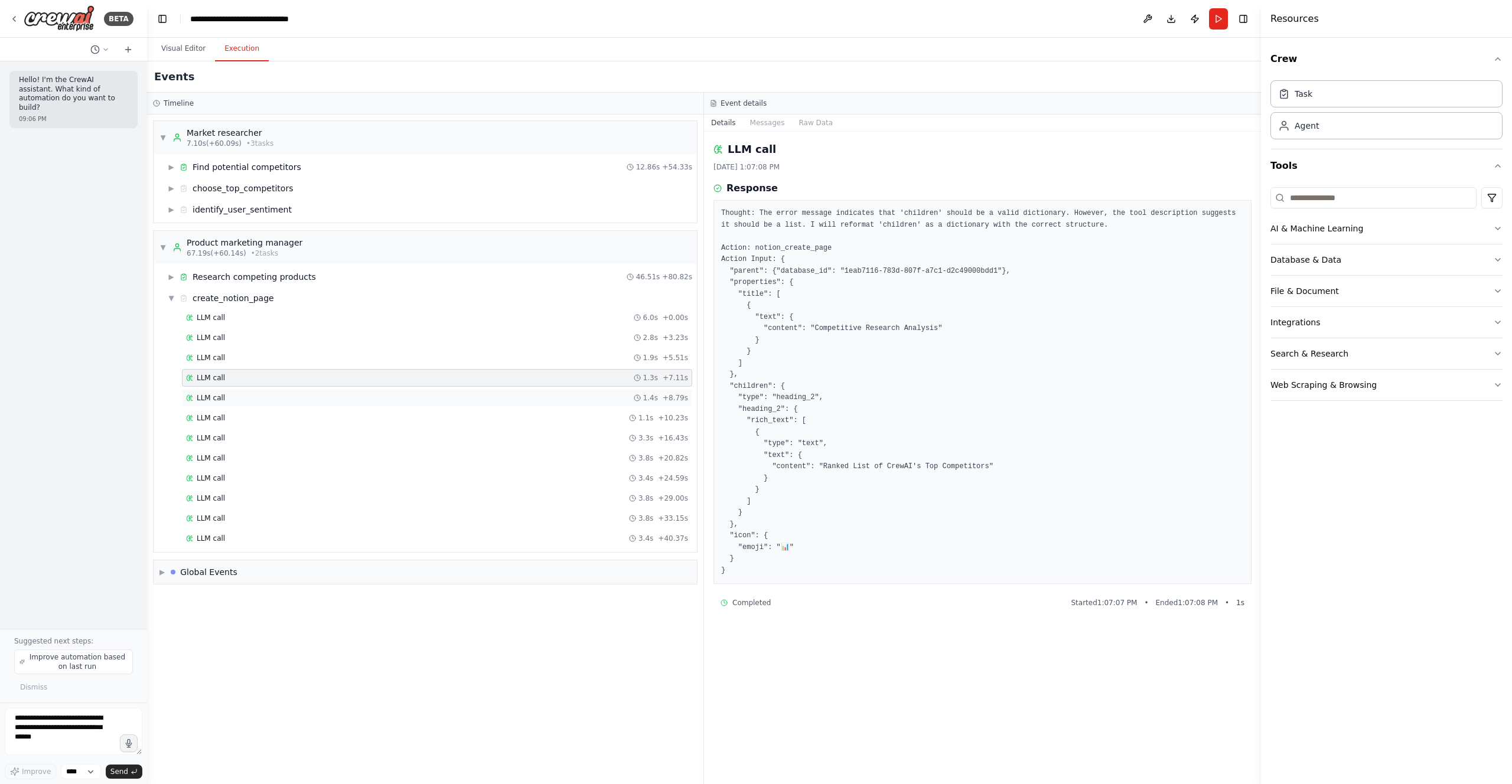
click at [259, 394] on div "LLM call 1.4s + 8.79s" at bounding box center [437, 398] width 502 height 10
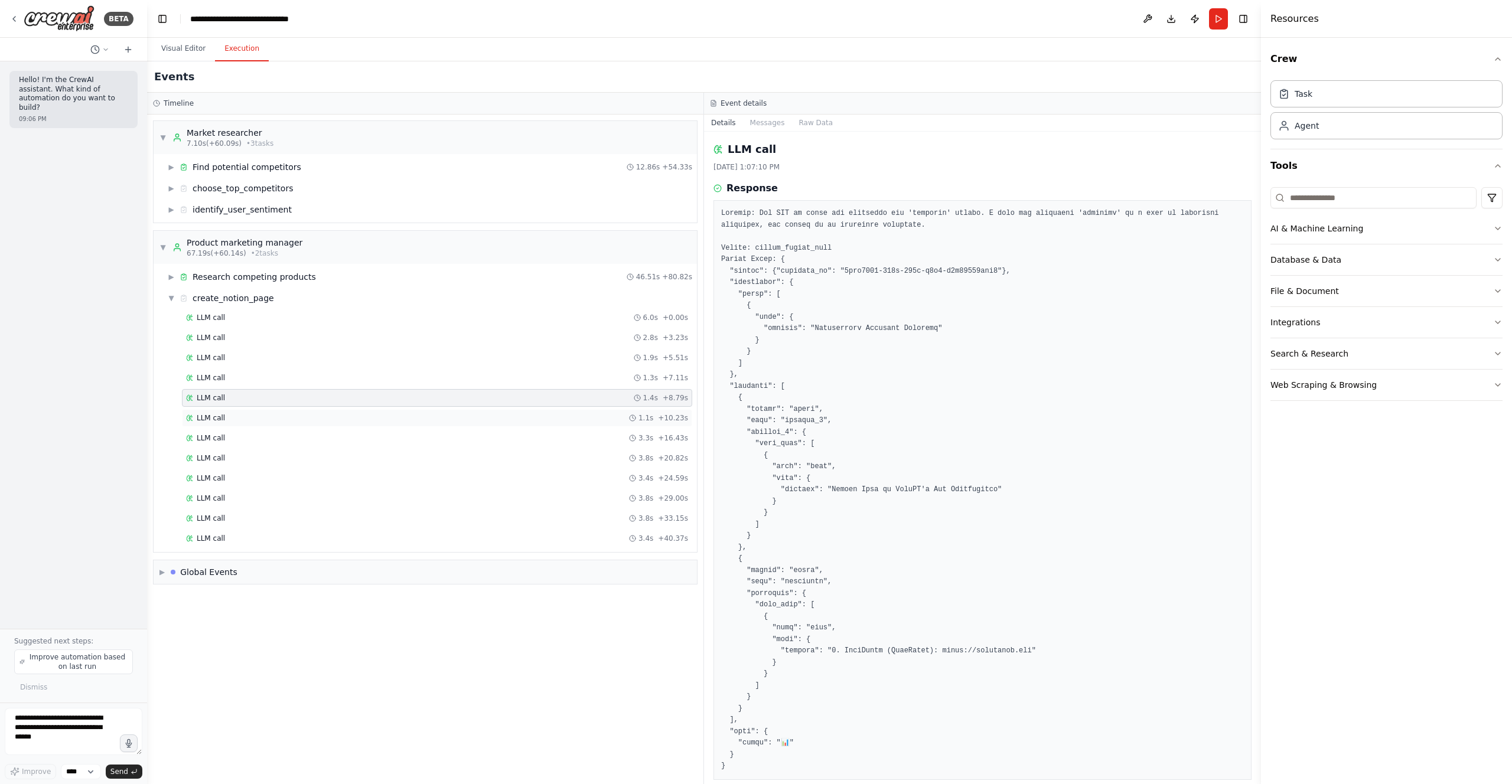
click at [261, 414] on div "LLM call 1.1s + 10.23s" at bounding box center [437, 418] width 502 height 10
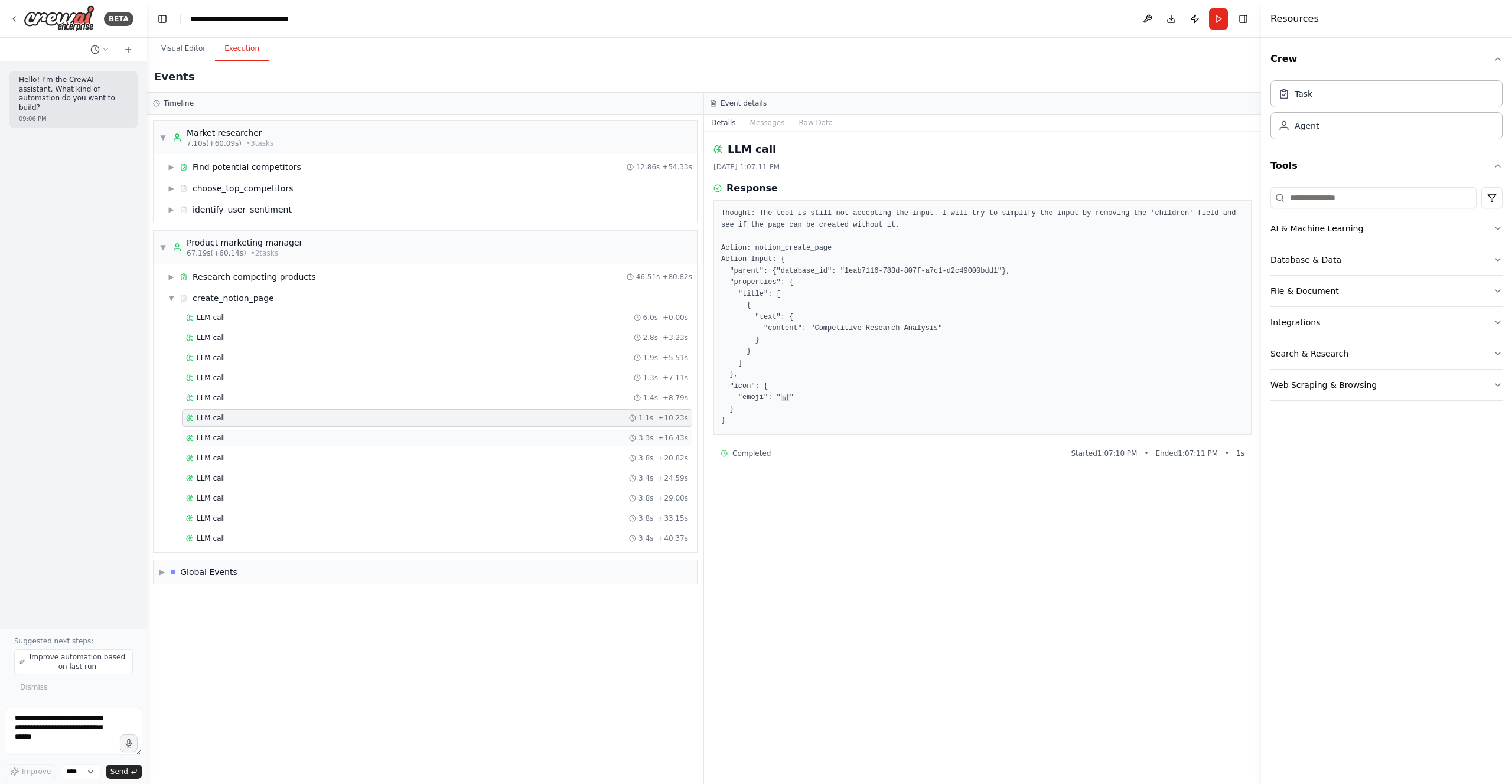
click at [262, 429] on div "LLM call 3.3s + 16.43s" at bounding box center [436, 438] width 510 height 18
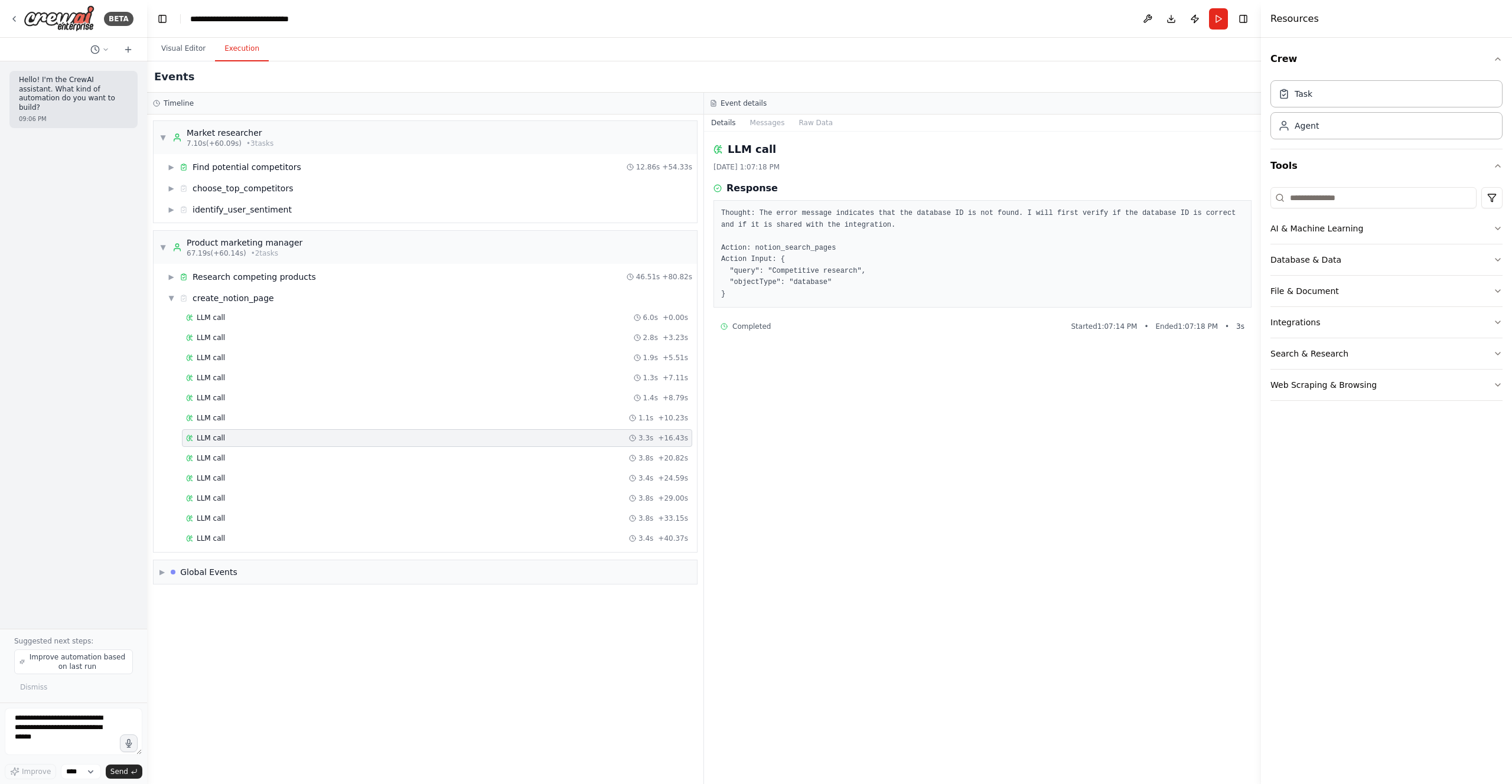
click at [271, 445] on div "LLM call 3.3s + 16.43s" at bounding box center [436, 438] width 510 height 18
click at [270, 457] on div "LLM call 3.8s + 20.82s" at bounding box center [437, 458] width 502 height 10
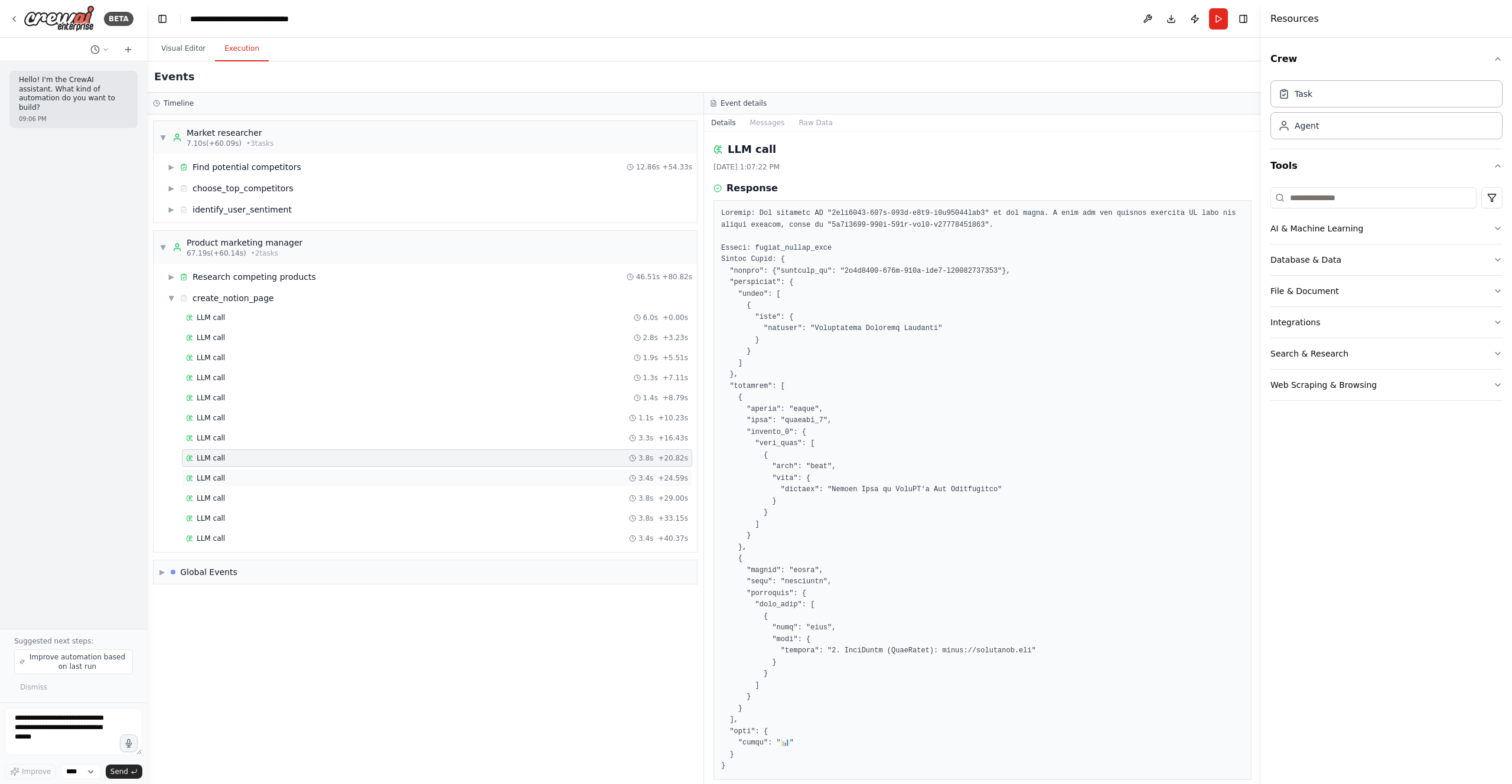
click at [270, 470] on div "LLM call 3.4s + 24.59s" at bounding box center [436, 479] width 510 height 18
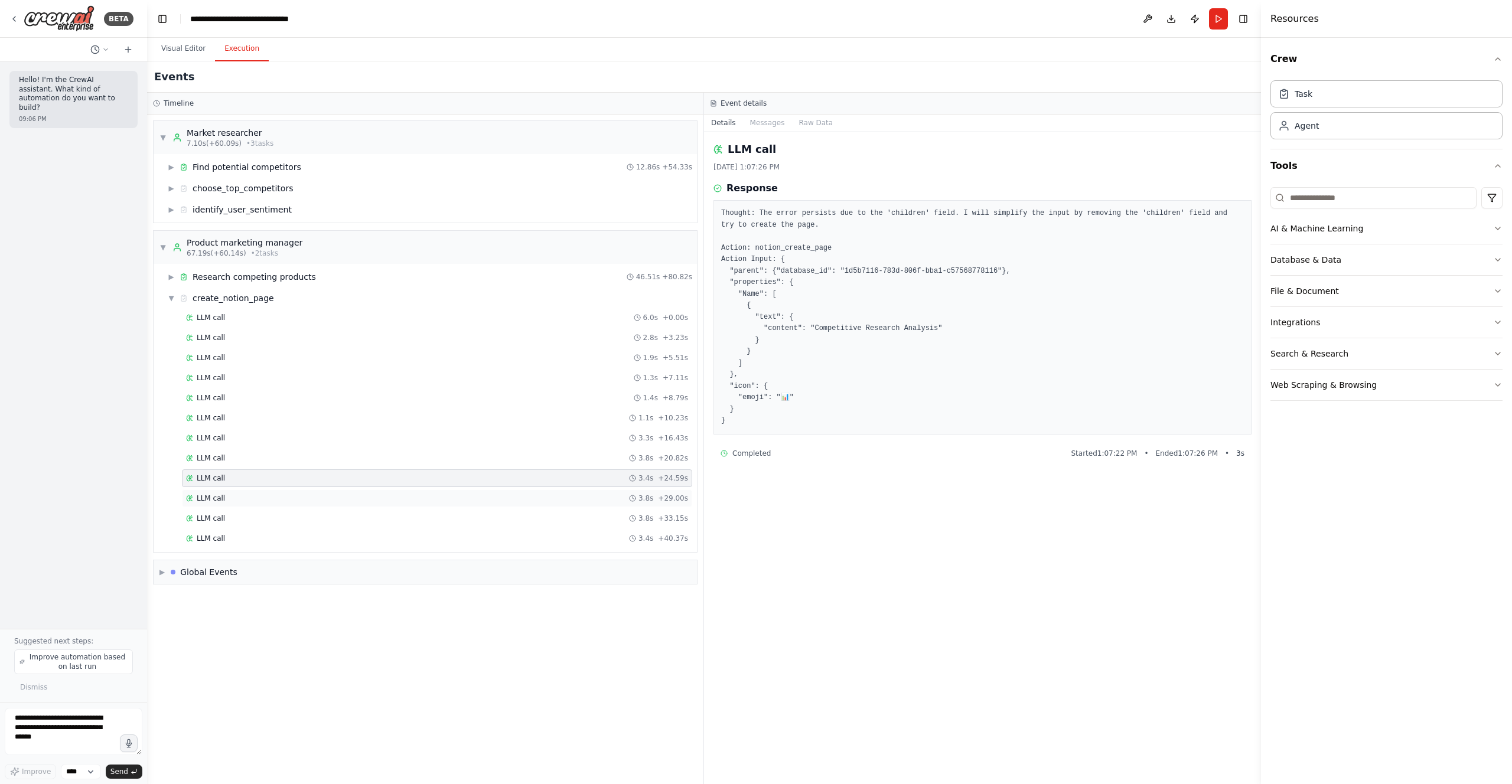
click at [268, 496] on div "LLM call 3.8s + 29.00s" at bounding box center [437, 498] width 502 height 10
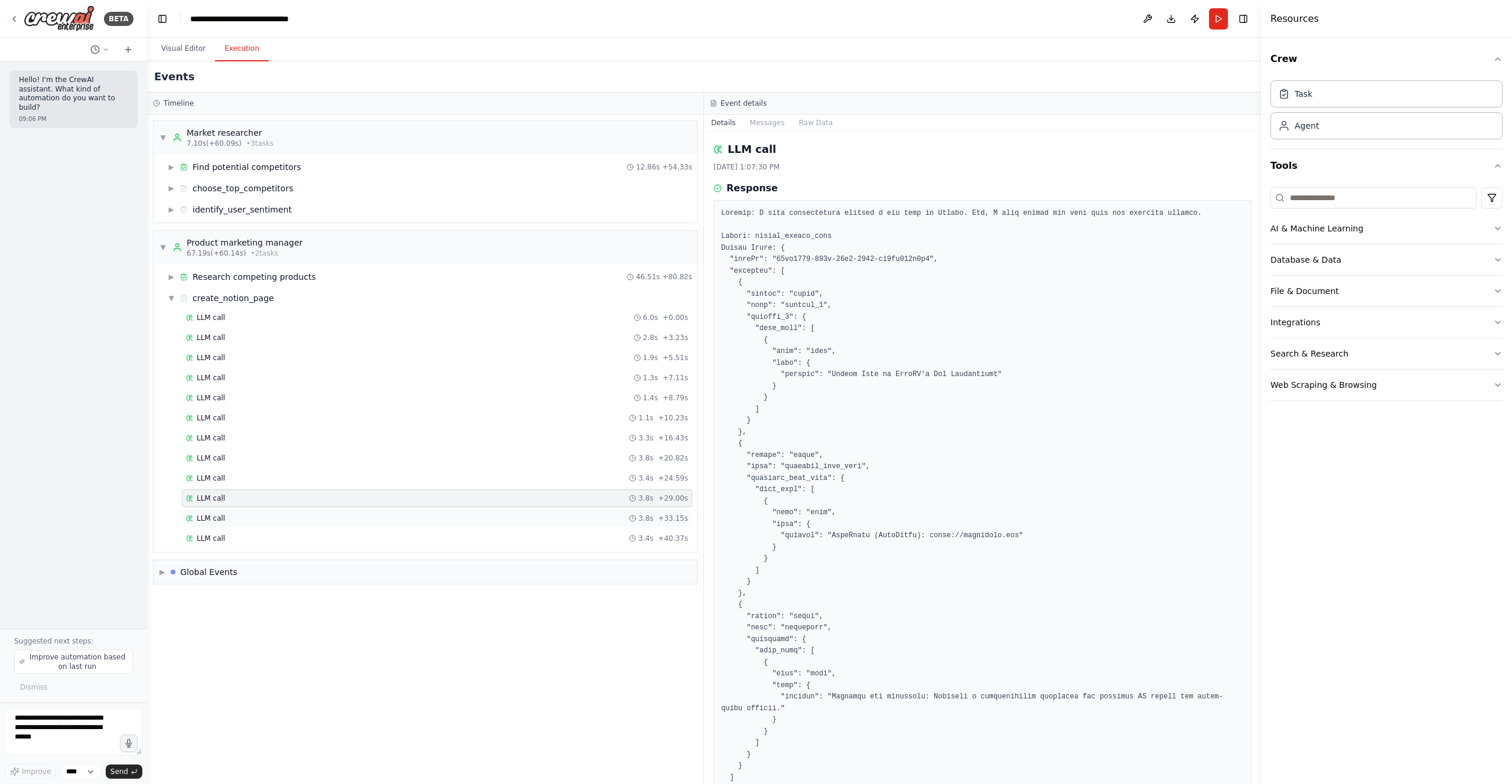
click at [268, 514] on div "LLM call 3.8s + 33.15s" at bounding box center [437, 518] width 502 height 10
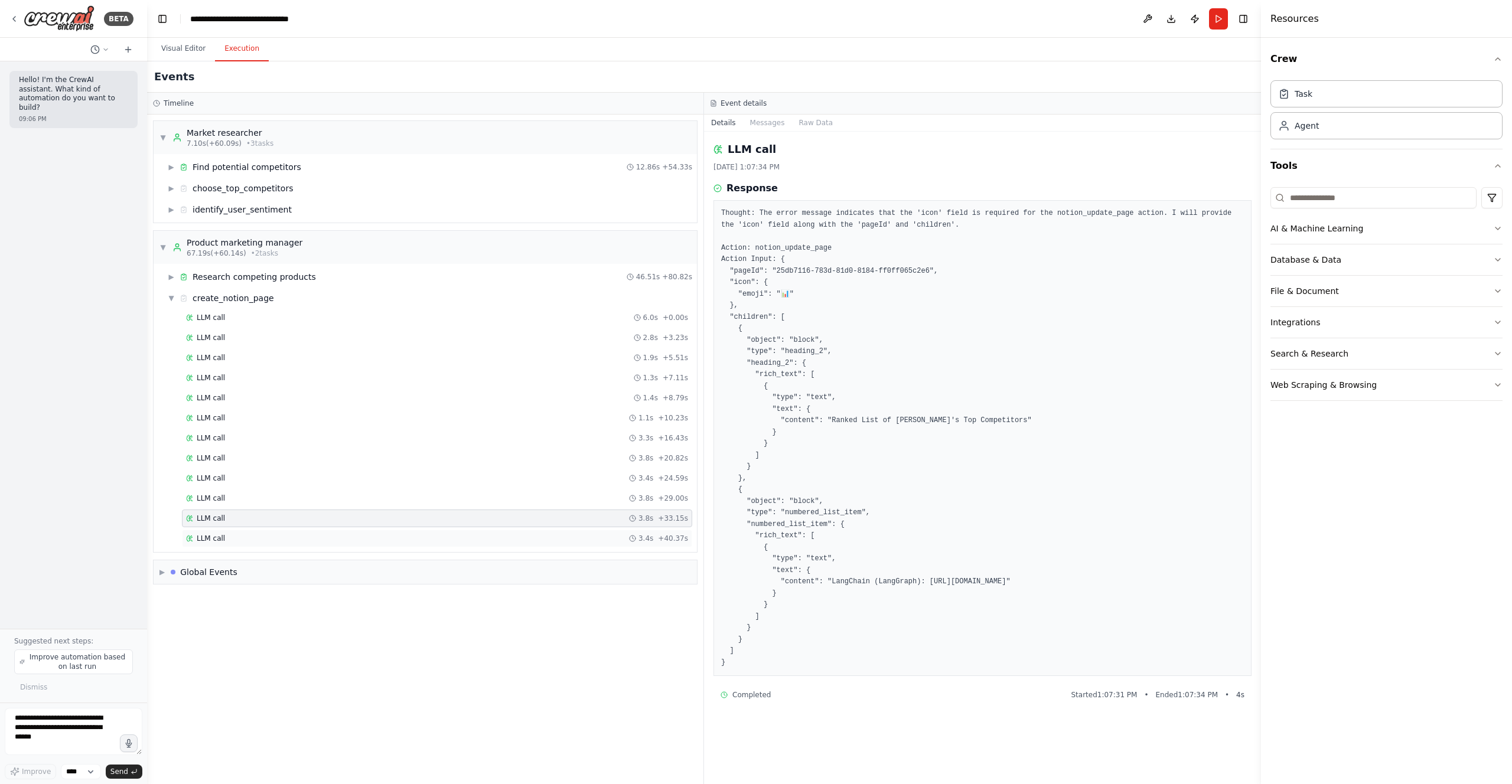
click at [264, 534] on div "LLM call 3.4s + 40.37s" at bounding box center [437, 538] width 502 height 10
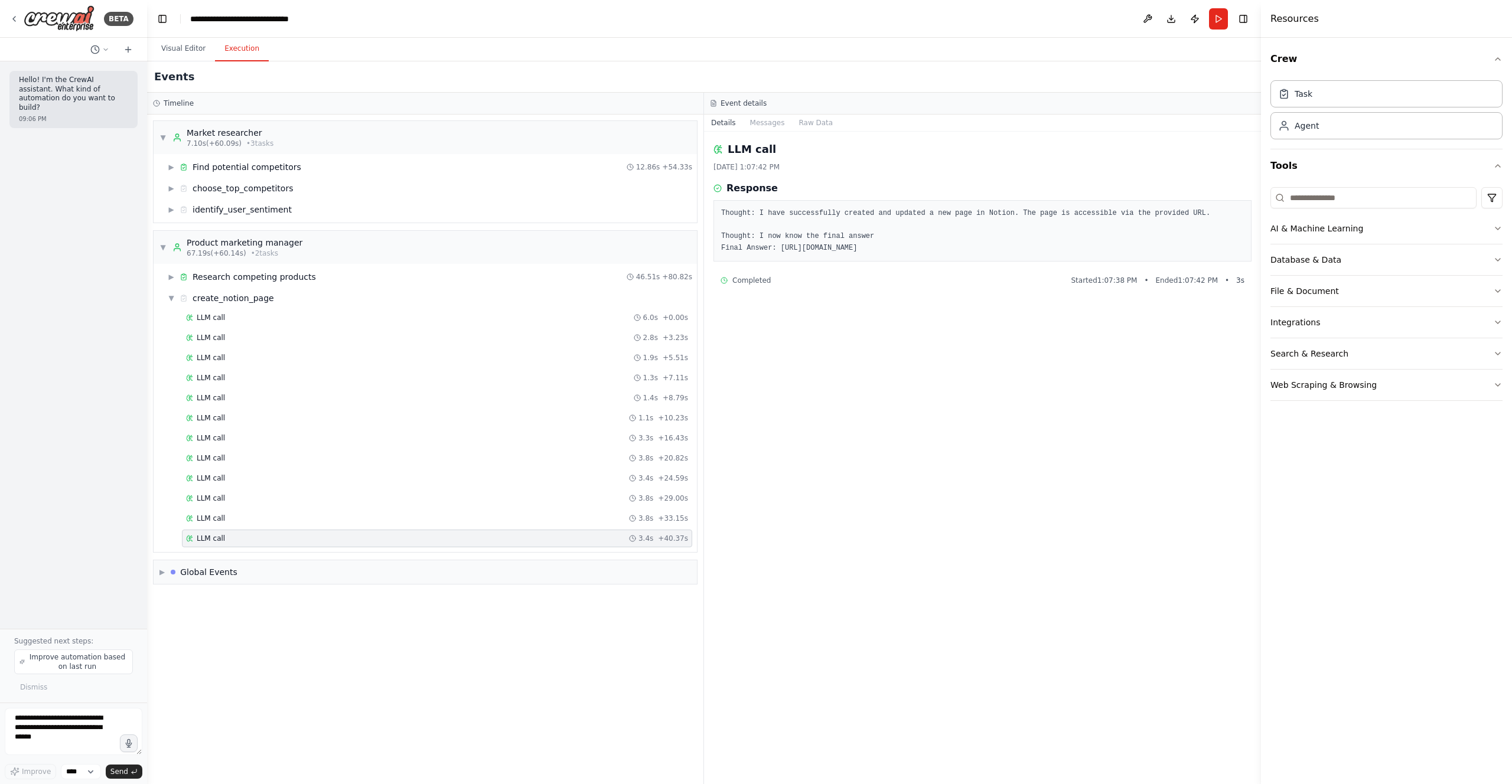
drag, startPoint x: 1147, startPoint y: 246, endPoint x: 780, endPoint y: 251, distance: 367.0
click at [780, 251] on pre "Thought: I have successfully created and updated a new page in Notion. The page…" at bounding box center [983, 231] width 522 height 46
copy pre "https://www.notion.so/Competitive-Research-Analysis-25db7116783d81d08184ff0ff06…"
click at [959, 429] on div "LLM call 8/28/2025, 1:07:42 PM Response Thought: I have successfully created an…" at bounding box center [983, 457] width 557 height 652
click at [221, 320] on span "LLM call" at bounding box center [210, 318] width 28 height 10
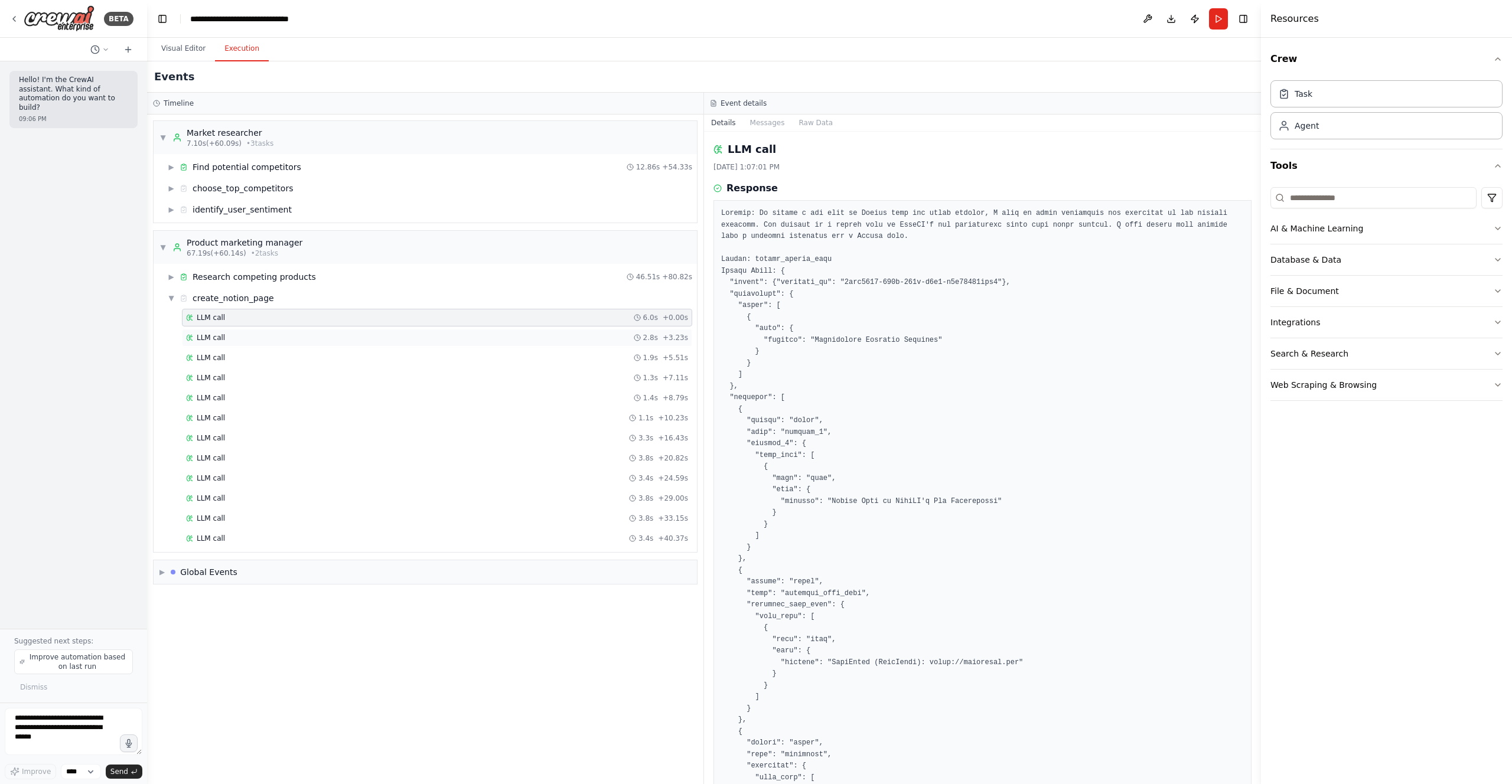
click at [384, 337] on div "LLM call 2.8s + 3.23s" at bounding box center [437, 337] width 502 height 10
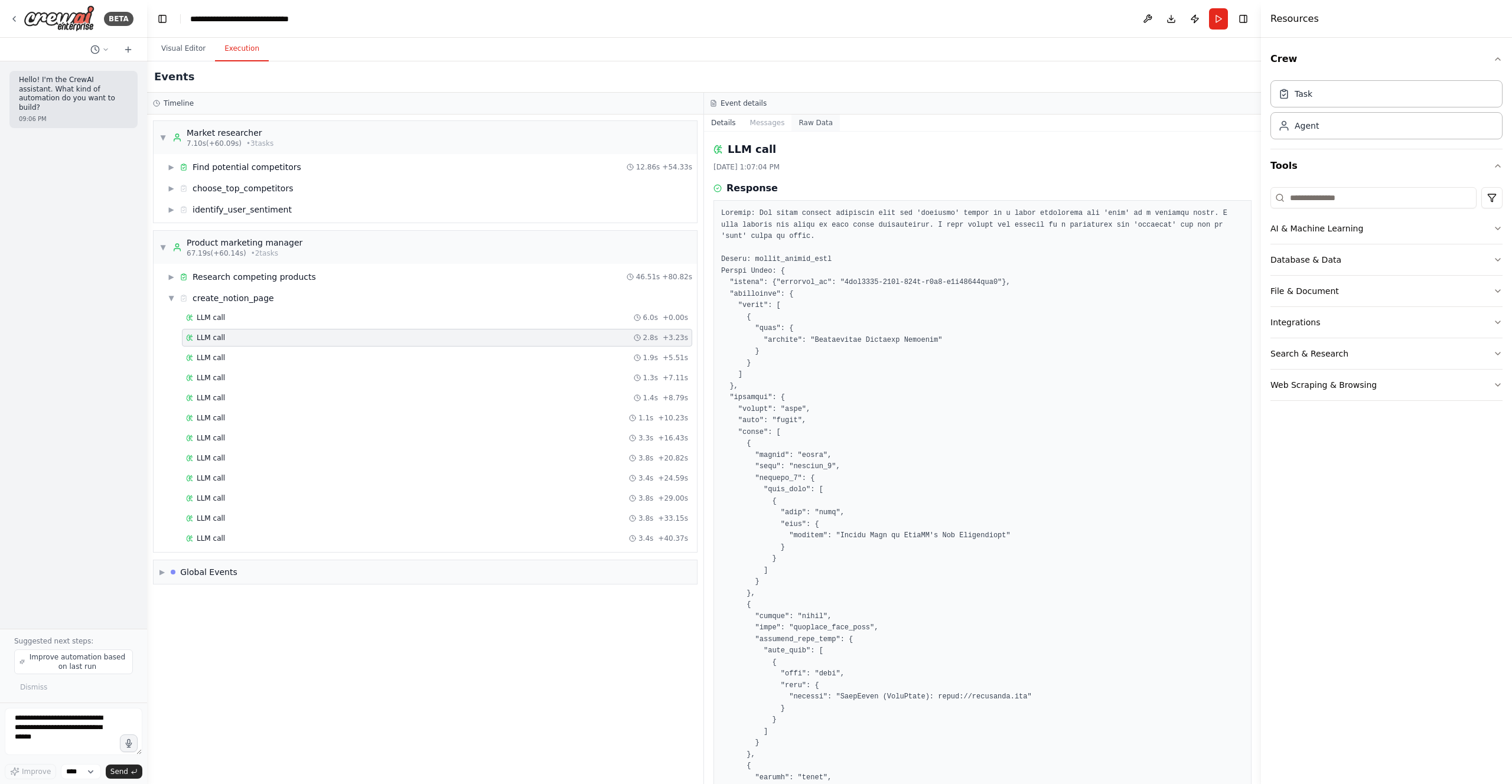
click at [803, 122] on button "Raw Data" at bounding box center [815, 123] width 48 height 17
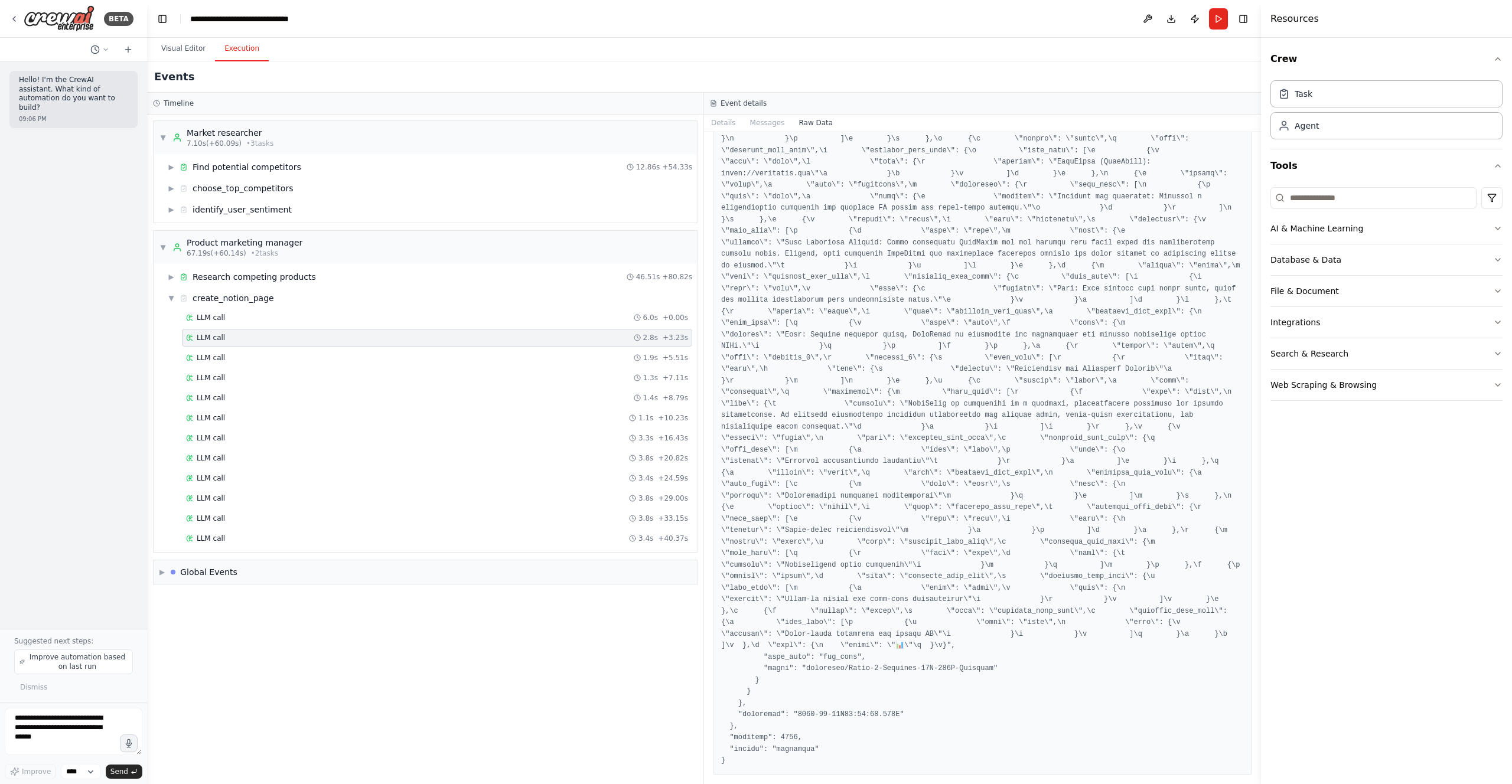
scroll to position [27944, 0]
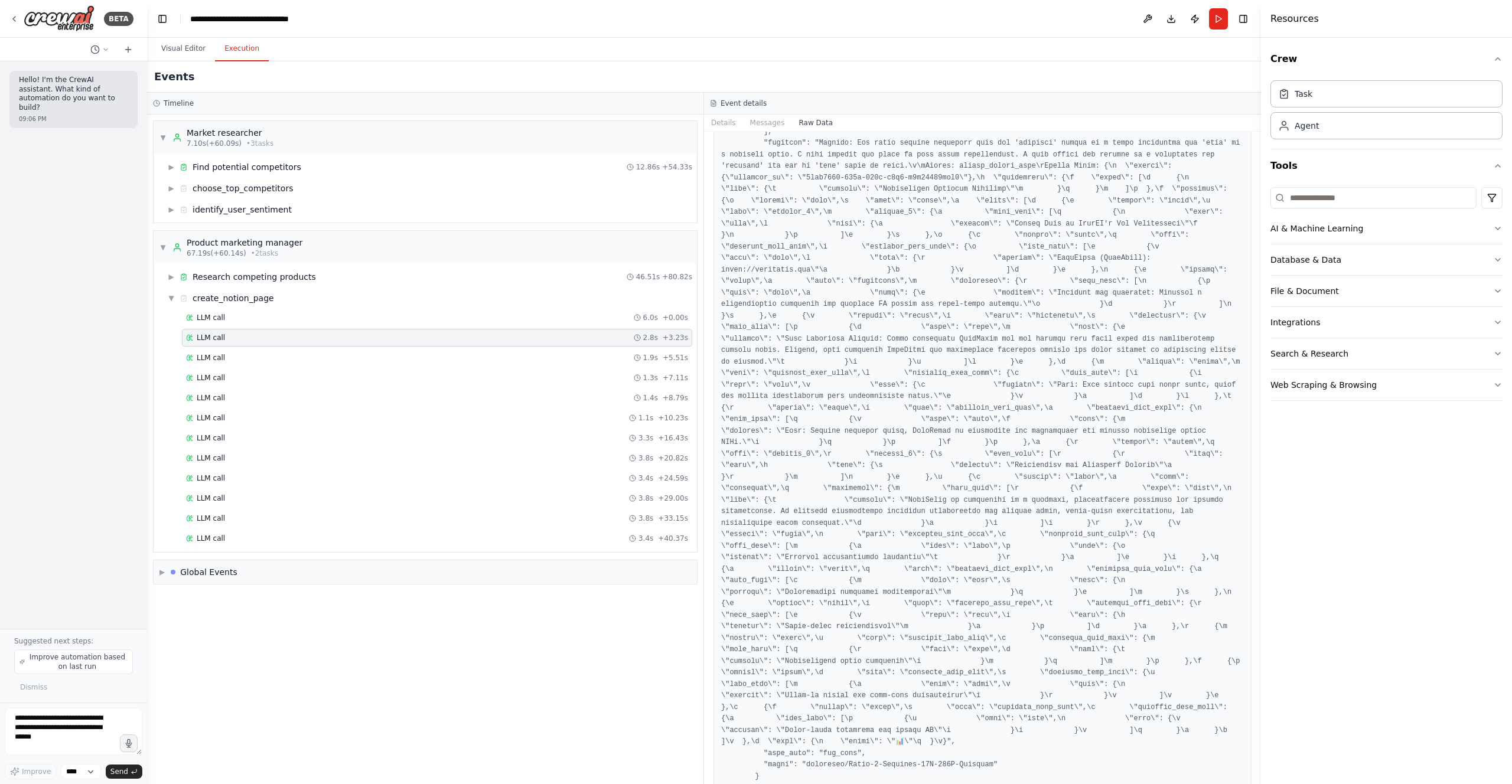
scroll to position [27134, 0]
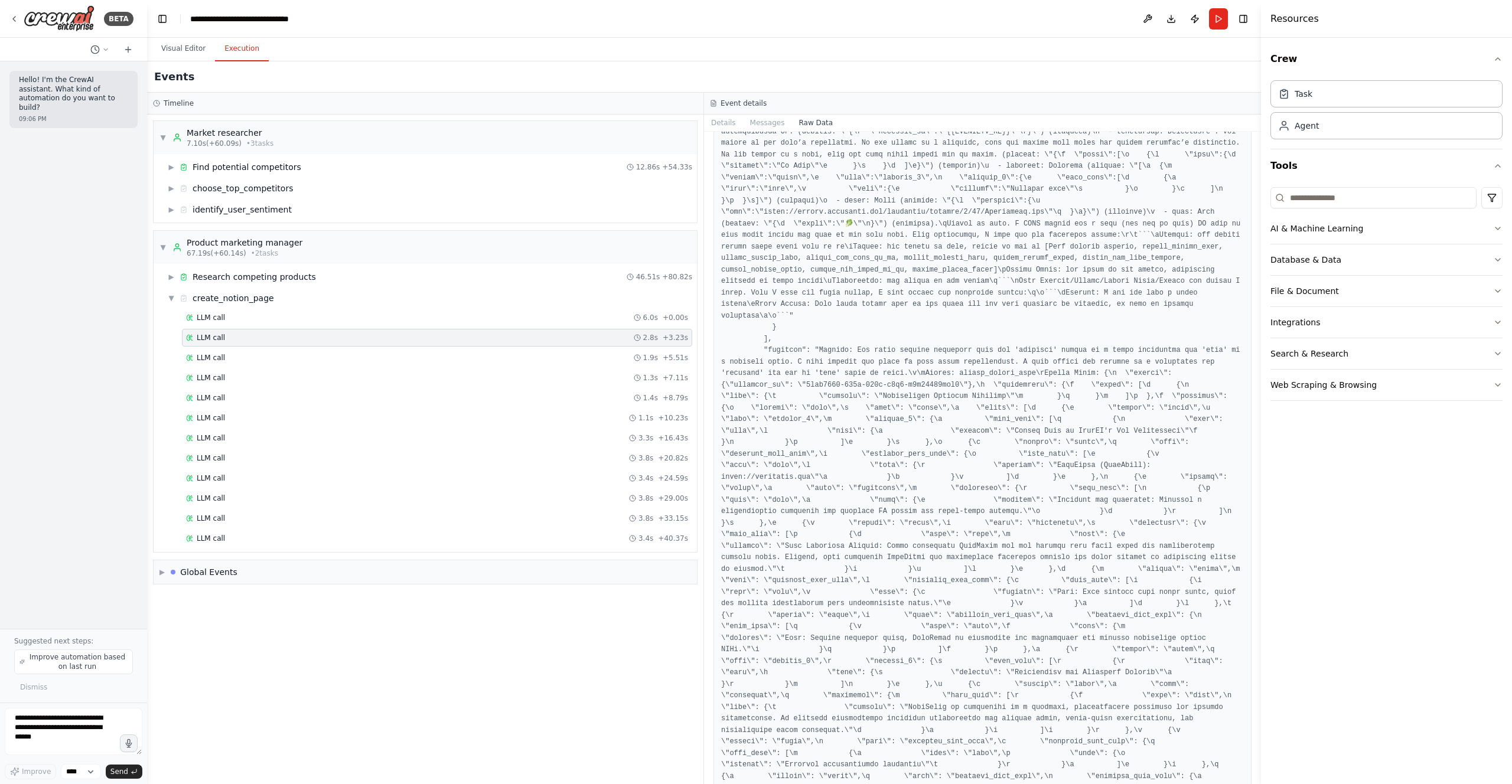
drag, startPoint x: 1153, startPoint y: 407, endPoint x: 1201, endPoint y: 467, distance: 76.8
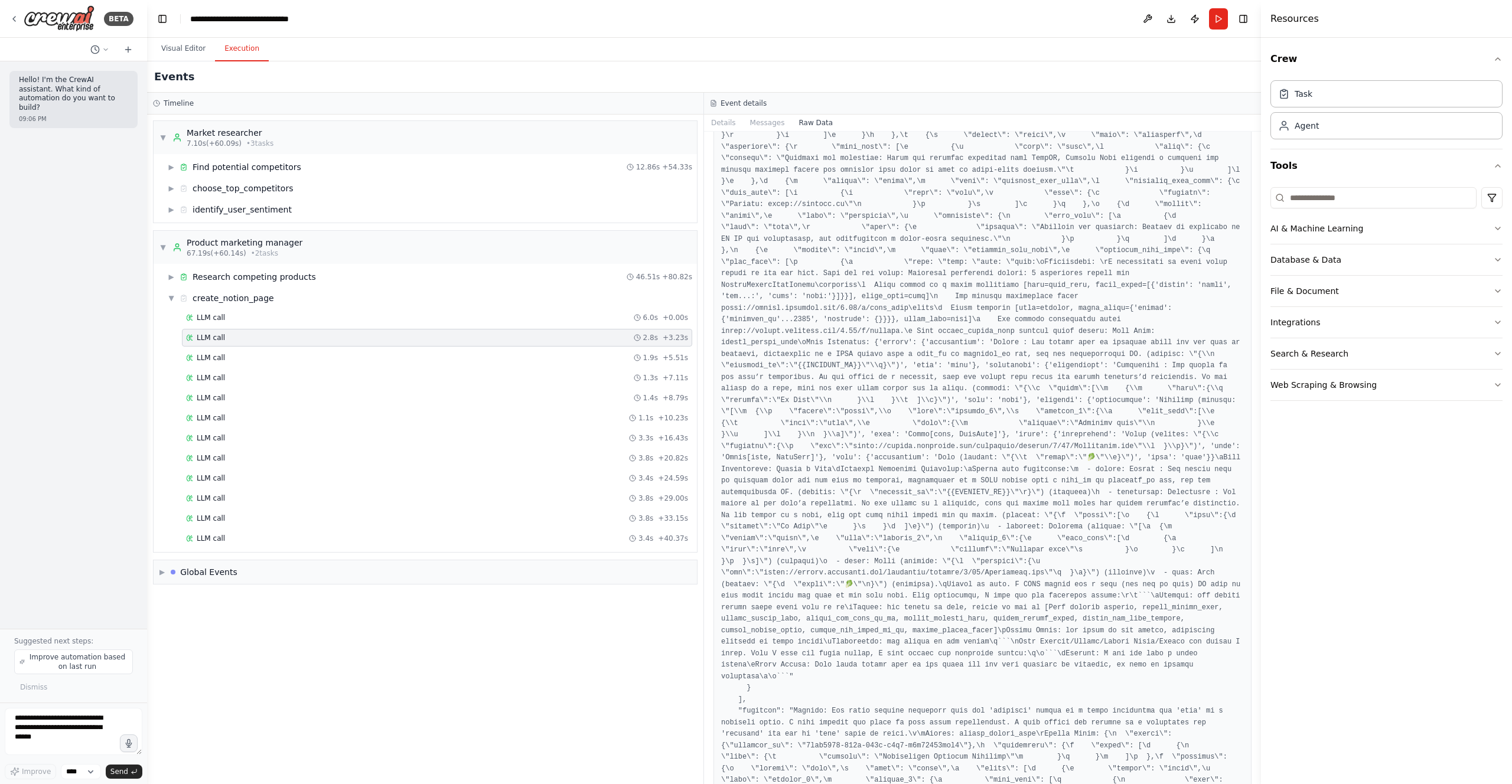
scroll to position [13454, 0]
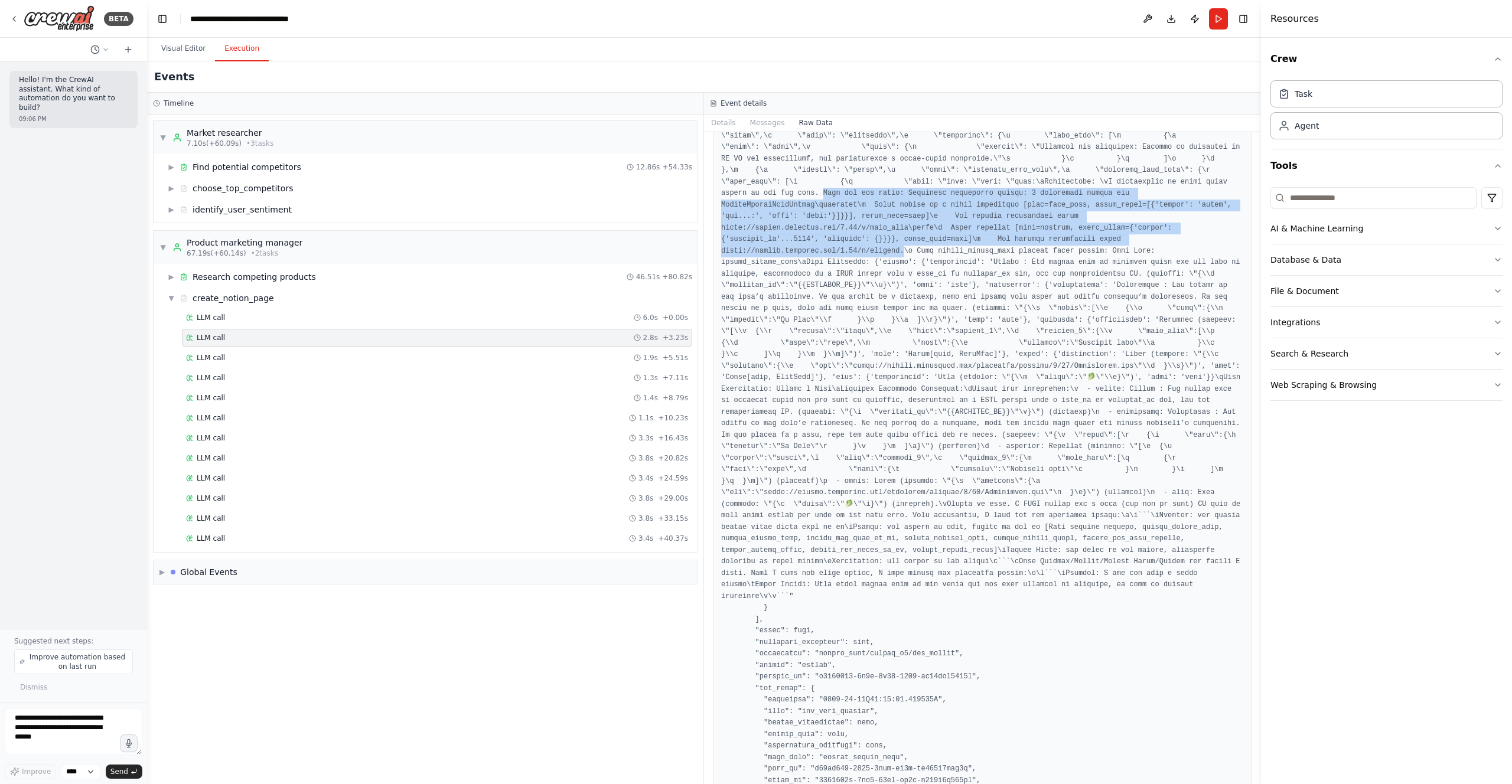
drag, startPoint x: 1150, startPoint y: 423, endPoint x: 904, endPoint y: 480, distance: 252.5
click at [904, 480] on pre at bounding box center [983, 735] width 522 height 28032
copy pre ": Arguments validation failed: 2 validation errors for NotionCreatePageSchema\n…"
